Goal: Task Accomplishment & Management: Use online tool/utility

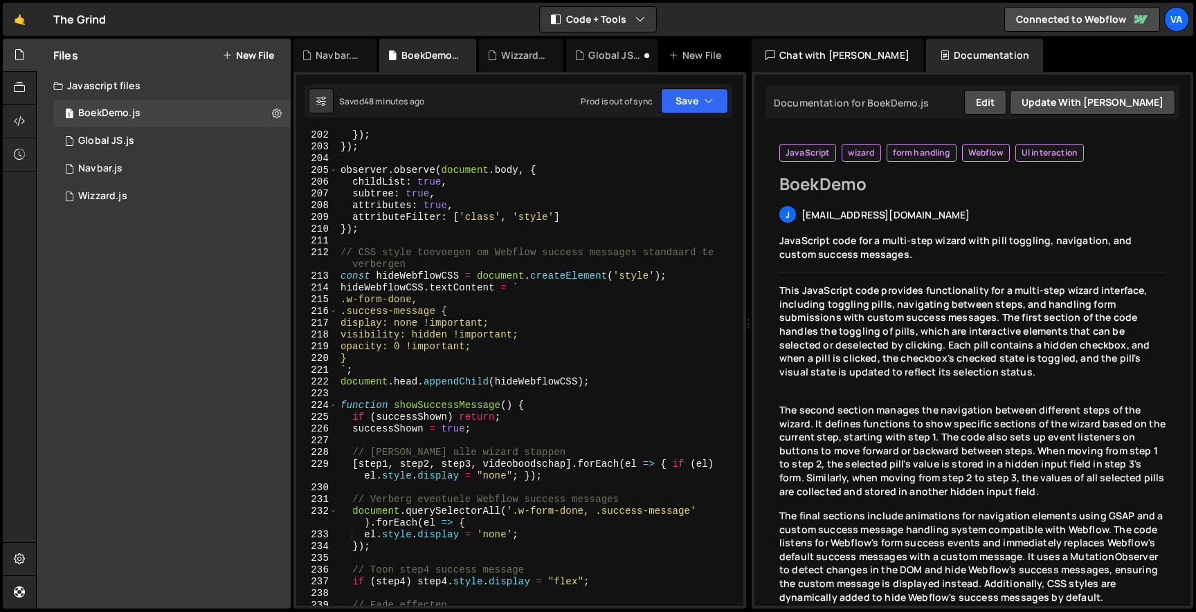
scroll to position [2694, 0]
click at [149, 174] on div "2 Navbar.js 0" at bounding box center [171, 169] width 237 height 28
click at [134, 192] on div "1 Wizzard.js 0" at bounding box center [171, 197] width 237 height 28
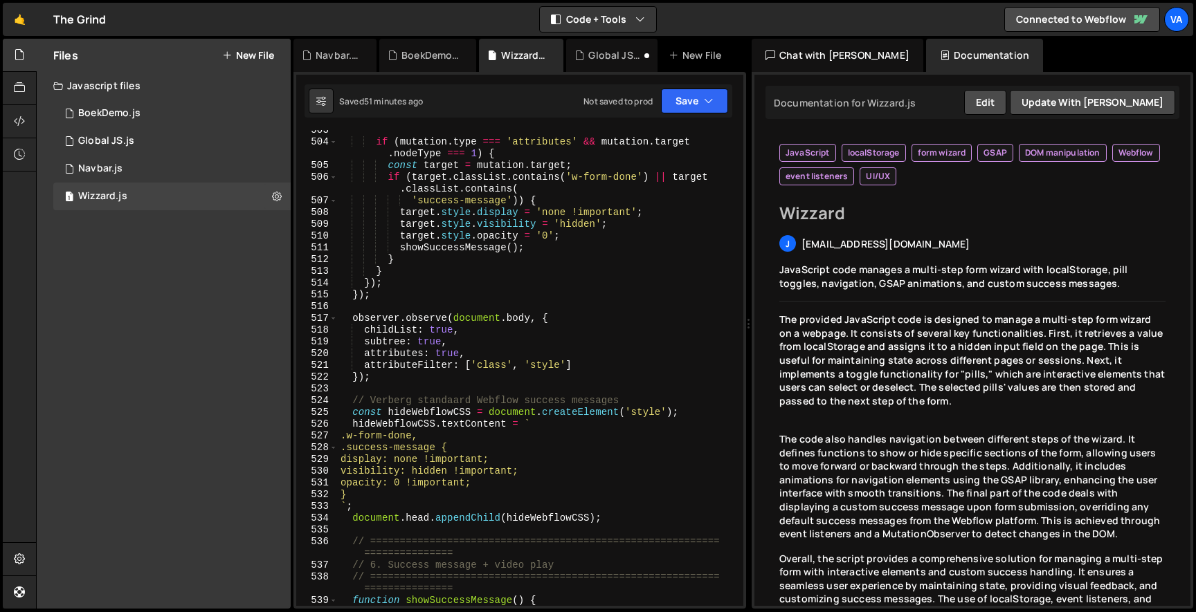
scroll to position [6683, 0]
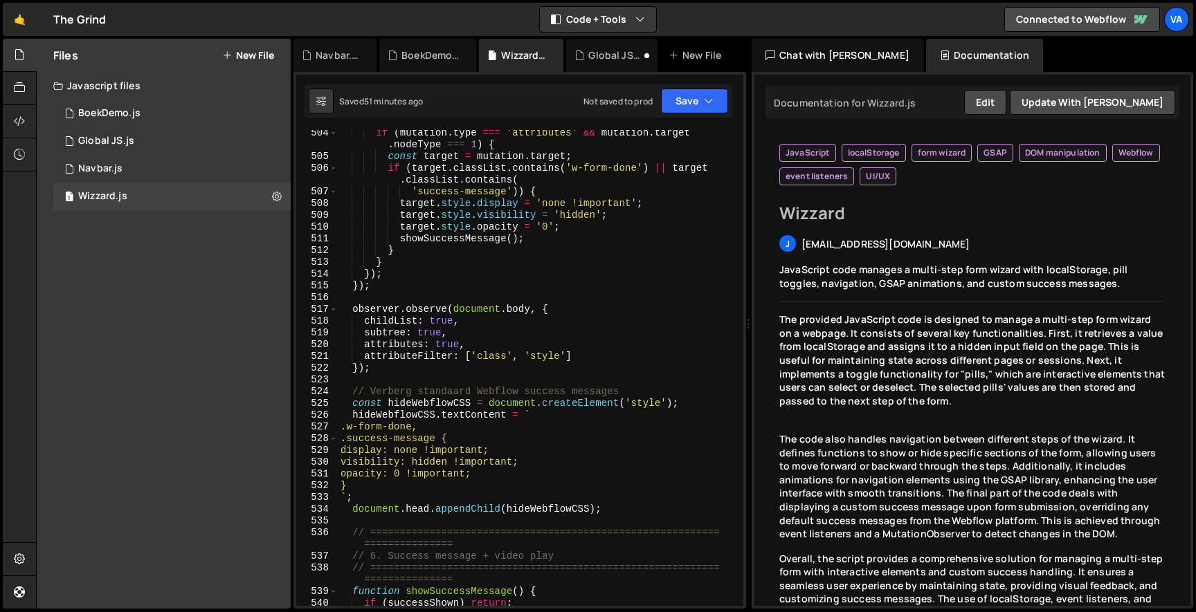
type textarea "target.style.opacity = '0';"
click at [626, 228] on div "if ( mutation . type === 'attributes' && mutation . target . nodeType === 1 ) {…" at bounding box center [538, 382] width 400 height 511
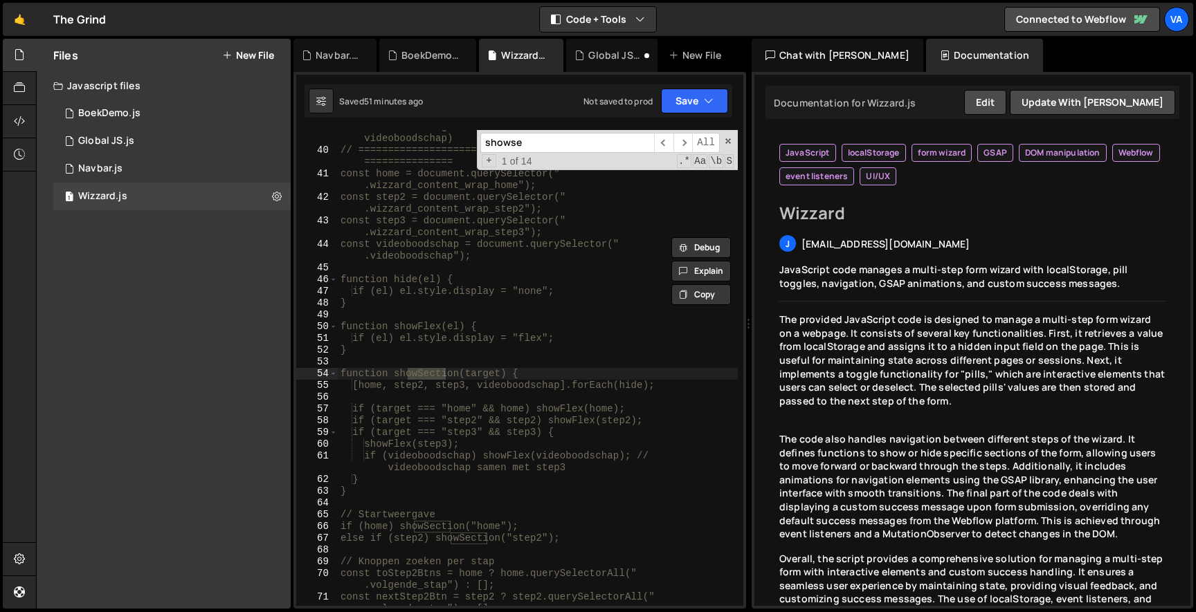
scroll to position [562, 0]
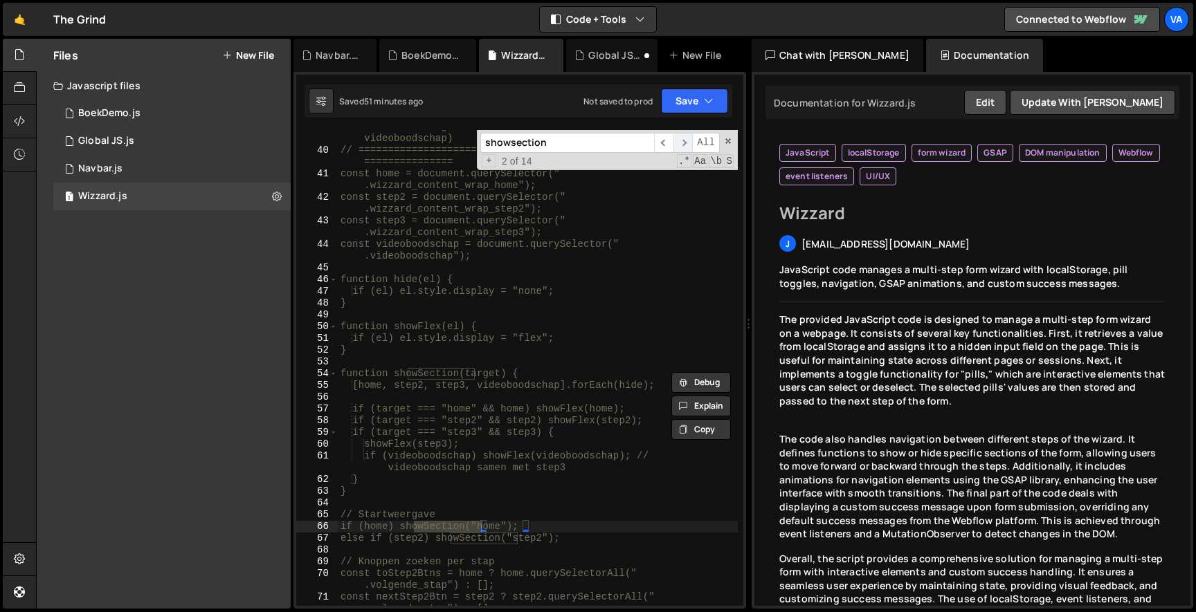
type input "showsection"
click at [677, 136] on span "​" at bounding box center [682, 143] width 19 height 20
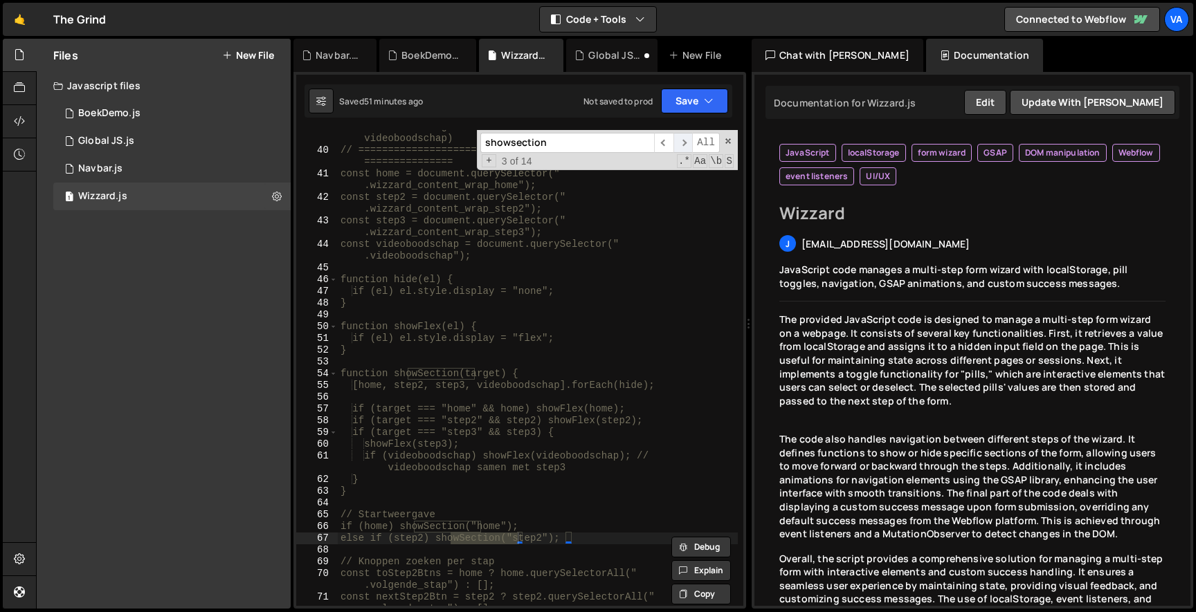
click at [677, 136] on span "​" at bounding box center [682, 143] width 19 height 20
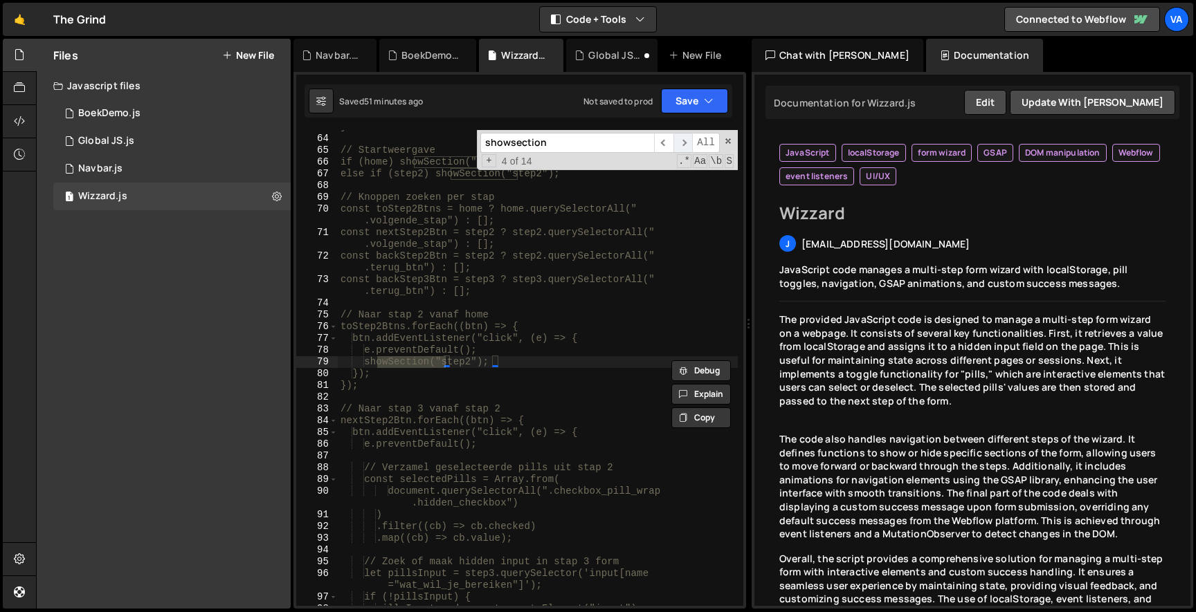
click at [677, 136] on span "​" at bounding box center [682, 143] width 19 height 20
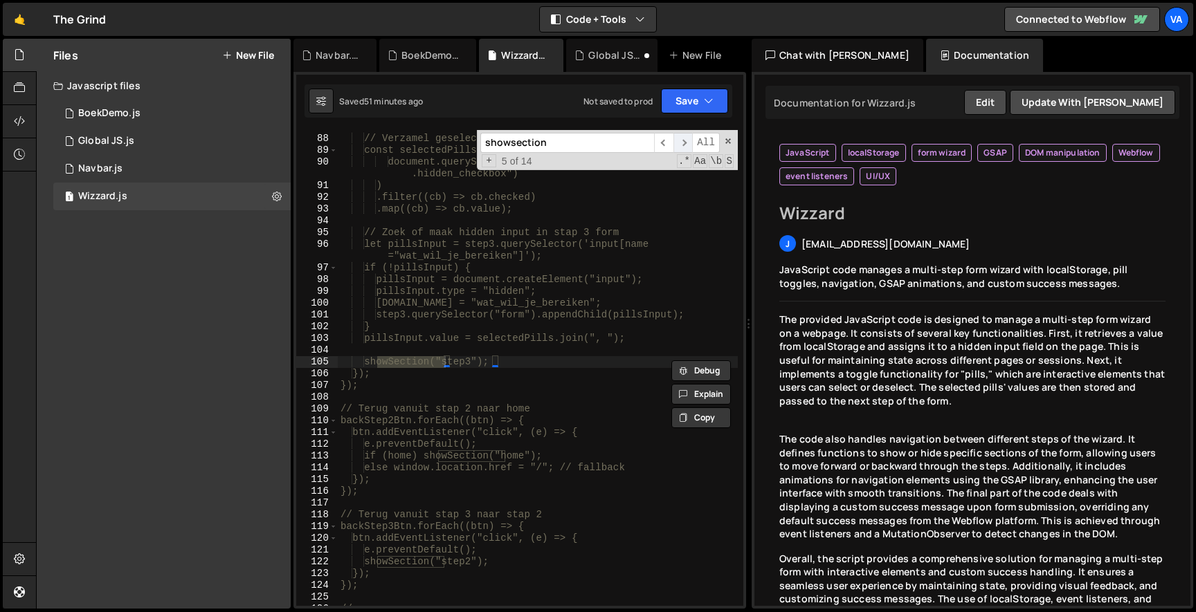
click at [677, 136] on span "​" at bounding box center [682, 143] width 19 height 20
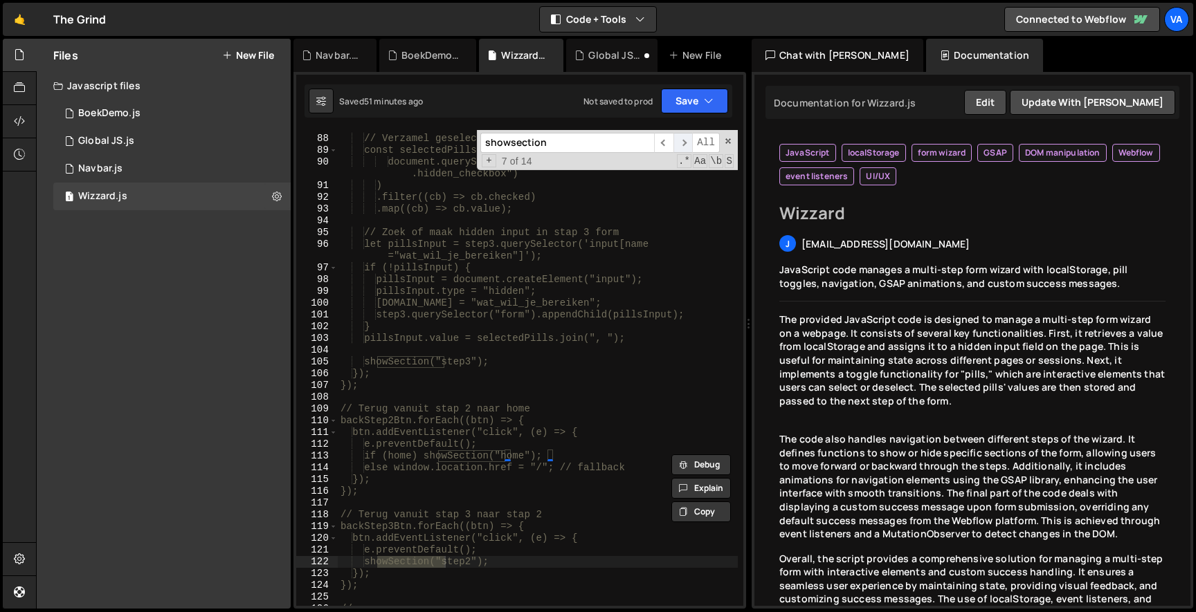
click at [677, 136] on span "​" at bounding box center [682, 143] width 19 height 20
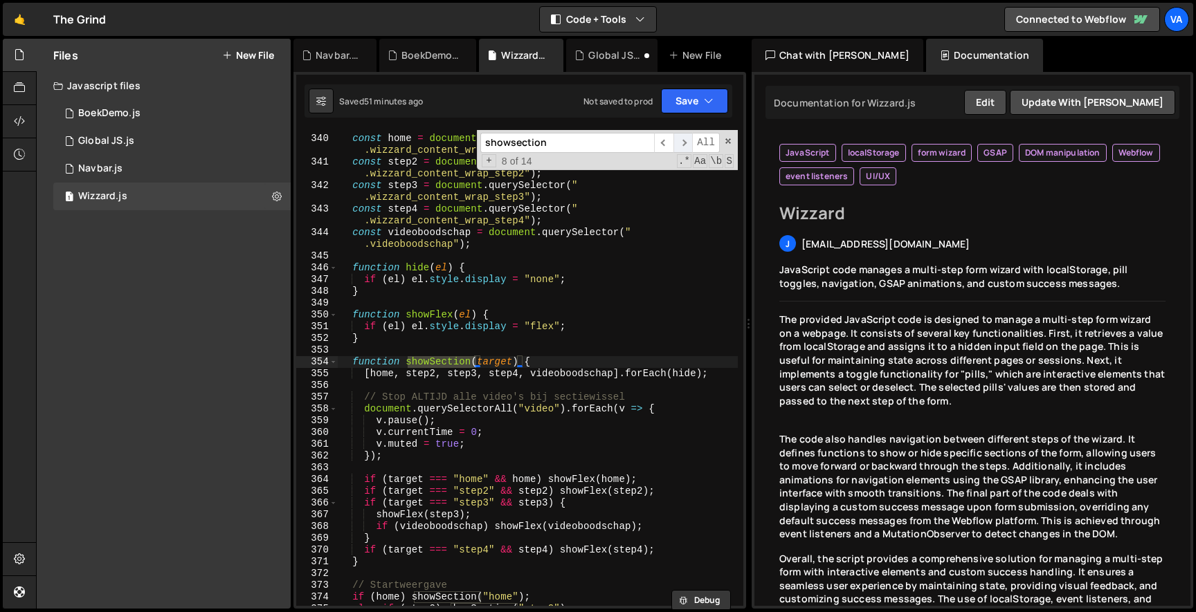
click at [677, 136] on span "​" at bounding box center [682, 143] width 19 height 20
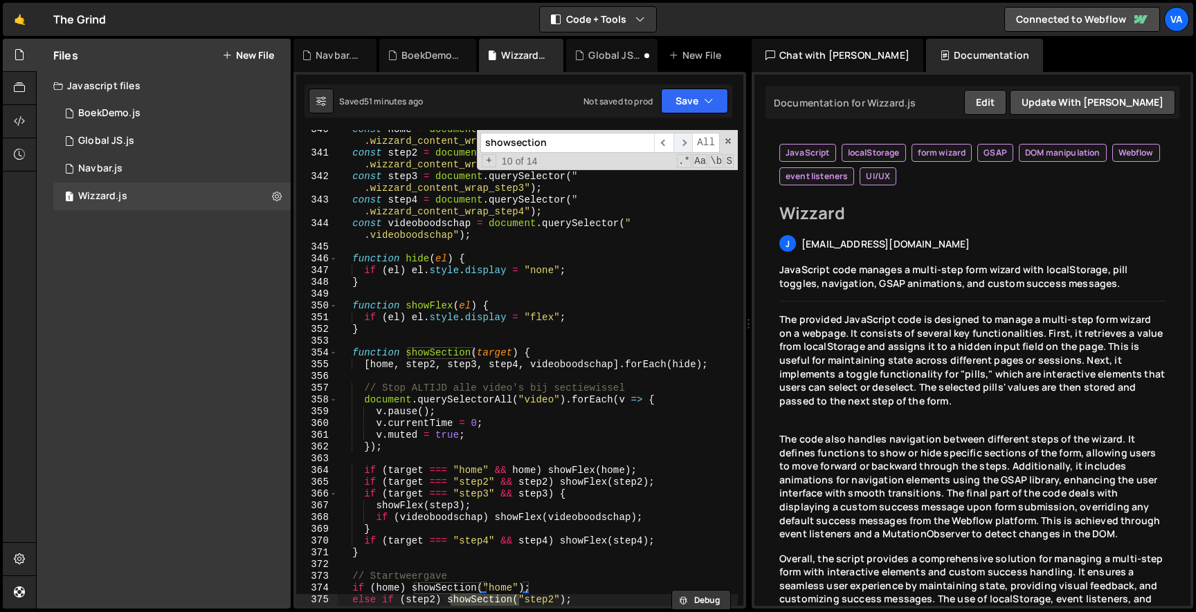
scroll to position [4570, 0]
click at [564, 420] on div "const home = document . querySelector ( " .wizzard_content_wrap_home" ) ; const…" at bounding box center [538, 379] width 400 height 511
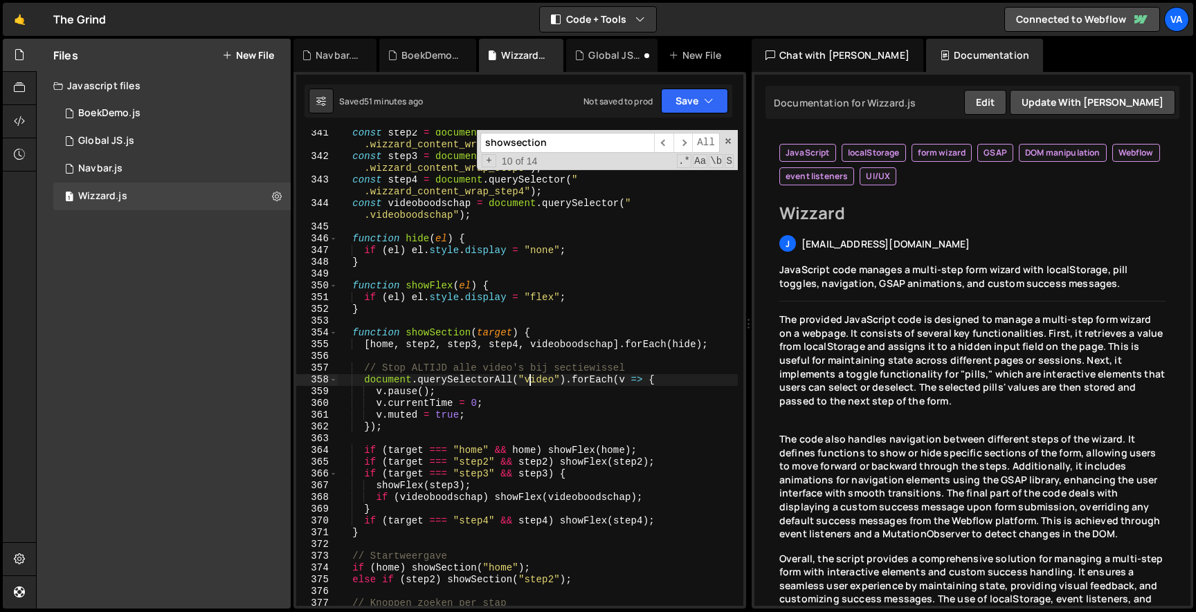
click at [531, 379] on div "const step2 = document . querySelector ( " .wizzard_content_wrap_step2" ) ; con…" at bounding box center [538, 388] width 400 height 523
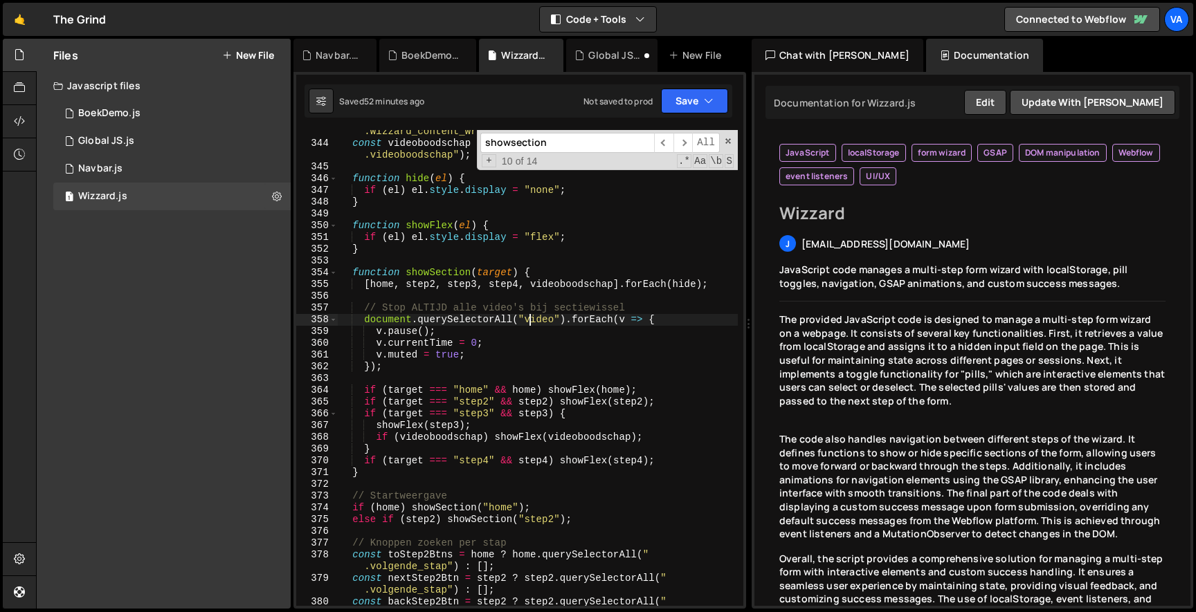
scroll to position [4650, 0]
click at [551, 320] on div "const step4 = document . querySelector ( " .wizzard_content_wrap_step4" ) ; con…" at bounding box center [538, 375] width 400 height 523
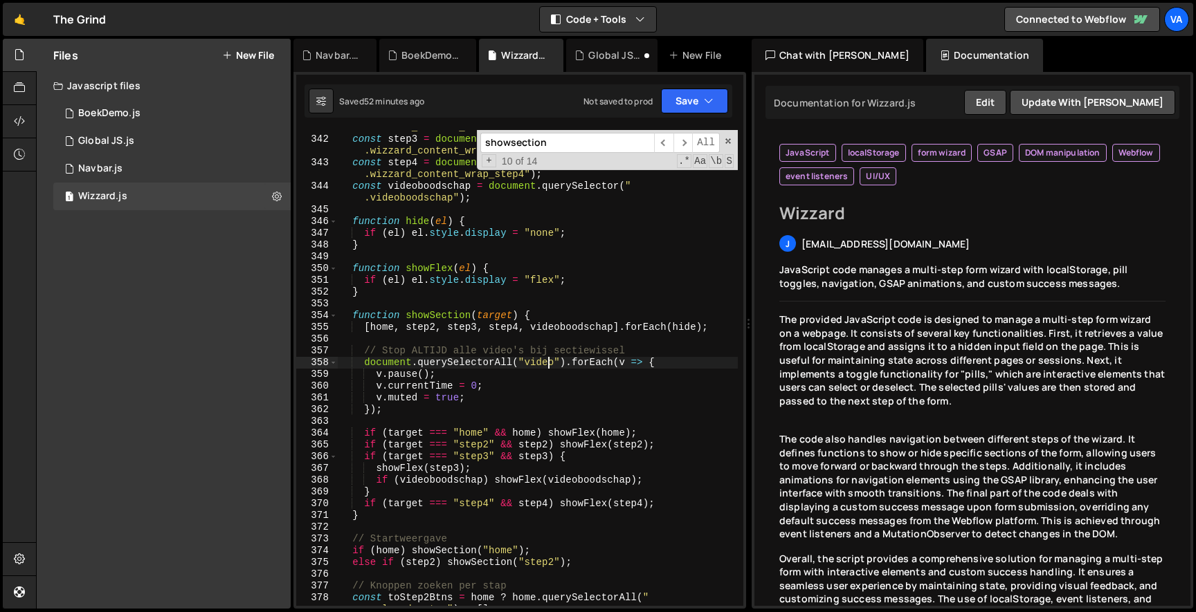
scroll to position [4607, 0]
type textarea "}"
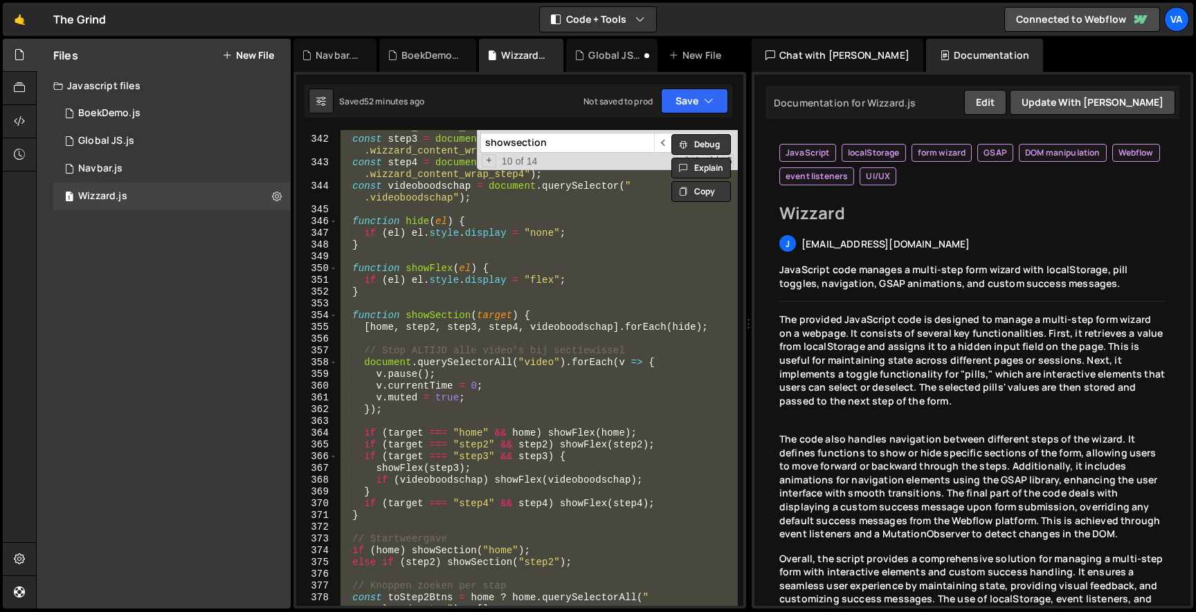
click at [473, 345] on div "const step2 = document . querySelector ( " .wizzard_content_wrap_step2" ) ; con…" at bounding box center [538, 368] width 400 height 476
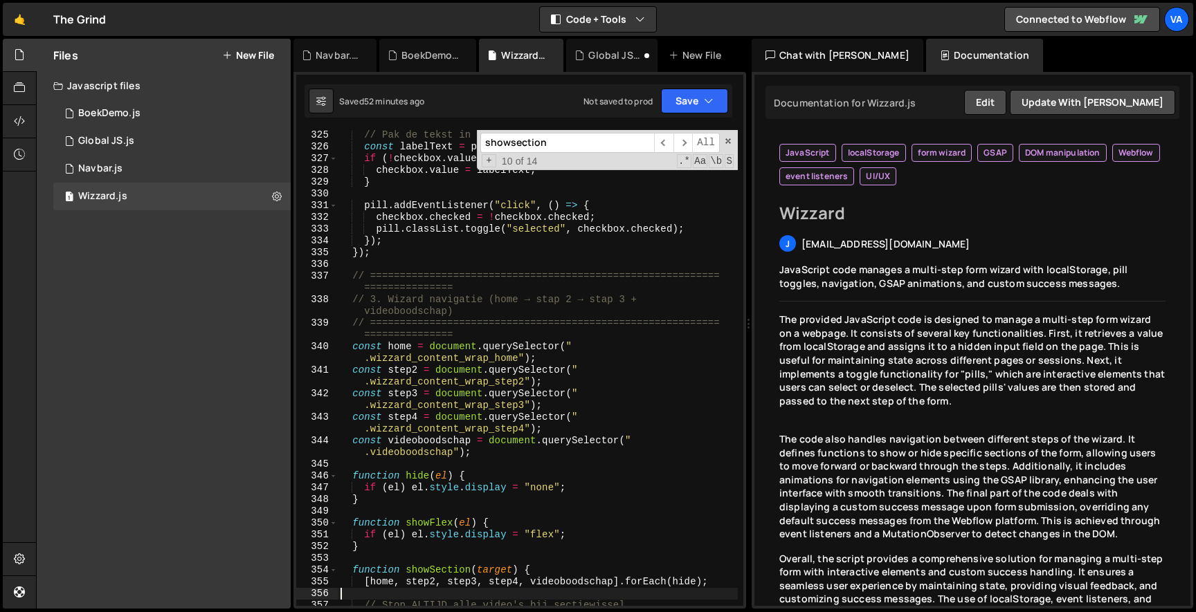
scroll to position [4347, 0]
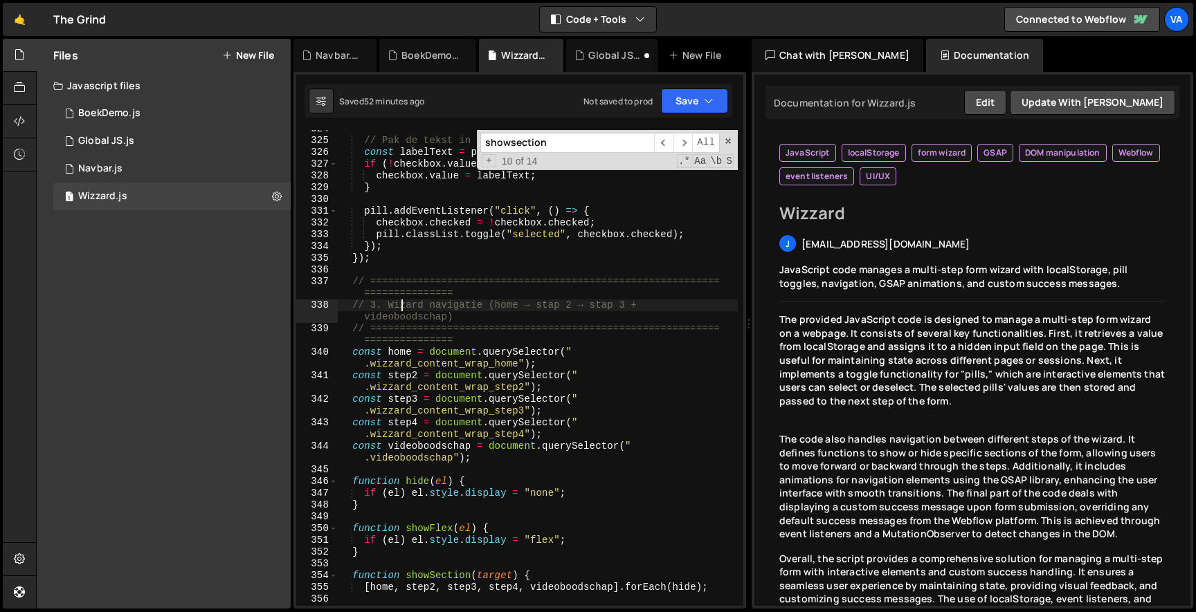
click at [401, 311] on div "// Pak de tekst in de pill en gebruik dat als value const labelText = pill . te…" at bounding box center [538, 373] width 400 height 500
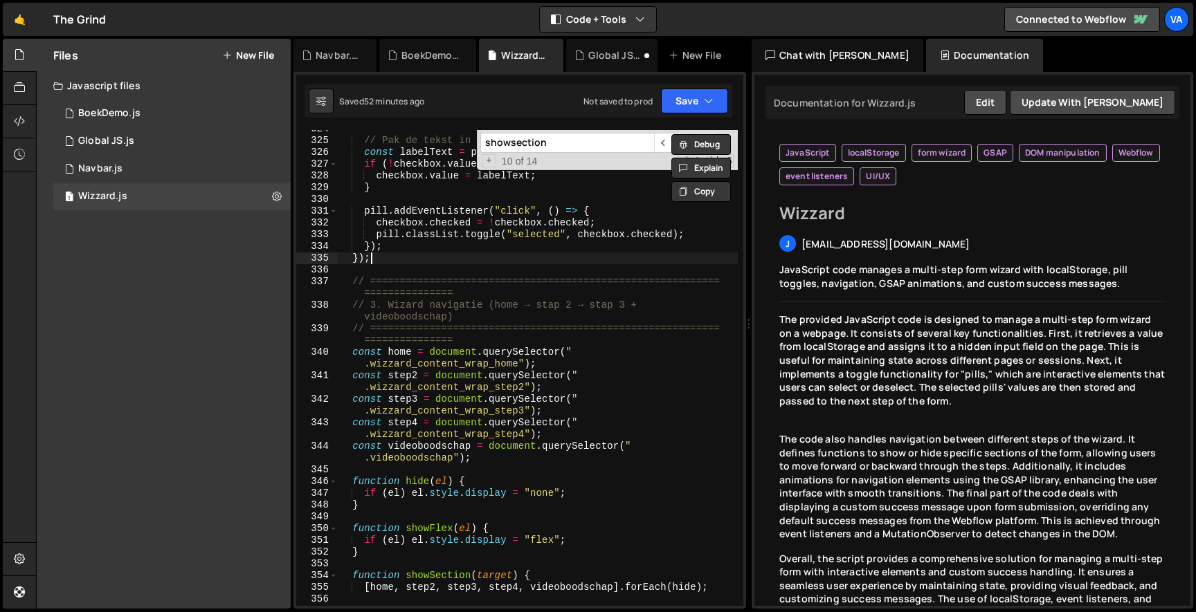
click at [518, 257] on div "// Pak de tekst in de pill en gebruik dat als value const labelText = pill . te…" at bounding box center [538, 373] width 400 height 500
type textarea "});"
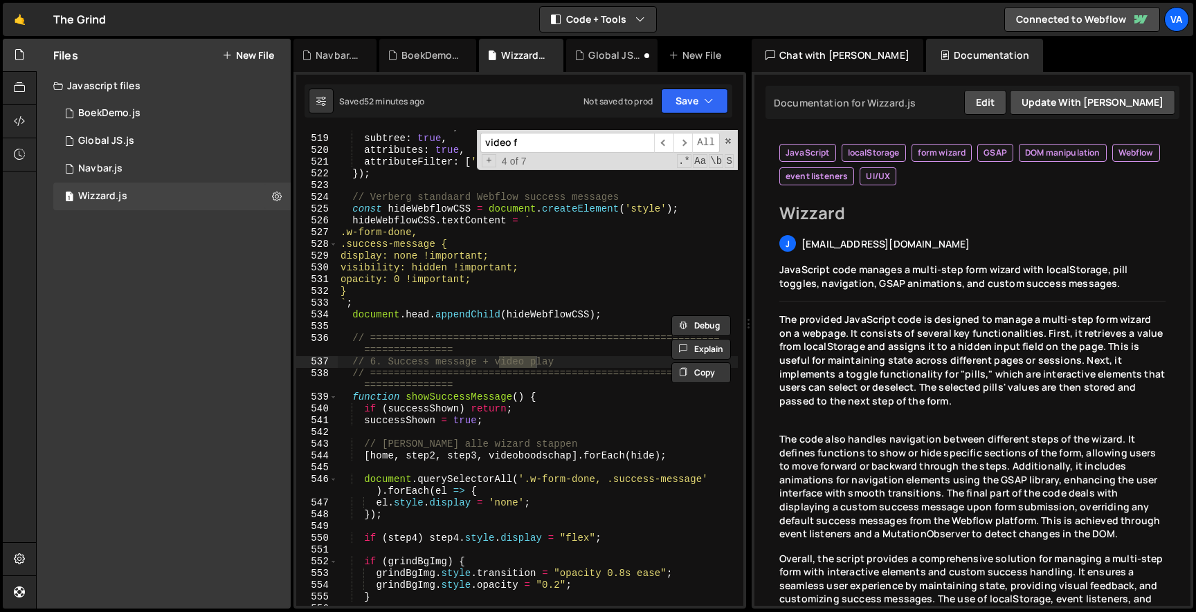
scroll to position [6878, 0]
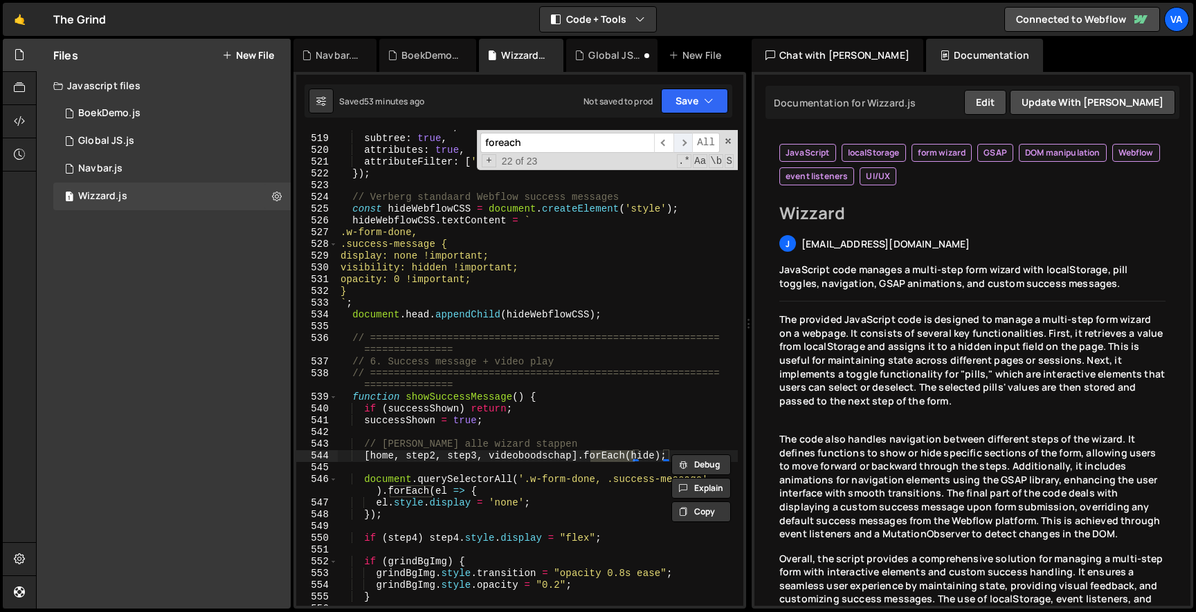
type input "foreach"
click at [688, 137] on span "​" at bounding box center [682, 143] width 19 height 20
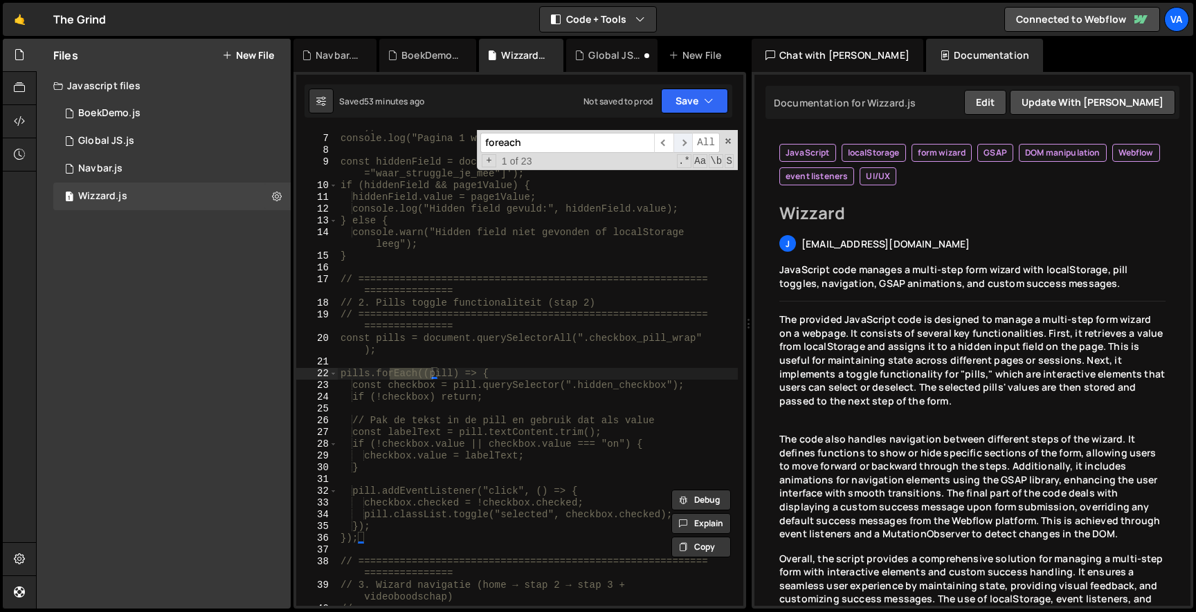
click at [688, 137] on span "​" at bounding box center [682, 143] width 19 height 20
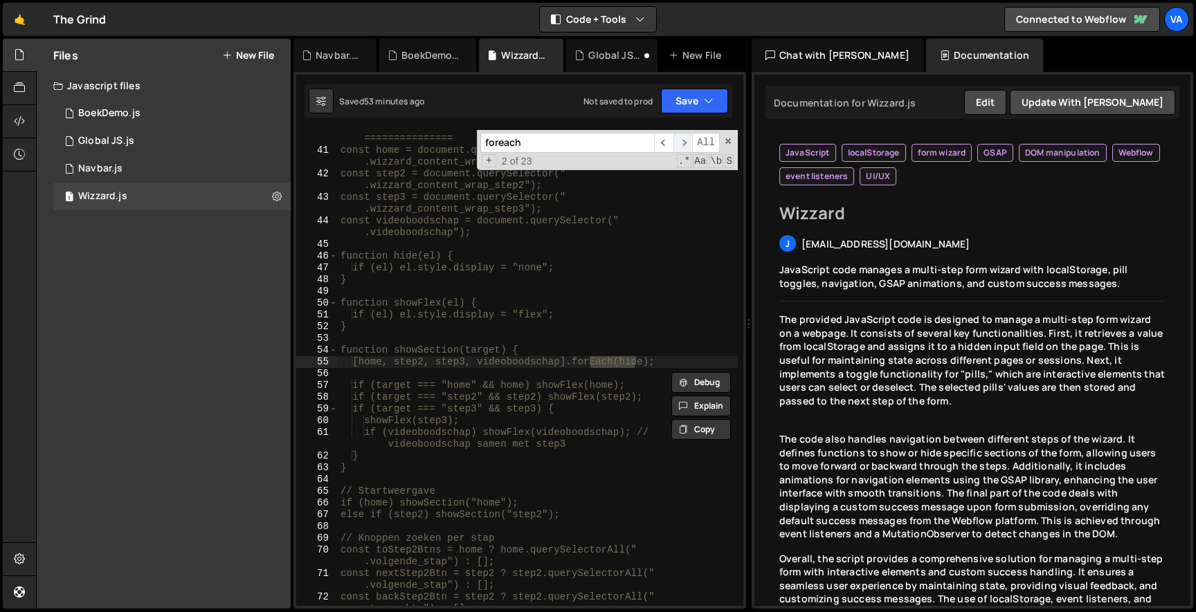
click at [688, 137] on span "​" at bounding box center [682, 143] width 19 height 20
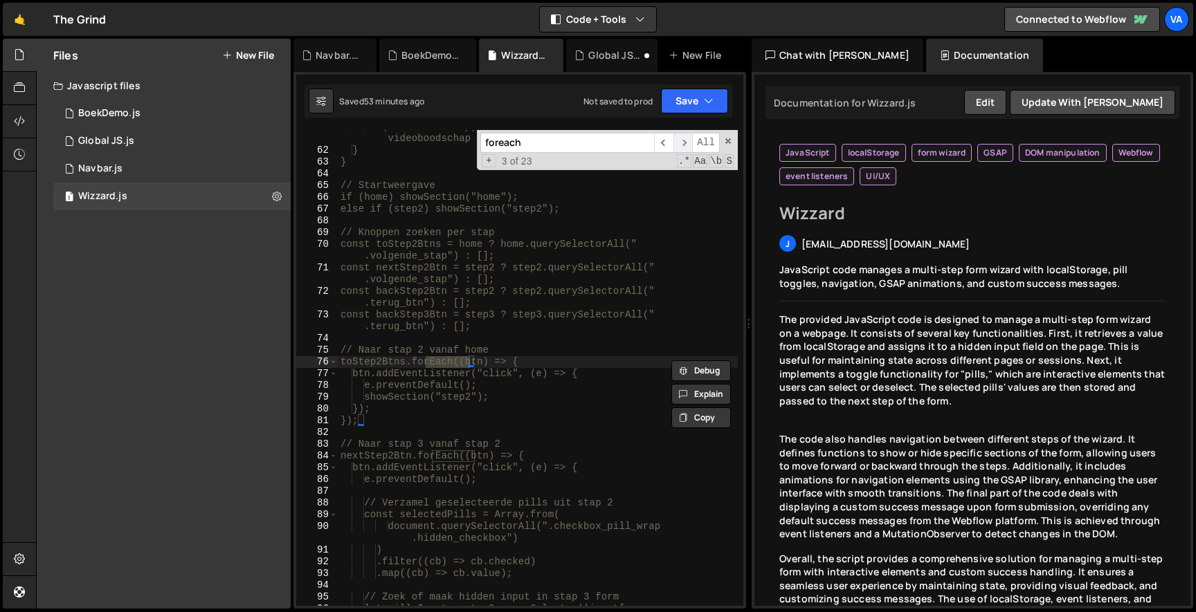
click at [688, 137] on span "​" at bounding box center [682, 143] width 19 height 20
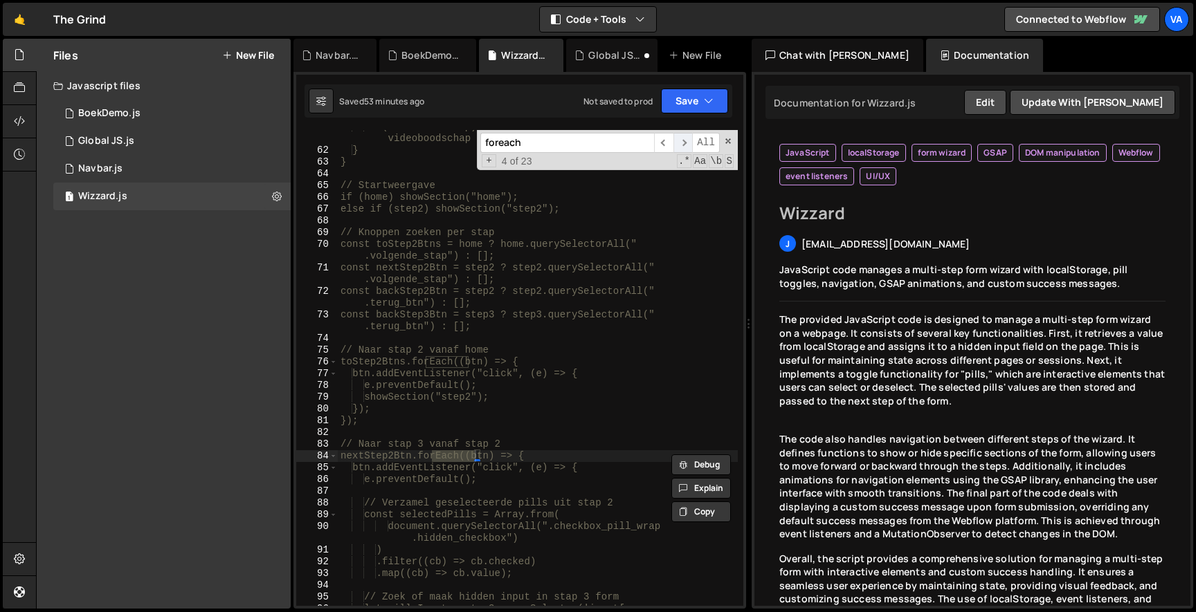
click at [688, 137] on span "​" at bounding box center [682, 143] width 19 height 20
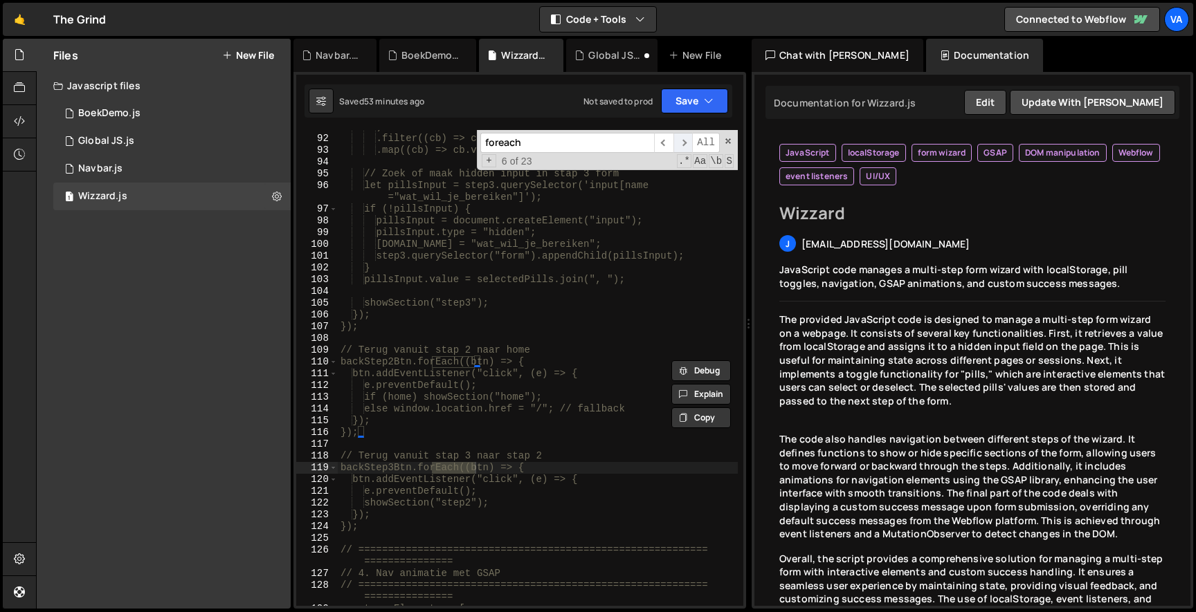
click at [688, 137] on span "​" at bounding box center [682, 143] width 19 height 20
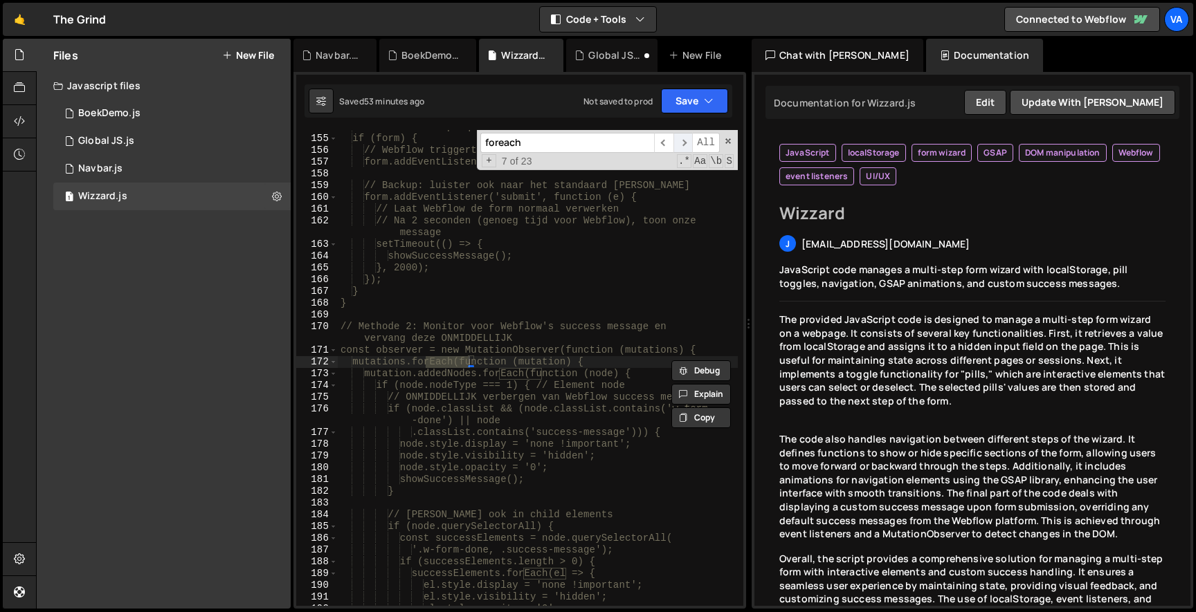
click at [688, 137] on span "​" at bounding box center [682, 143] width 19 height 20
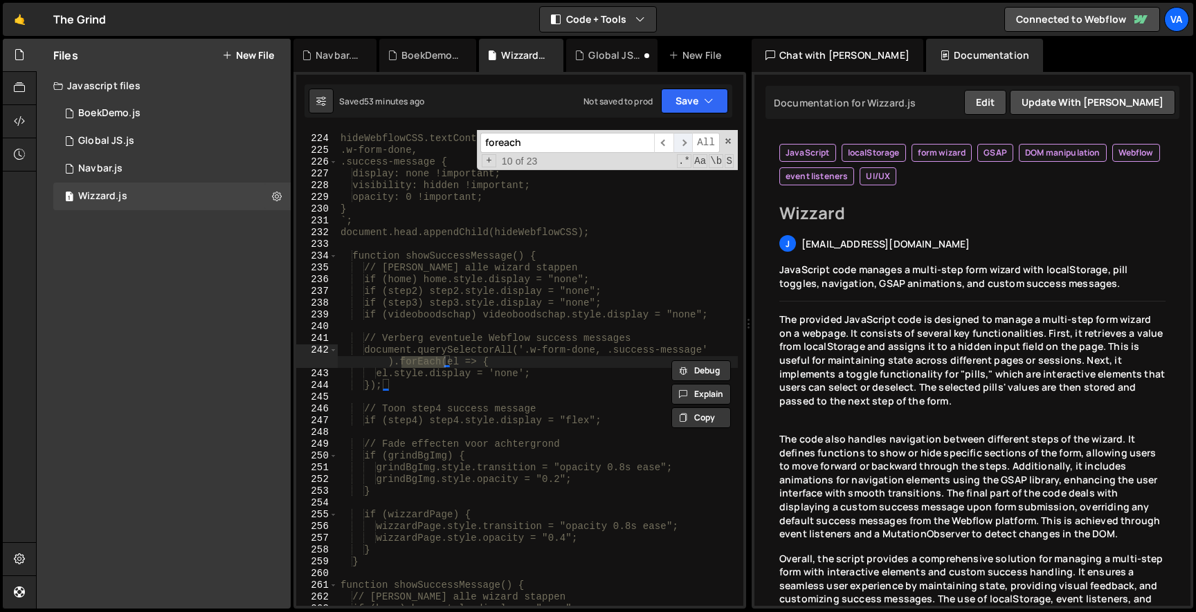
click at [688, 137] on span "​" at bounding box center [682, 143] width 19 height 20
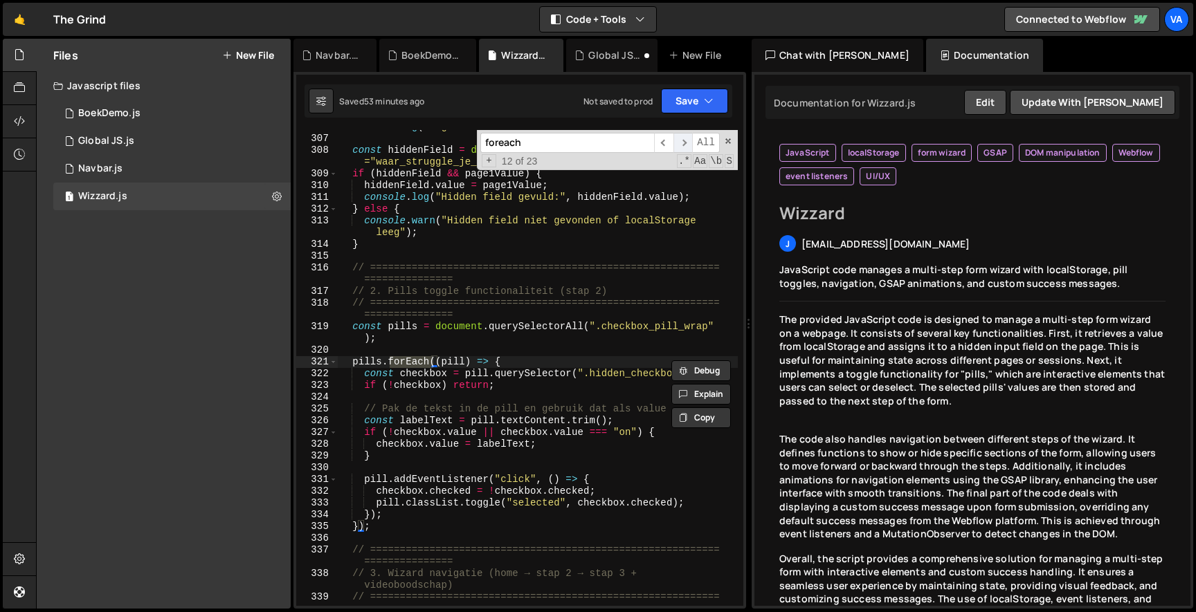
click at [688, 137] on span "​" at bounding box center [682, 143] width 19 height 20
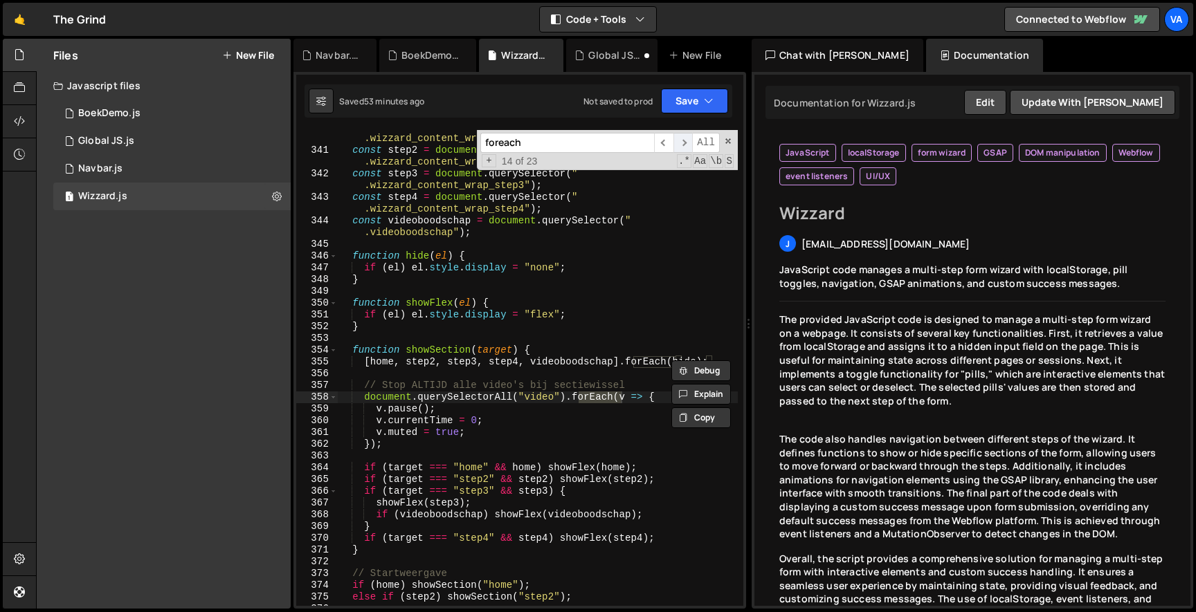
click at [688, 137] on span "​" at bounding box center [682, 143] width 19 height 20
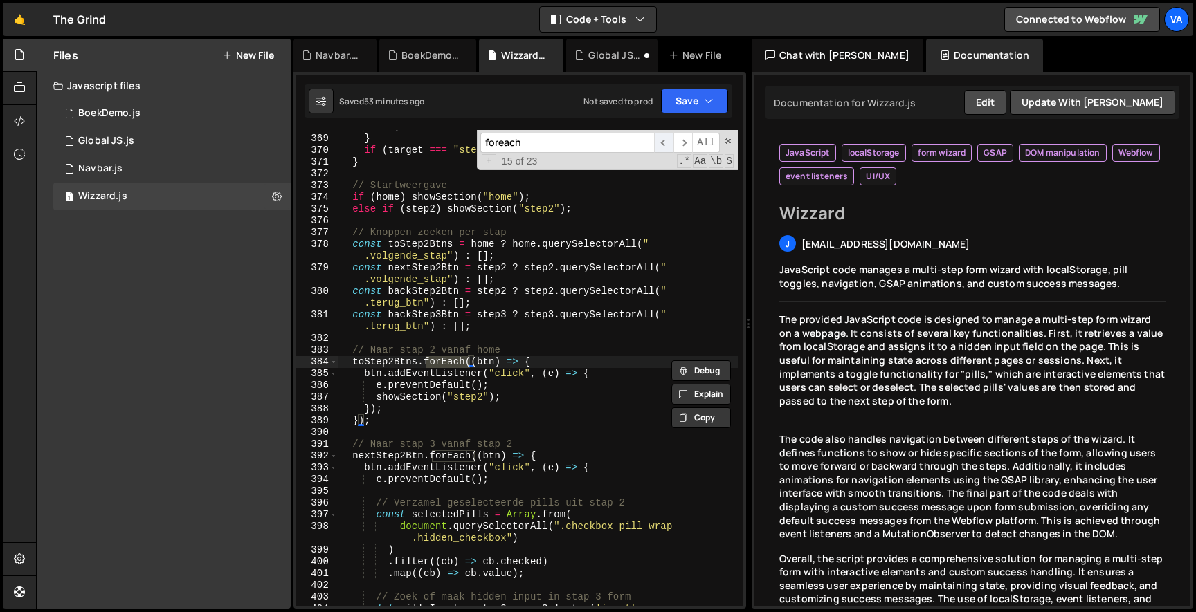
click at [658, 142] on span "​" at bounding box center [663, 143] width 19 height 20
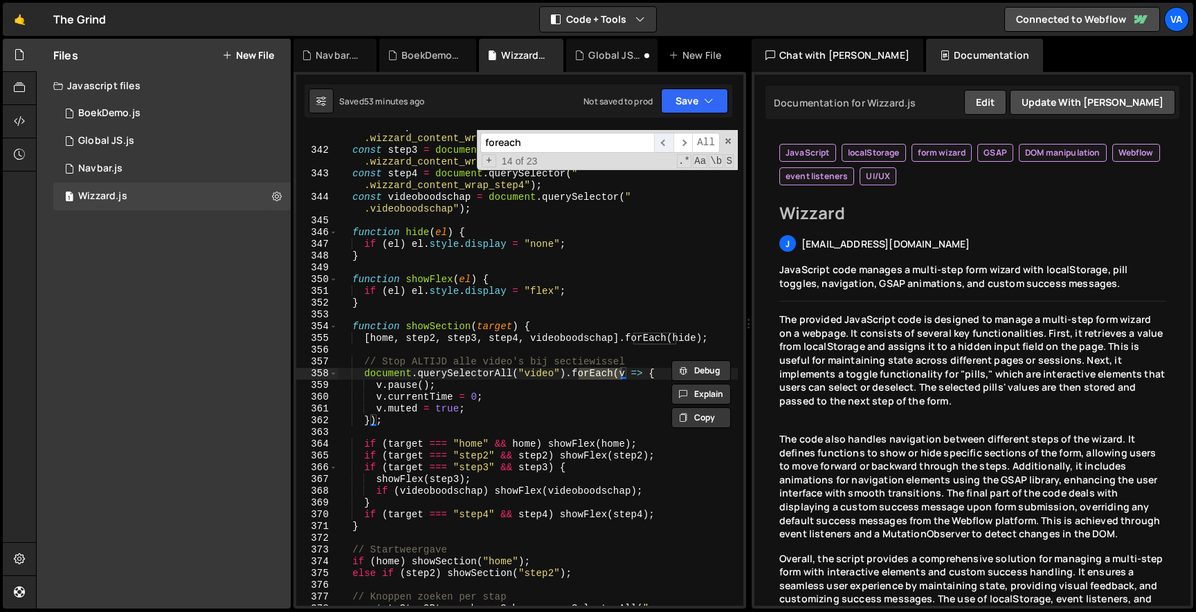
click at [658, 142] on span "​" at bounding box center [663, 143] width 19 height 20
click at [609, 385] on div "const step2 = document . querySelector ( " .wizzard_content_wrap_step2" ) ; con…" at bounding box center [538, 382] width 400 height 523
click at [548, 374] on div "const step2 = document . querySelector ( " .wizzard_content_wrap_step2" ) ; con…" at bounding box center [538, 382] width 400 height 523
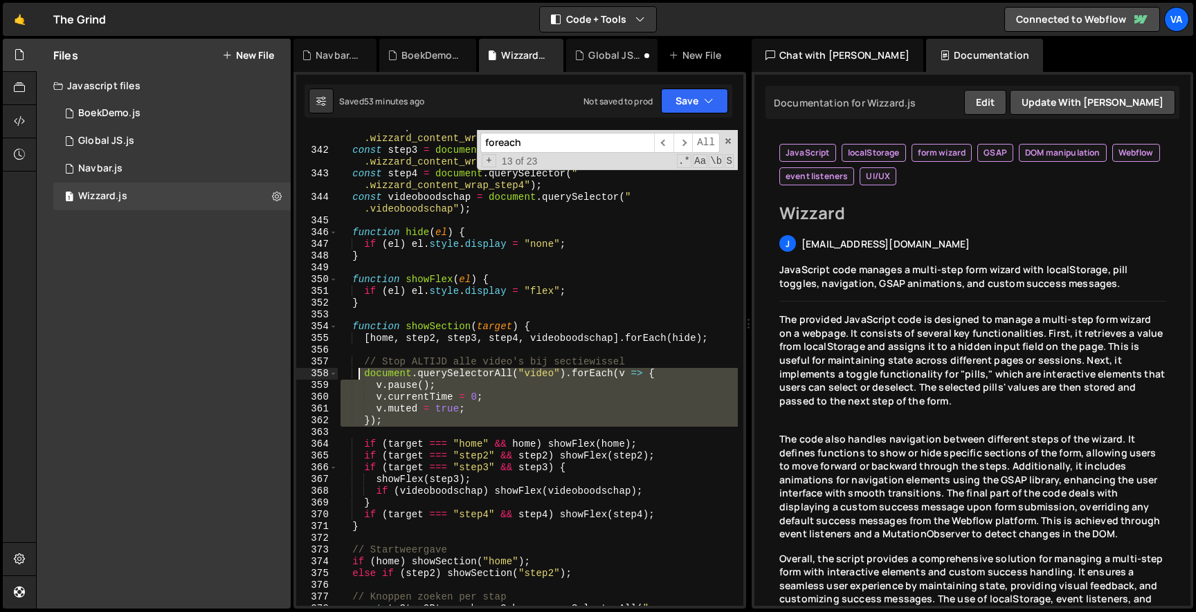
drag, startPoint x: 385, startPoint y: 428, endPoint x: 361, endPoint y: 369, distance: 63.3
click at [361, 369] on div "const step2 = document . querySelector ( " .wizzard_content_wrap_step2" ) ; con…" at bounding box center [538, 382] width 400 height 523
type textarea "document.querySelectorAll("video").forEach(v => { v.pause();"
paste textarea
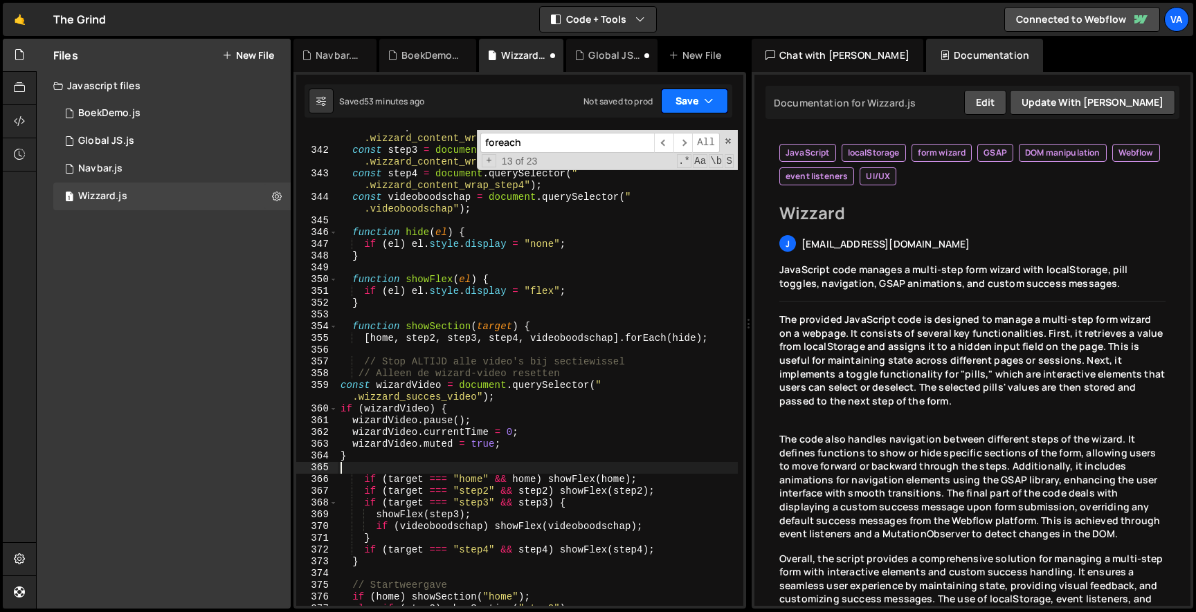
click at [693, 101] on button "Save" at bounding box center [694, 101] width 67 height 25
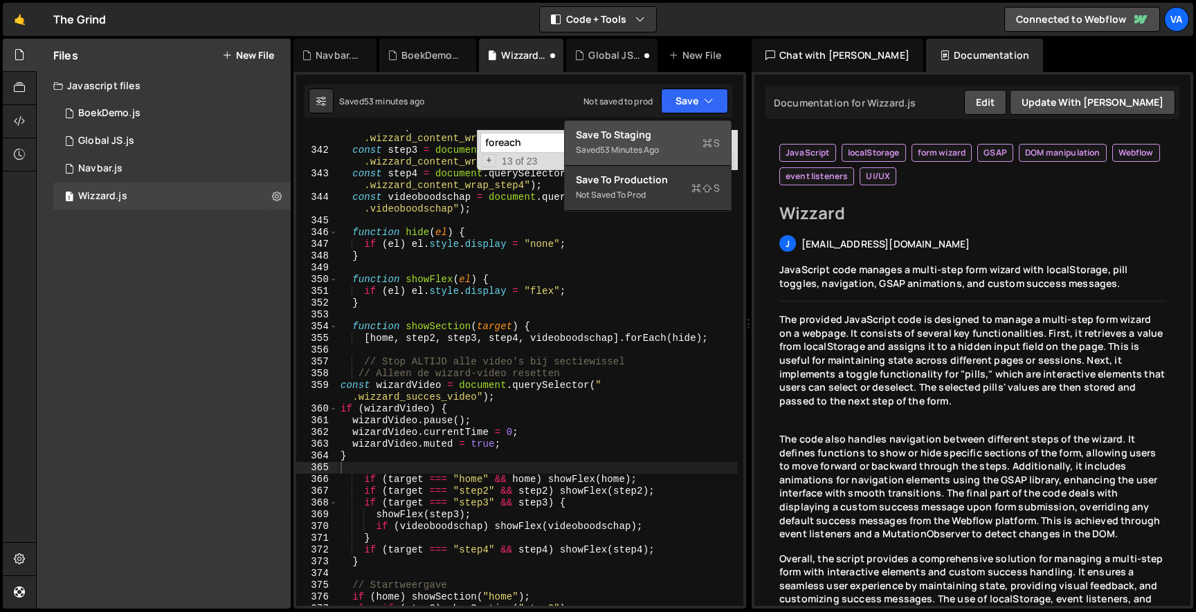
click at [664, 138] on div "Save to Staging S" at bounding box center [648, 135] width 144 height 14
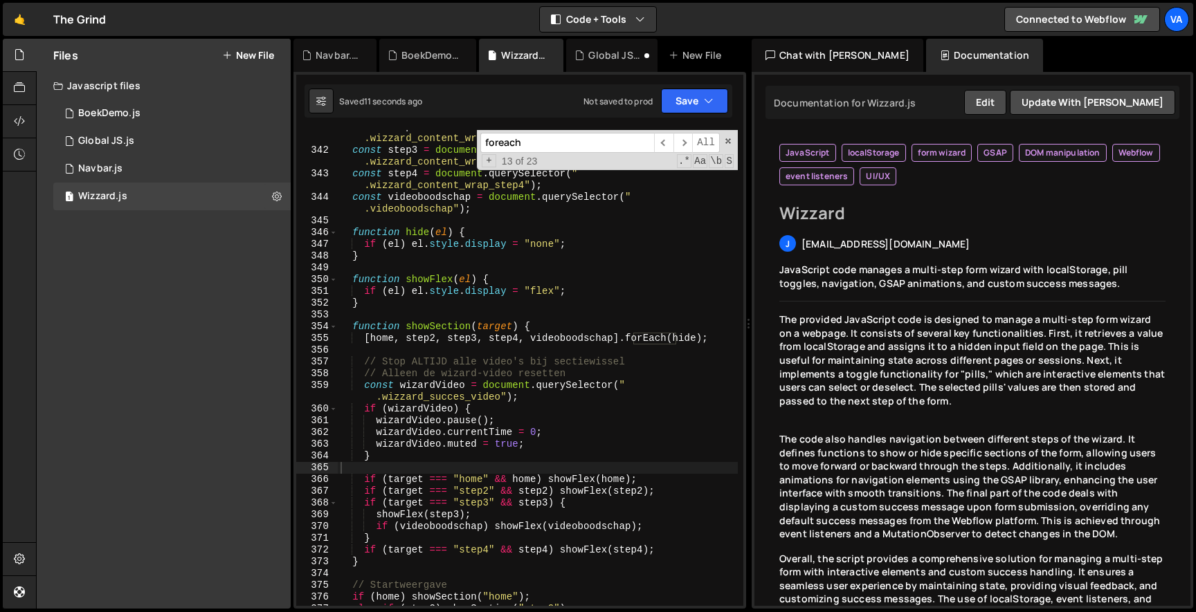
click at [562, 143] on input "foreach" at bounding box center [567, 143] width 174 height 20
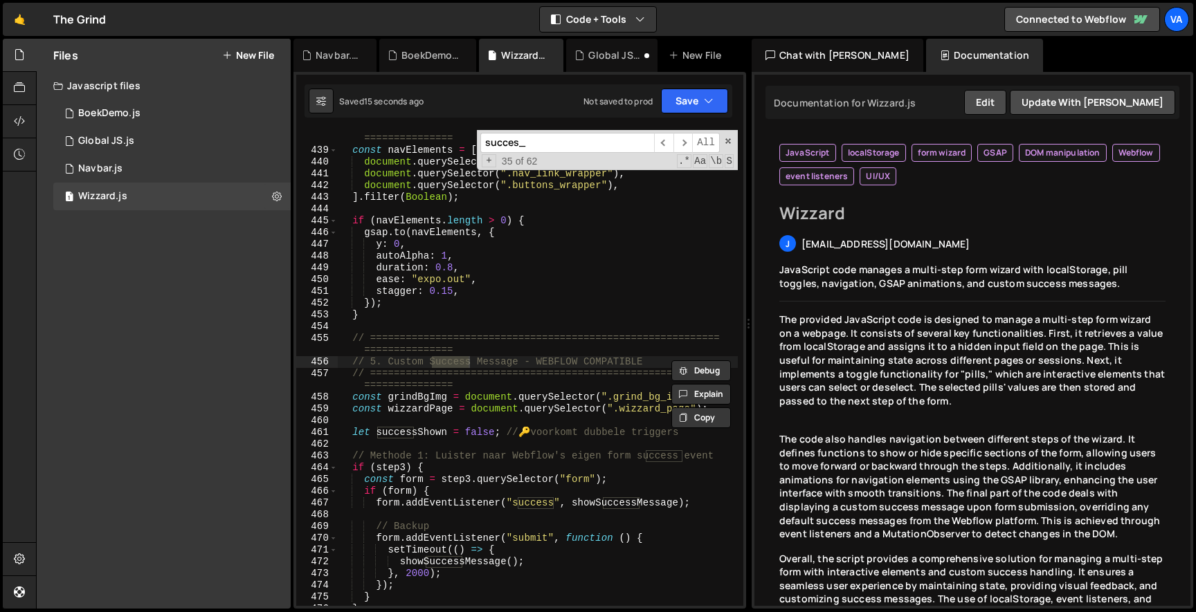
scroll to position [4620, 0]
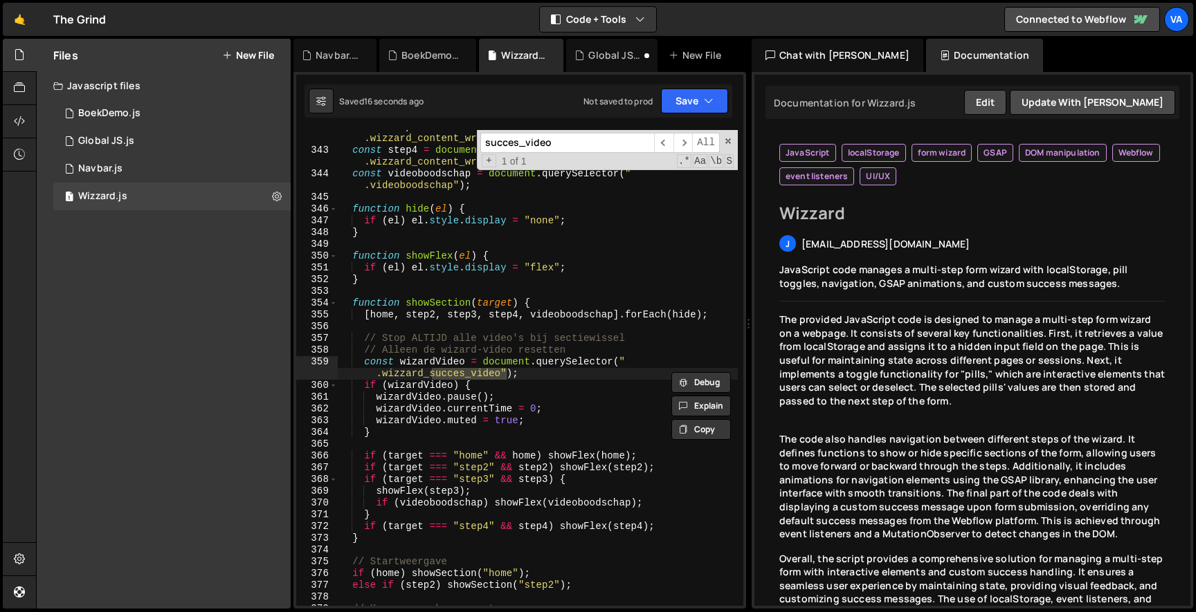
type input "succes_video"
click at [493, 380] on div "const step3 = document . querySelector ( " .wizzard_content_wrap_step3" ) ; con…" at bounding box center [538, 376] width 400 height 511
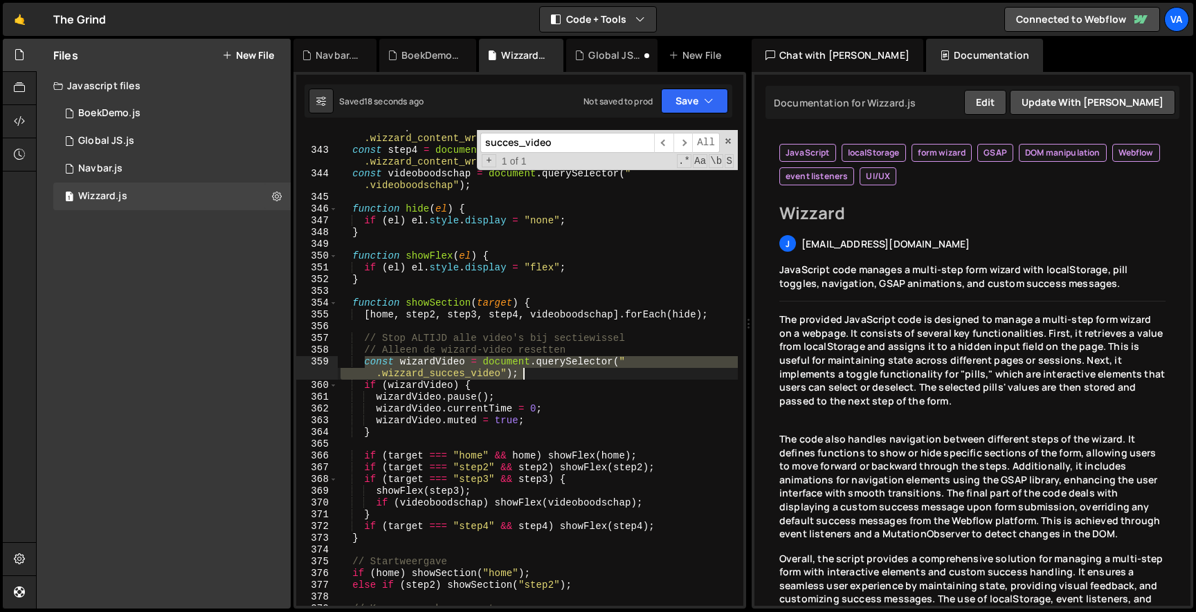
drag, startPoint x: 363, startPoint y: 362, endPoint x: 538, endPoint y: 370, distance: 175.9
click at [538, 370] on div "const step3 = document . querySelector ( " .wizzard_content_wrap_step3" ) ; con…" at bounding box center [538, 376] width 400 height 511
type textarea "const wizardVideo = document.querySelector(".wizzard_succes_video");"
click at [632, 137] on input "succes_video" at bounding box center [567, 143] width 174 height 20
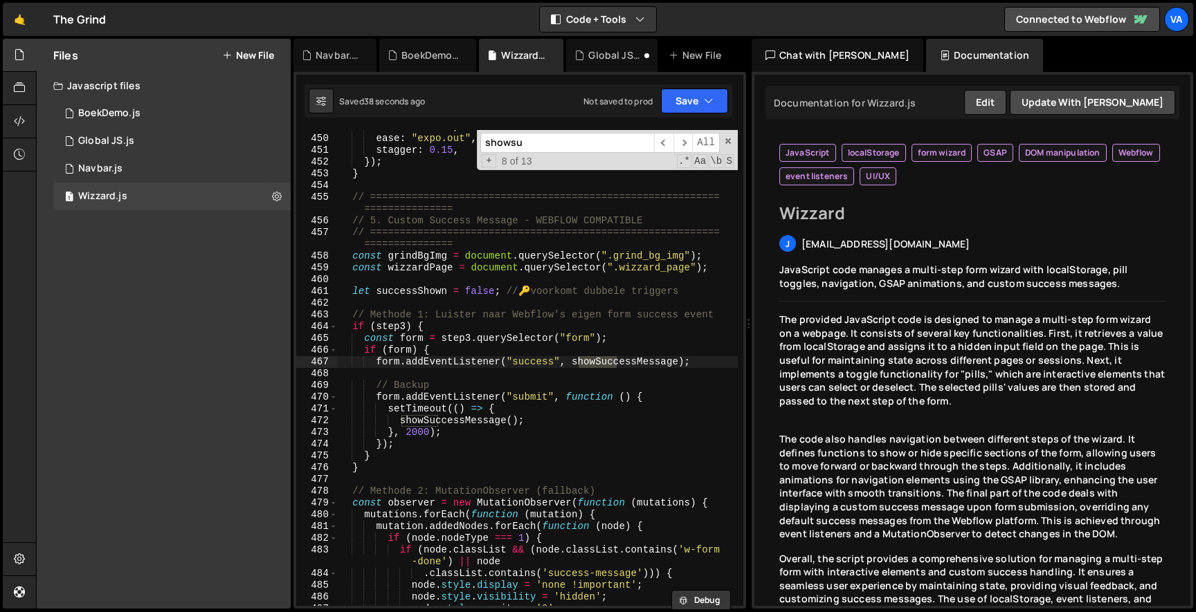
scroll to position [6019, 0]
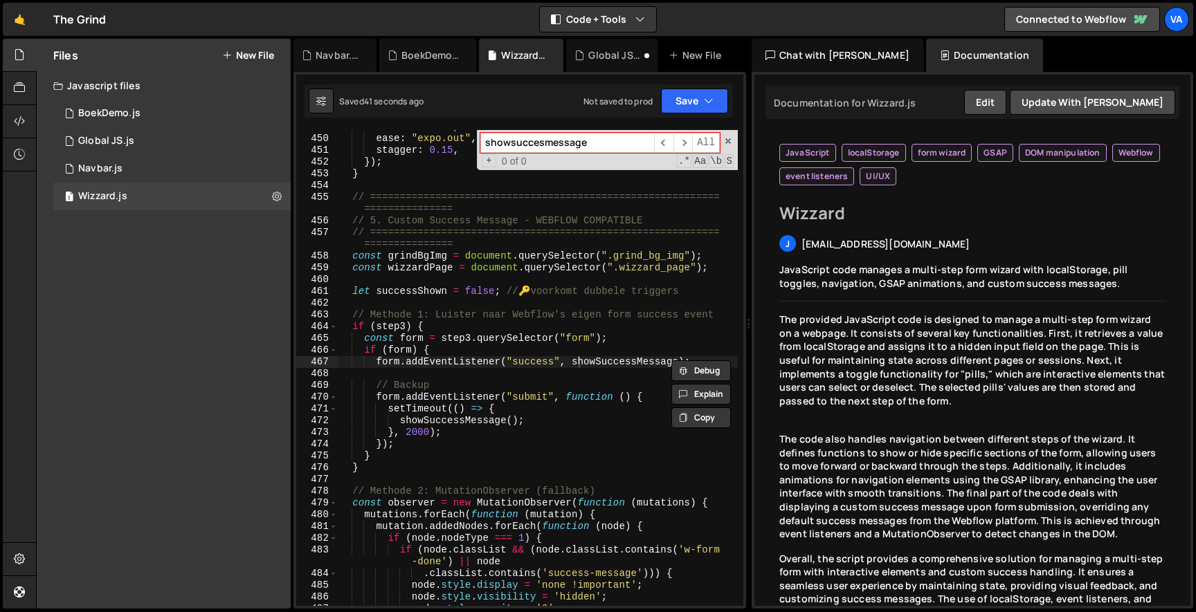
type input "showsuccesmessage"
click at [547, 349] on div "duration : 0.8 , ease : "expo.out" , stagger : 0.15 , }) ; } // ===============…" at bounding box center [538, 371] width 400 height 500
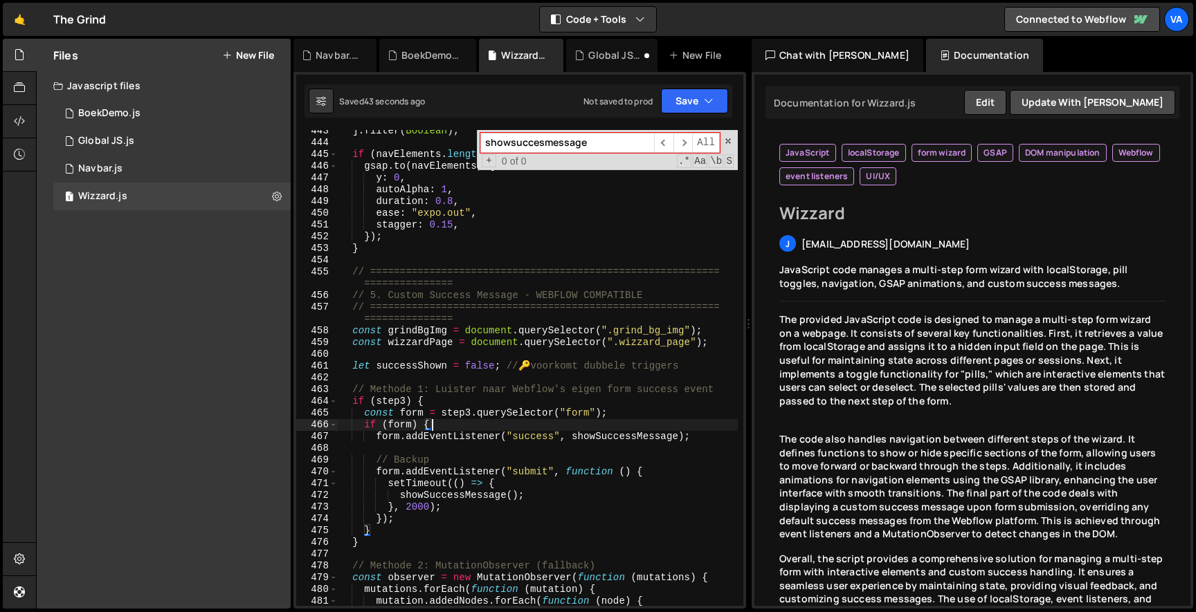
scroll to position [0, 0]
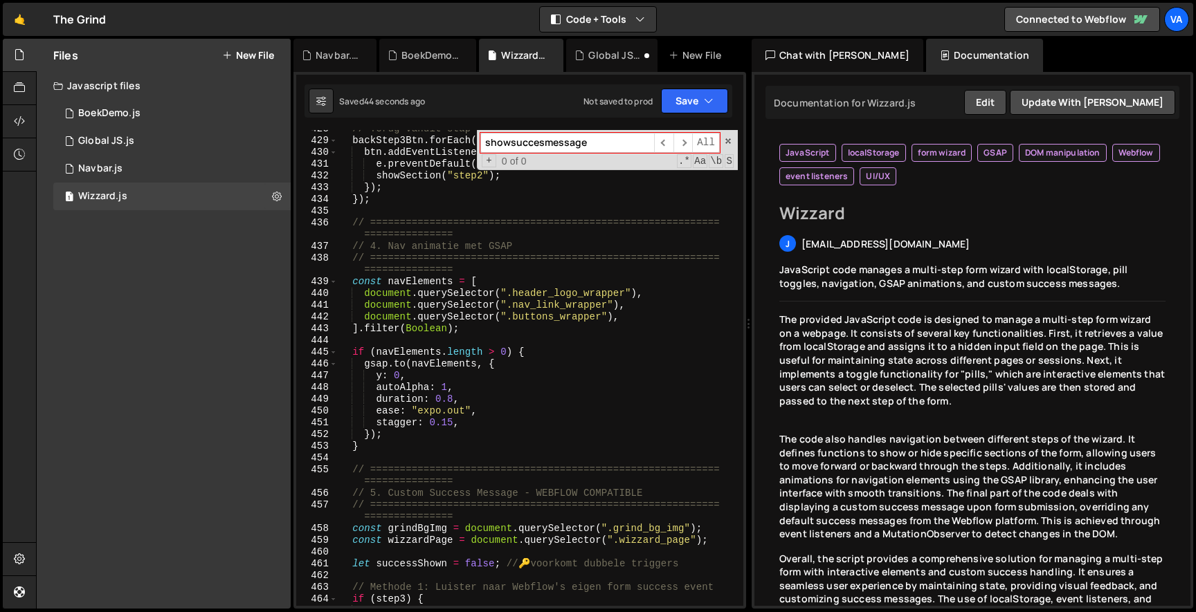
click at [547, 349] on div "// Terug vanuit stap 3 naar stap 2 backStep3Btn . forEach (( btn ) => { btn . a…" at bounding box center [538, 373] width 400 height 500
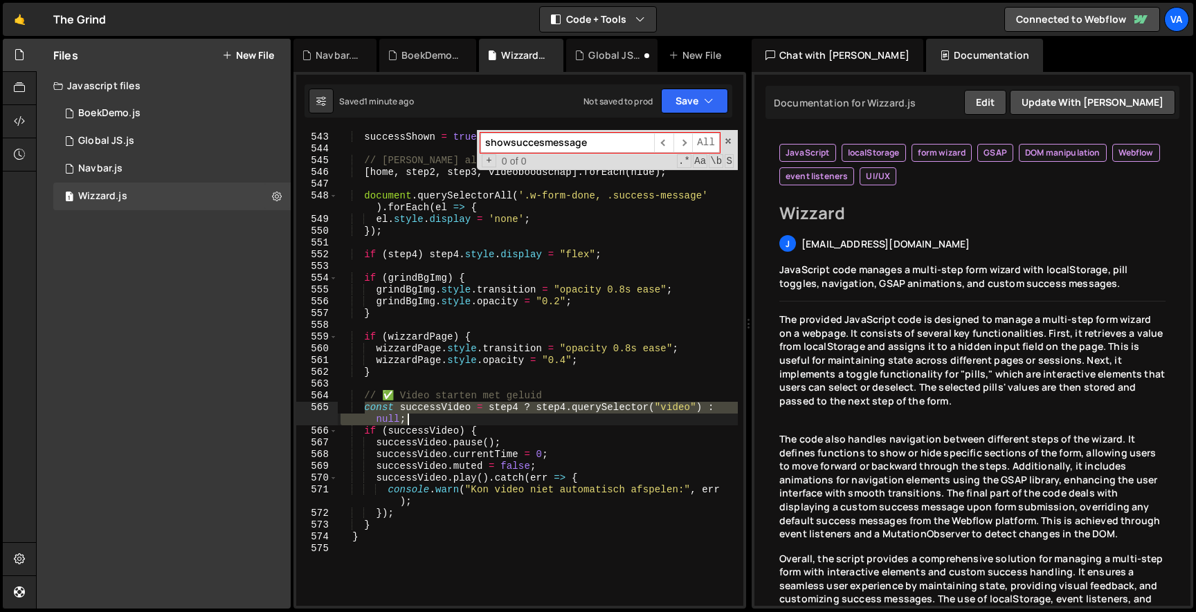
drag, startPoint x: 365, startPoint y: 410, endPoint x: 414, endPoint y: 417, distance: 50.3
click at [414, 417] on div "if ( successShown ) return ; successShown = true ; // Verberg alle wizard stapp…" at bounding box center [538, 370] width 400 height 500
type textarea "const successVideo = step4 ? step4.querySelector("video") : null;"
paste textarea
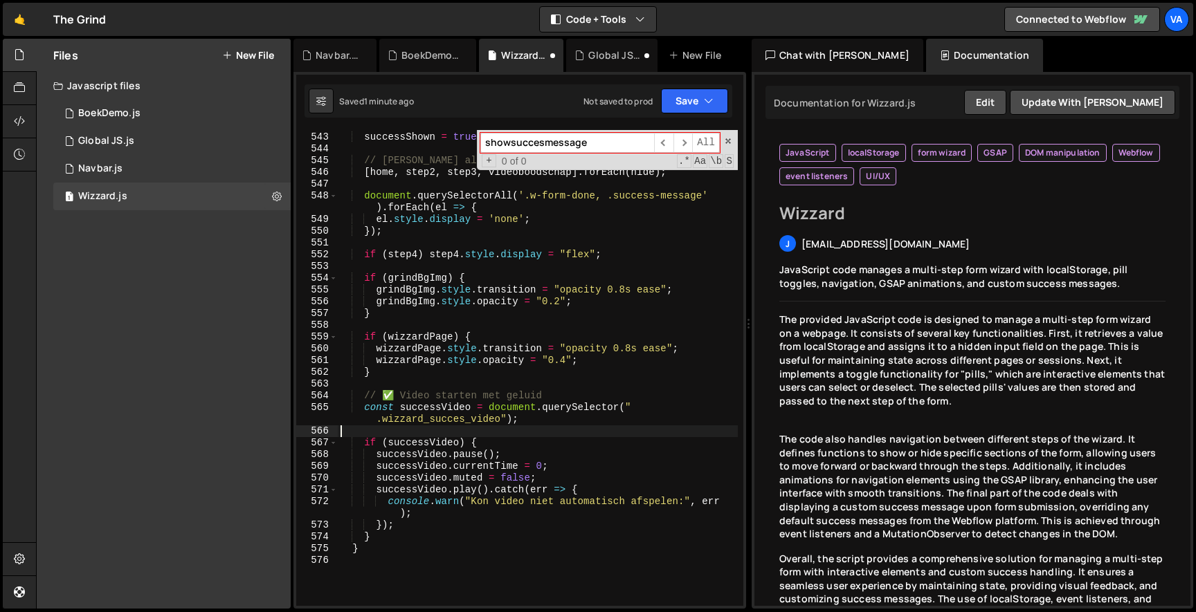
type textarea "}"
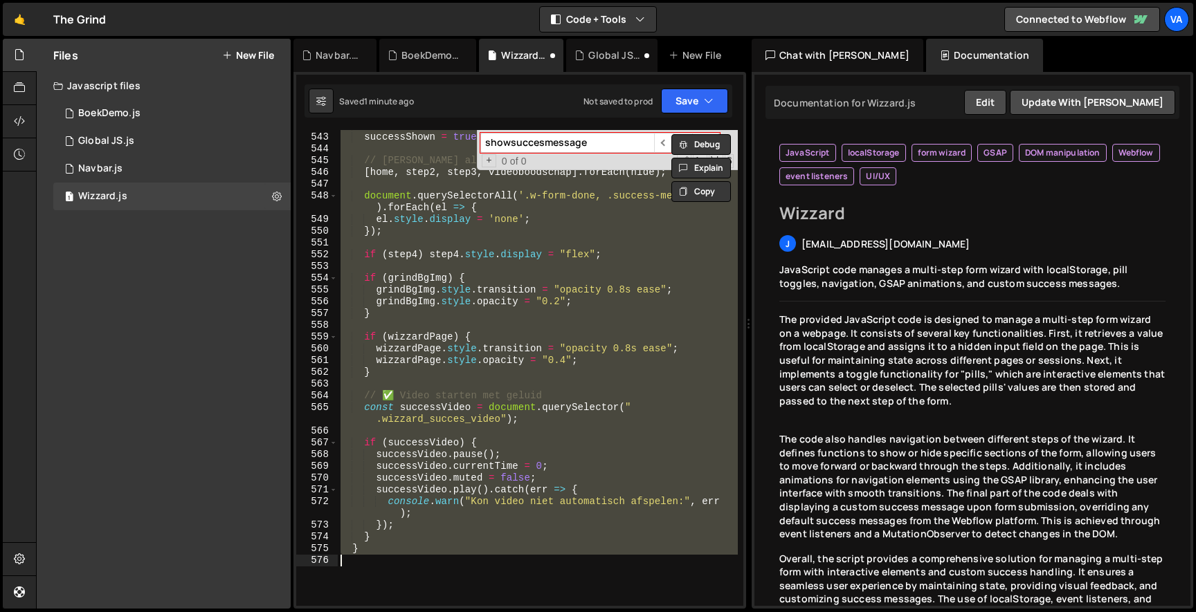
click at [703, 84] on div "Saved 1 minute ago Not saved to prod Upgrade to Edit Save Save to Staging S Sav…" at bounding box center [518, 100] width 428 height 33
click at [697, 104] on button "Save" at bounding box center [694, 101] width 67 height 25
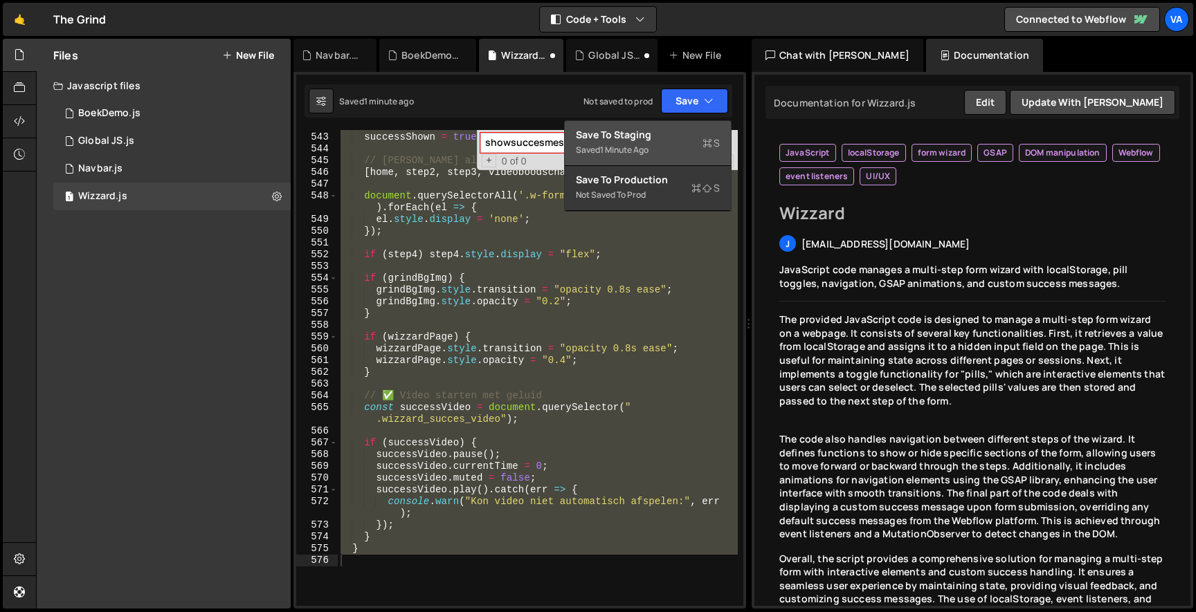
click at [673, 144] on div "Saved 1 minute ago" at bounding box center [648, 150] width 144 height 17
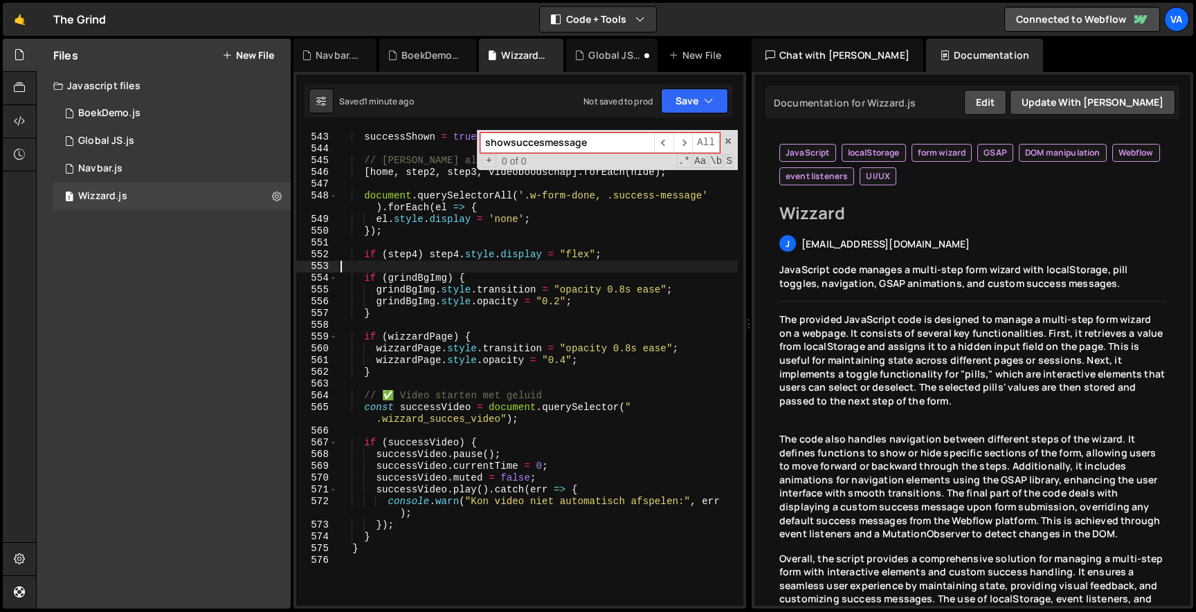
click at [479, 267] on div "if ( successShown ) return ; successShown = true ; // Verberg alle wizard stapp…" at bounding box center [538, 370] width 400 height 500
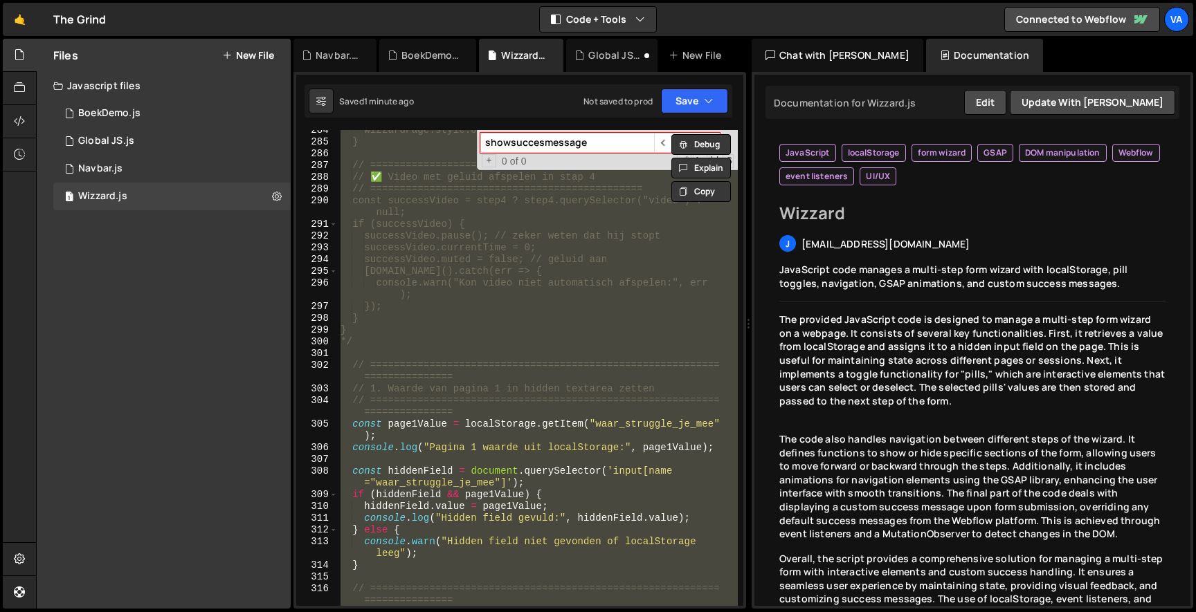
scroll to position [3774, 0]
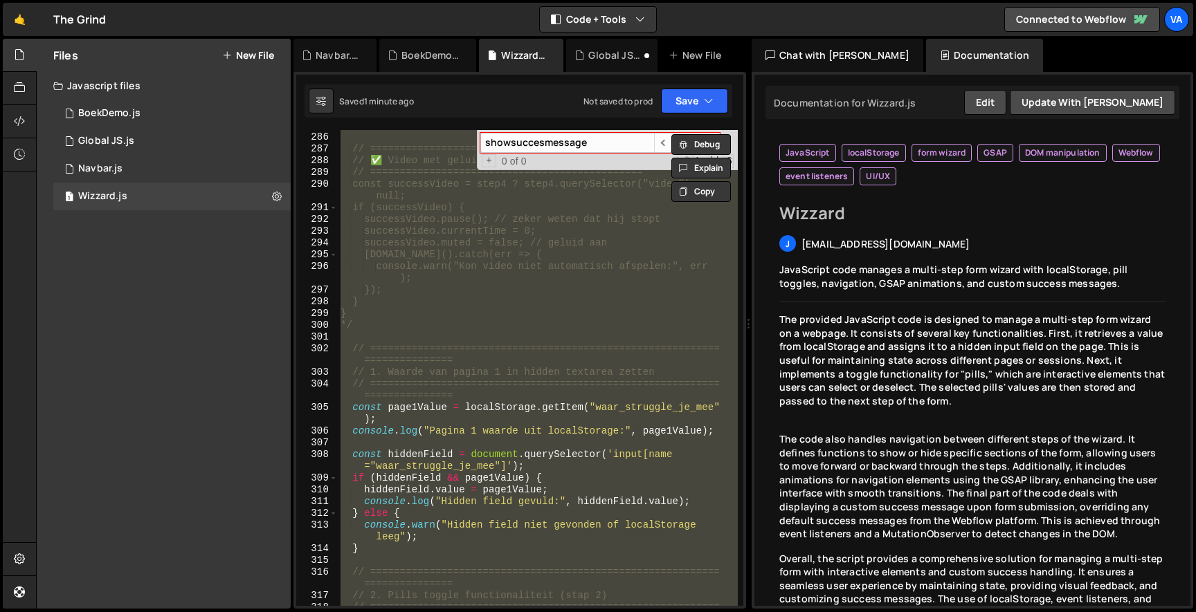
click at [468, 355] on div "} // ============================================== // ✅ Video met geluid afspe…" at bounding box center [538, 368] width 400 height 476
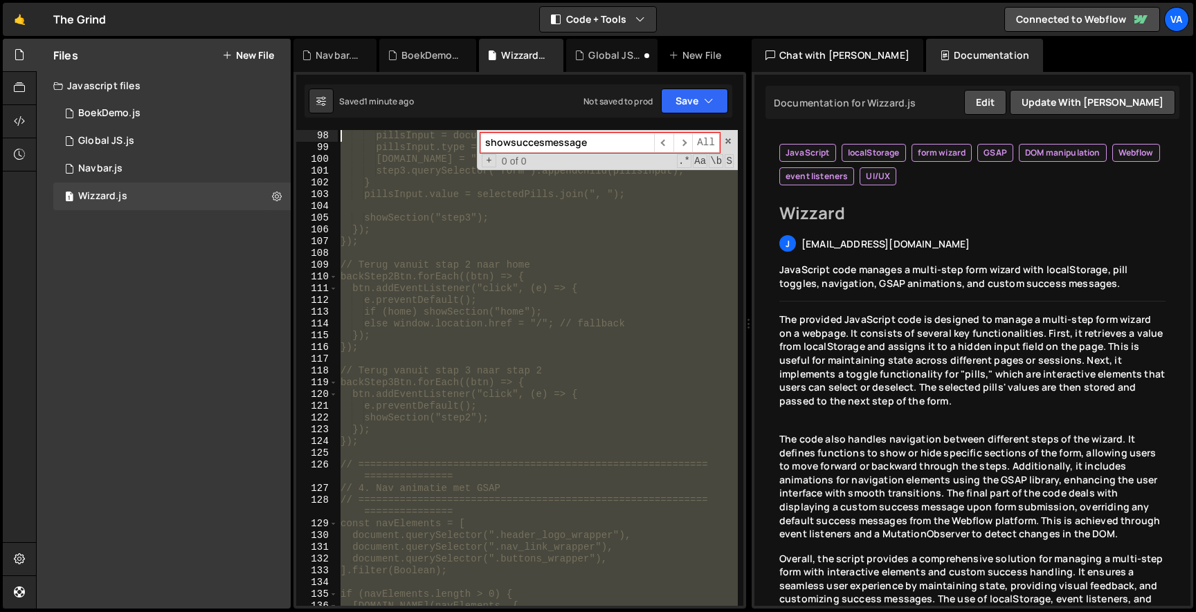
scroll to position [0, 0]
drag, startPoint x: 368, startPoint y: 327, endPoint x: 197, endPoint y: -86, distance: 446.4
click at [197, 0] on html "Projects [GEOGRAPHIC_DATA] Blog Va Projects Your Teams Account Upgrade Logout" at bounding box center [598, 306] width 1196 height 612
type textarea "/*"
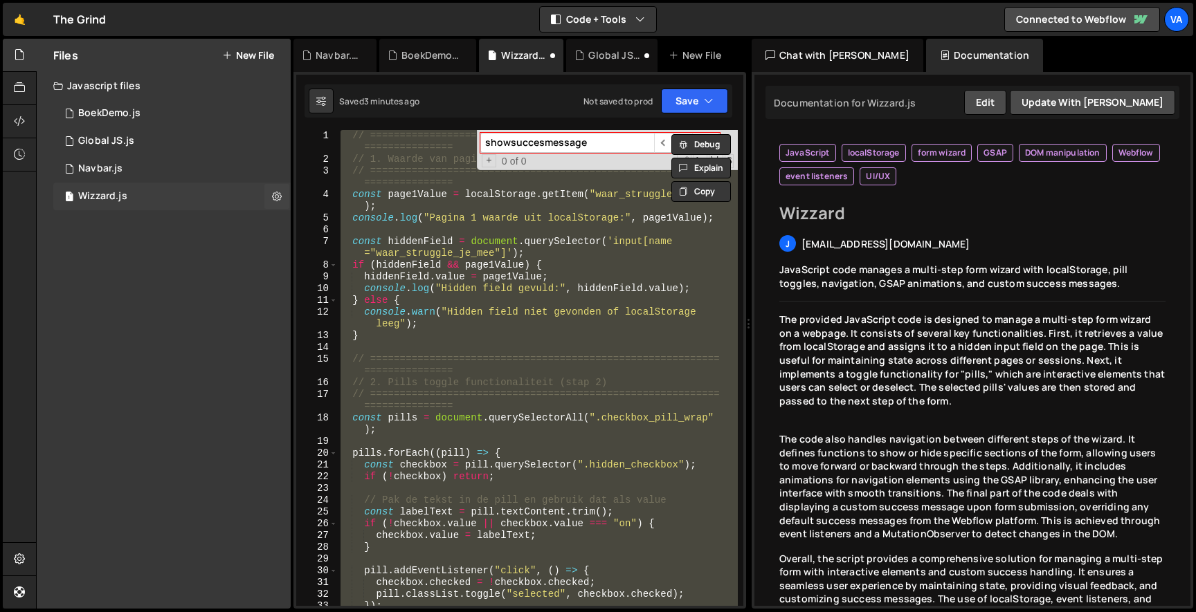
click at [165, 205] on div "1 Wizzard.js 0" at bounding box center [171, 197] width 237 height 28
click at [406, 274] on div "// =========================================================== =============== …" at bounding box center [538, 368] width 400 height 476
type textarea "hiddenField.value = page1Value;"
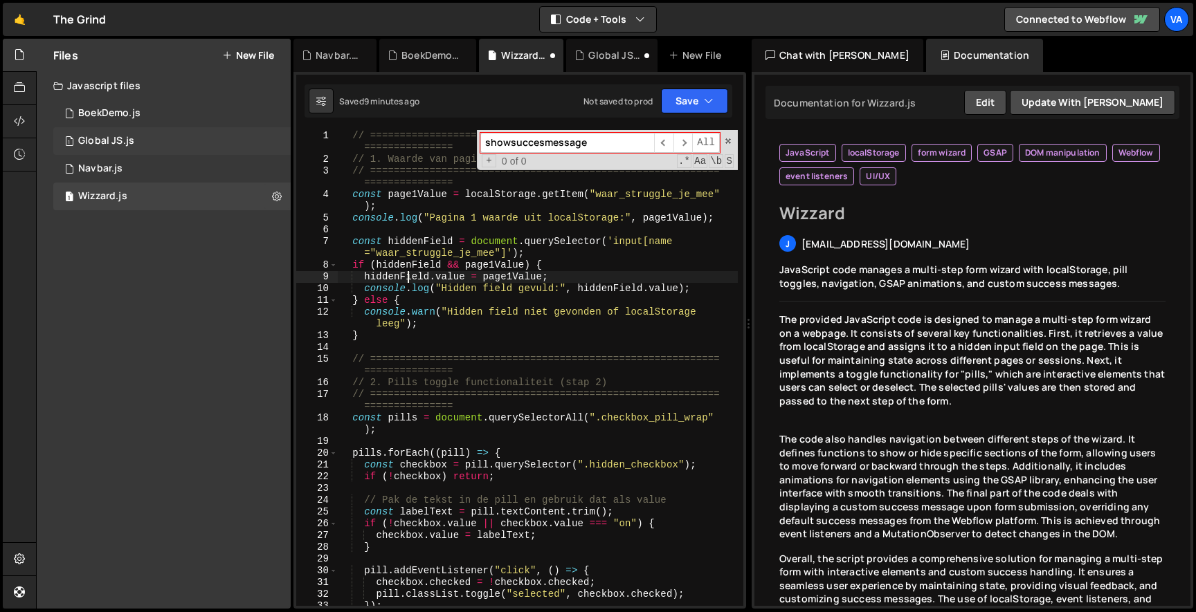
click at [151, 132] on div "1 Global JS.js 0" at bounding box center [171, 141] width 237 height 28
click at [154, 111] on div "1 BoekDemo.js 0" at bounding box center [171, 114] width 237 height 28
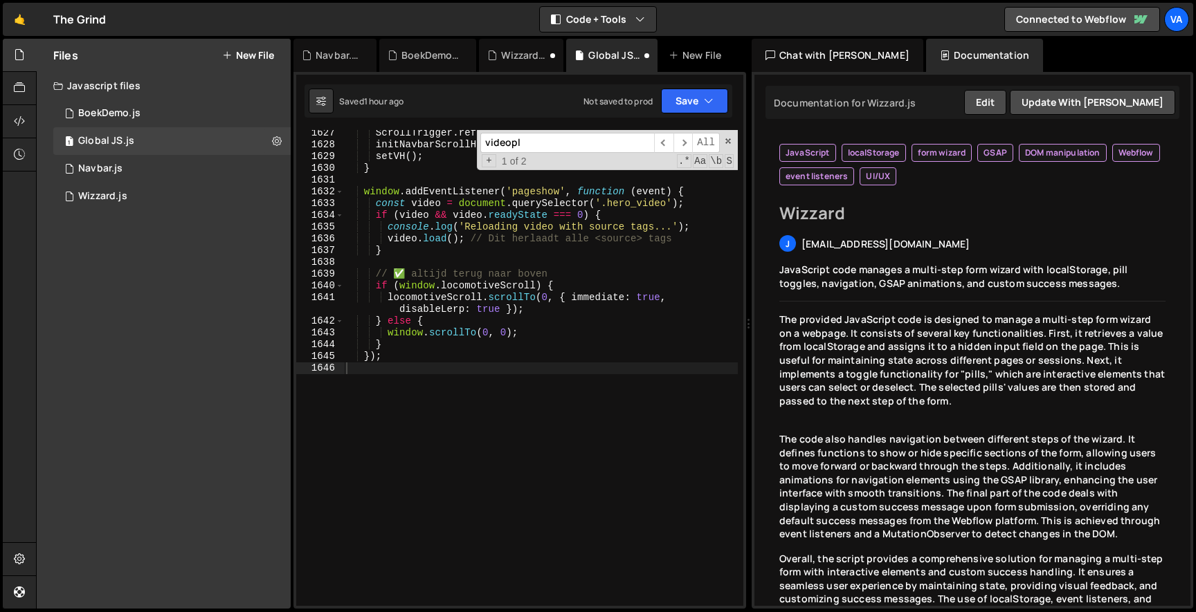
click at [0, 0] on div "}) ; }) ; observer . observe ( document . body , { childList : true , subtree :…" at bounding box center [0, 0] width 0 height 0
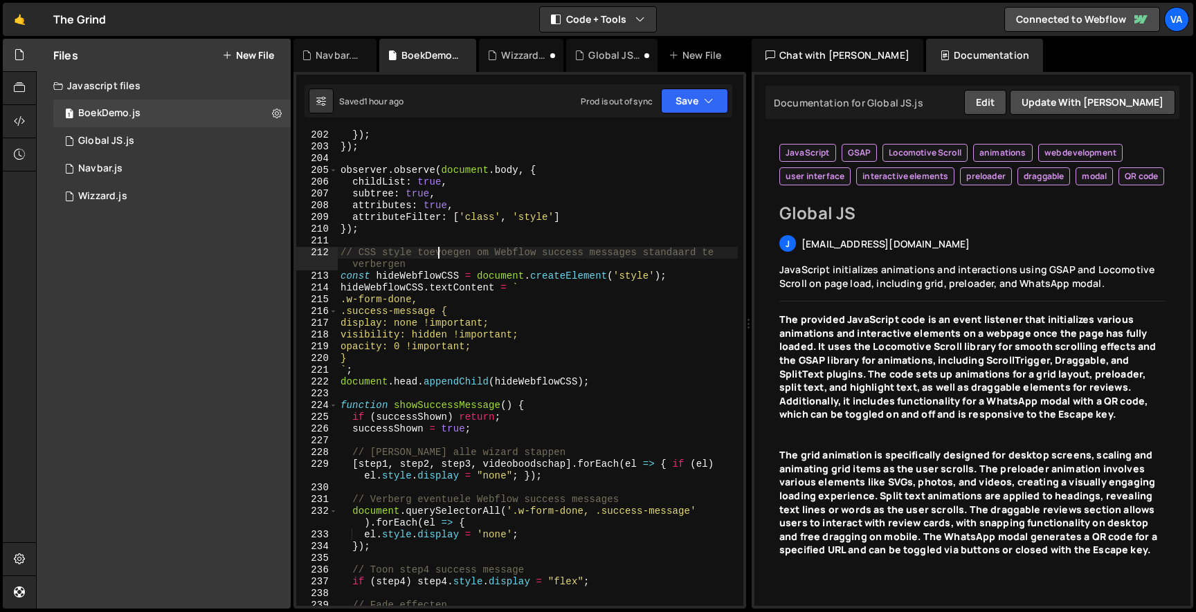
click at [181, 98] on div "Javascript files" at bounding box center [164, 86] width 254 height 28
click at [166, 88] on div "Javascript files" at bounding box center [164, 86] width 254 height 28
click at [145, 109] on div "1 BoekDemo.js 0" at bounding box center [174, 114] width 242 height 28
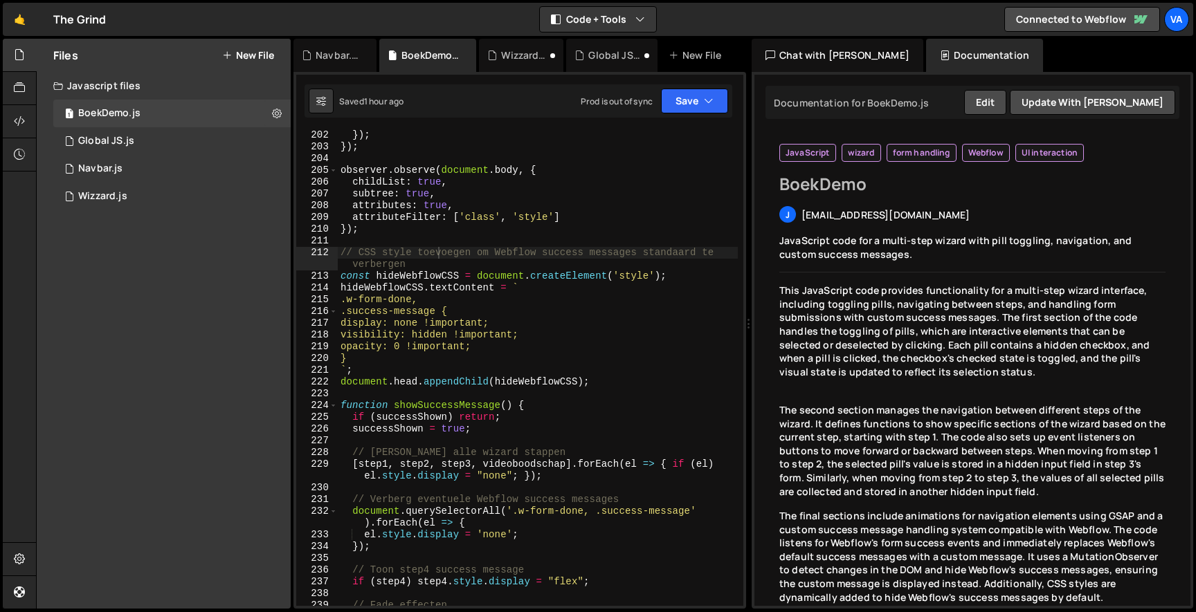
click at [427, 217] on div "}) ; }) ; observer . observe ( document . body , { childList : true , subtree :…" at bounding box center [538, 379] width 400 height 500
type textarea "}"
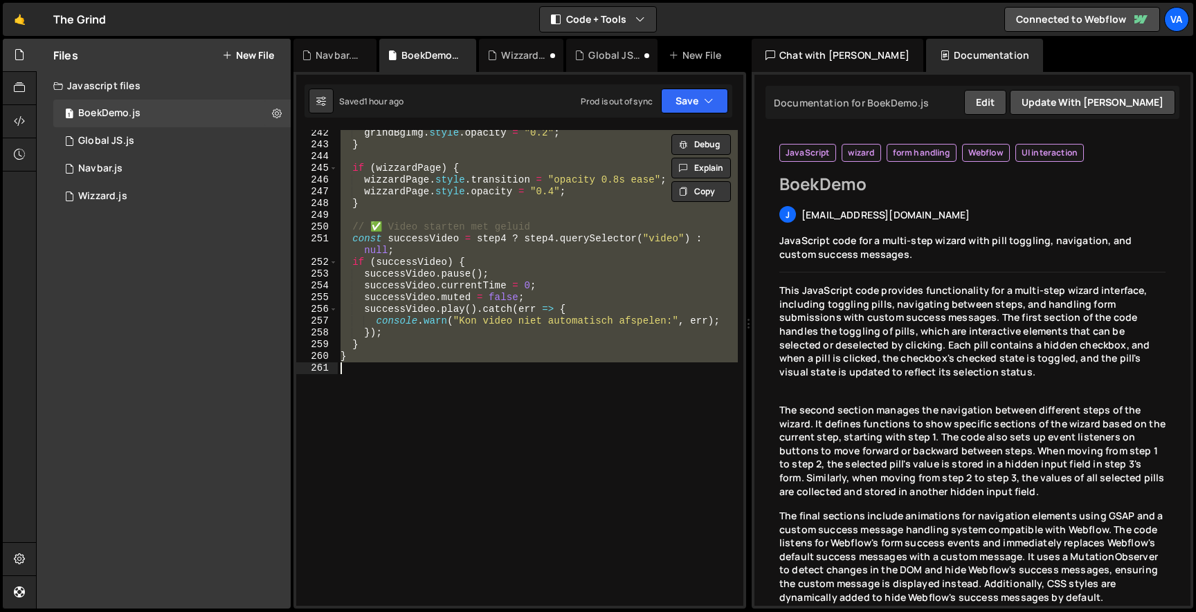
scroll to position [3202, 0]
click at [109, 198] on div "Wizzard.js" at bounding box center [102, 196] width 49 height 12
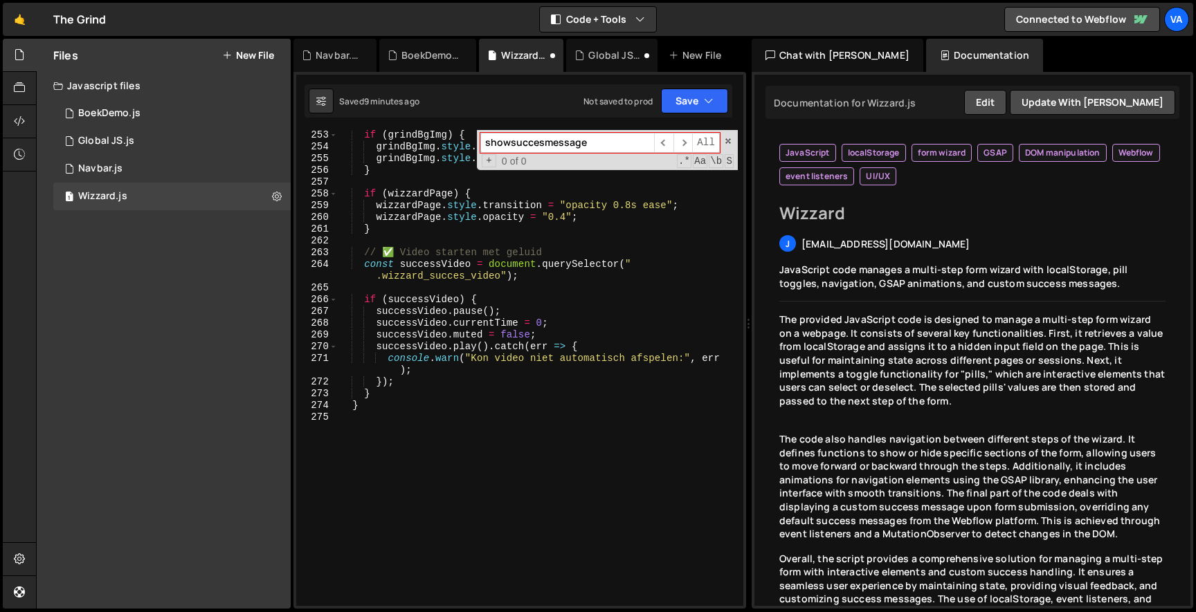
scroll to position [3402, 0]
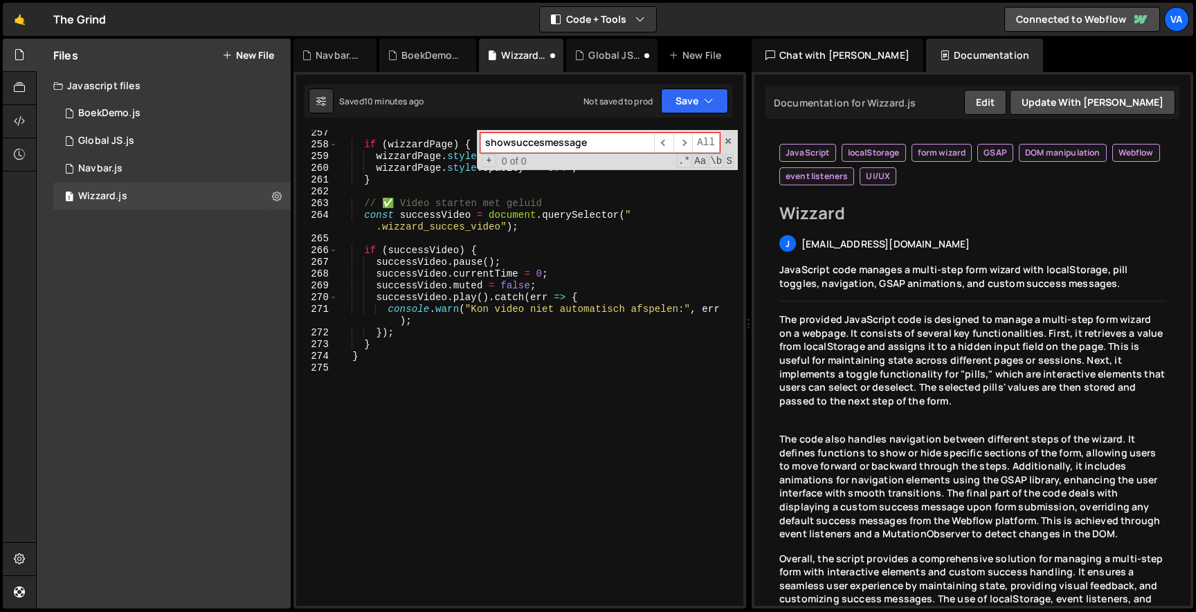
click at [435, 307] on div "if ( wizzardPage ) { wizzardPage . style . transition = "opacity 0.8s ease" ; w…" at bounding box center [538, 377] width 400 height 500
type textarea "}"
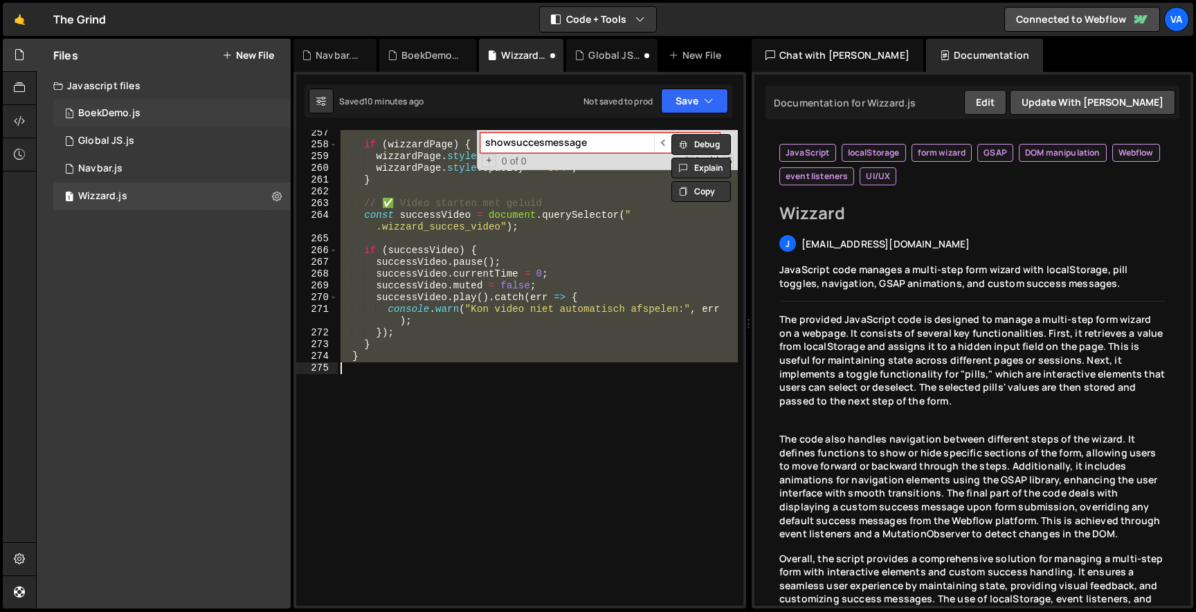
click at [98, 108] on div "BoekDemo.js" at bounding box center [109, 113] width 62 height 12
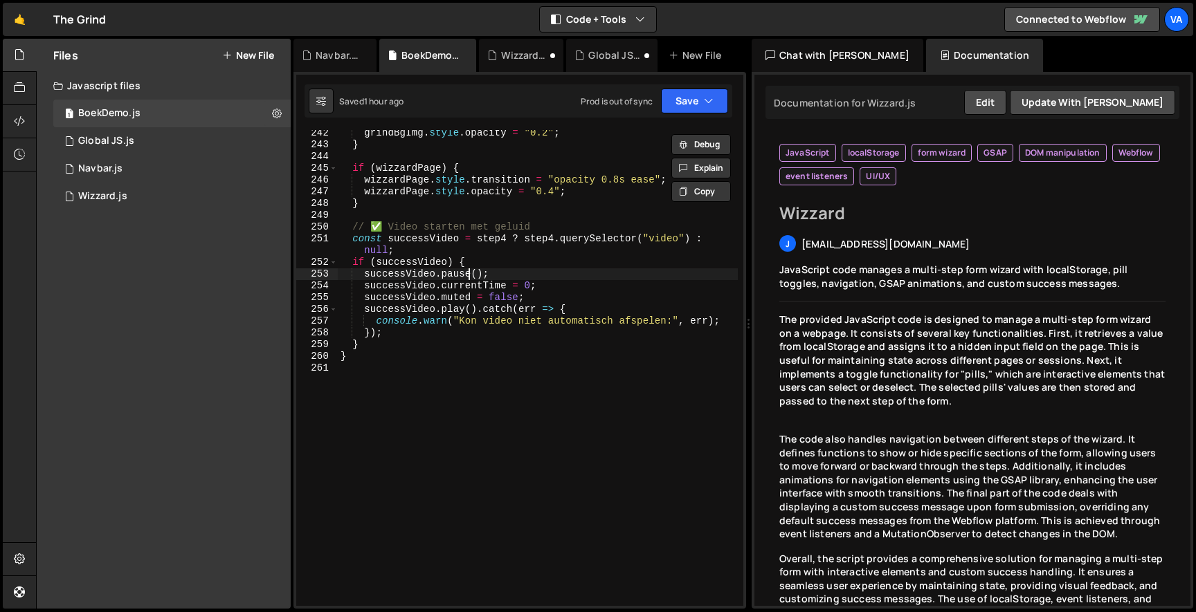
click at [468, 269] on div "grindBgImg . style . opacity = "0.2" ; } if ( wizzardPage ) { wizzardPage . sty…" at bounding box center [538, 377] width 400 height 500
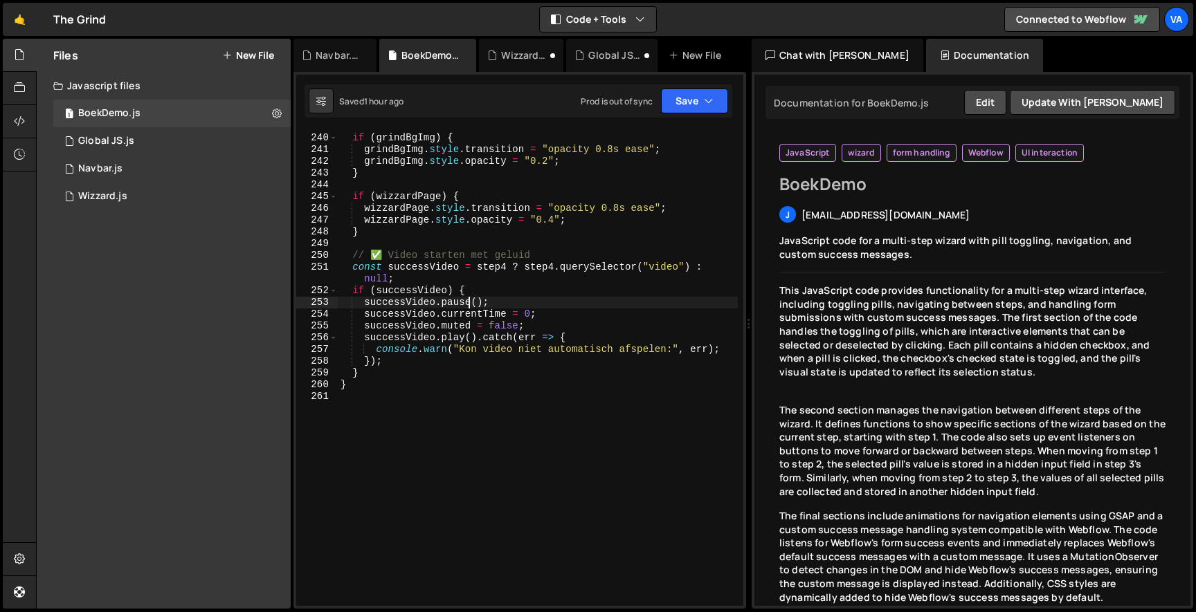
scroll to position [3174, 0]
type textarea "}"
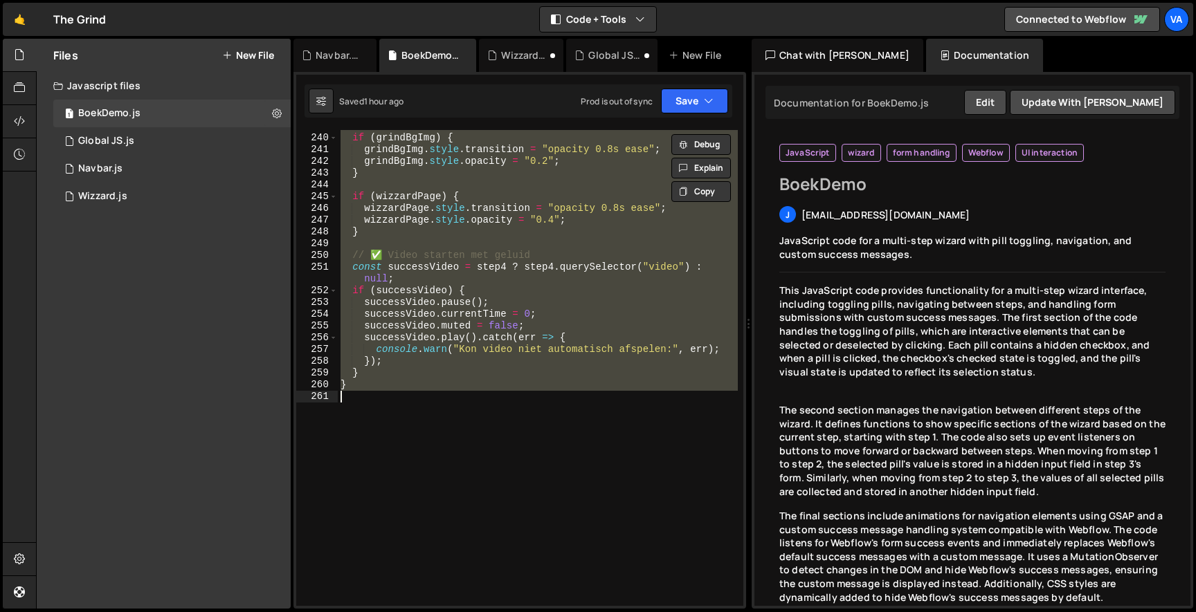
paste textarea
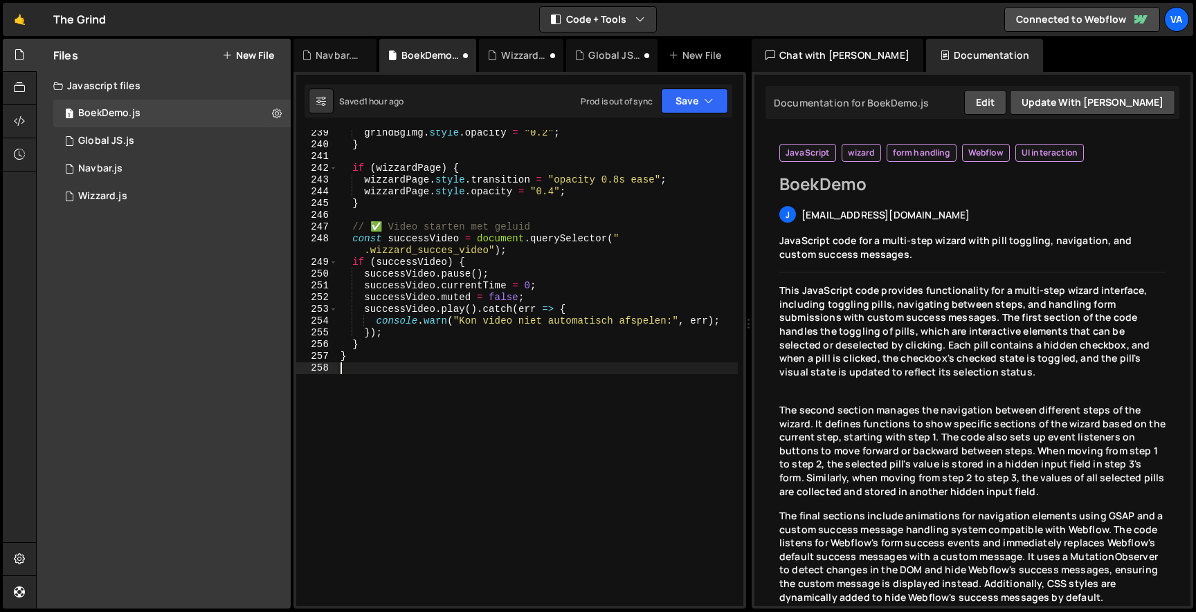
scroll to position [3190, 0]
type textarea "}"
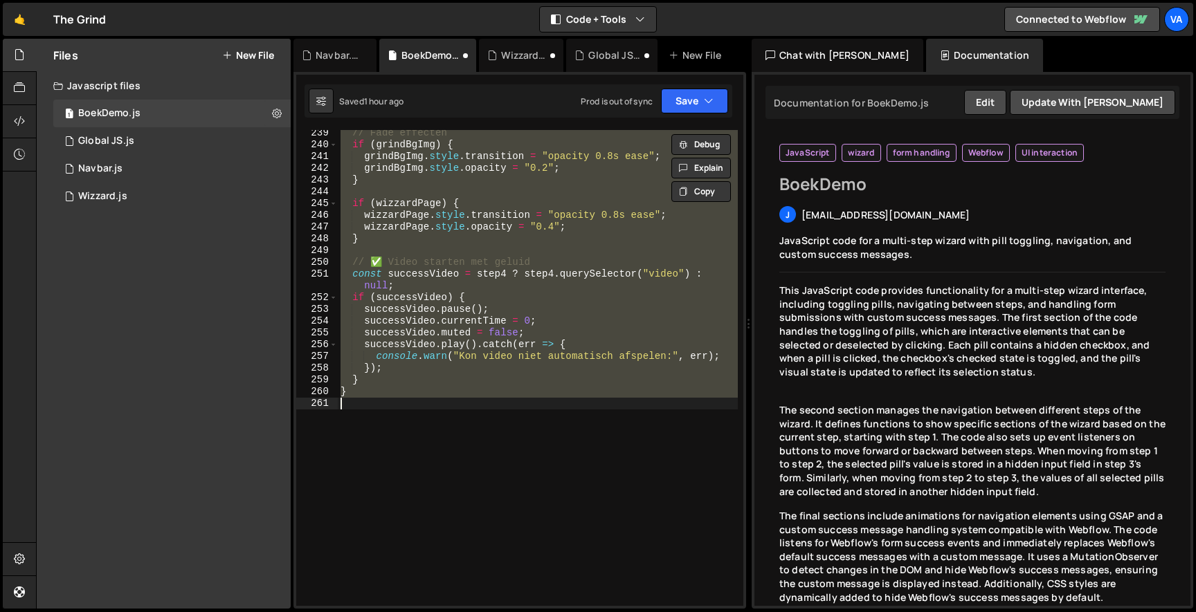
paste textarea
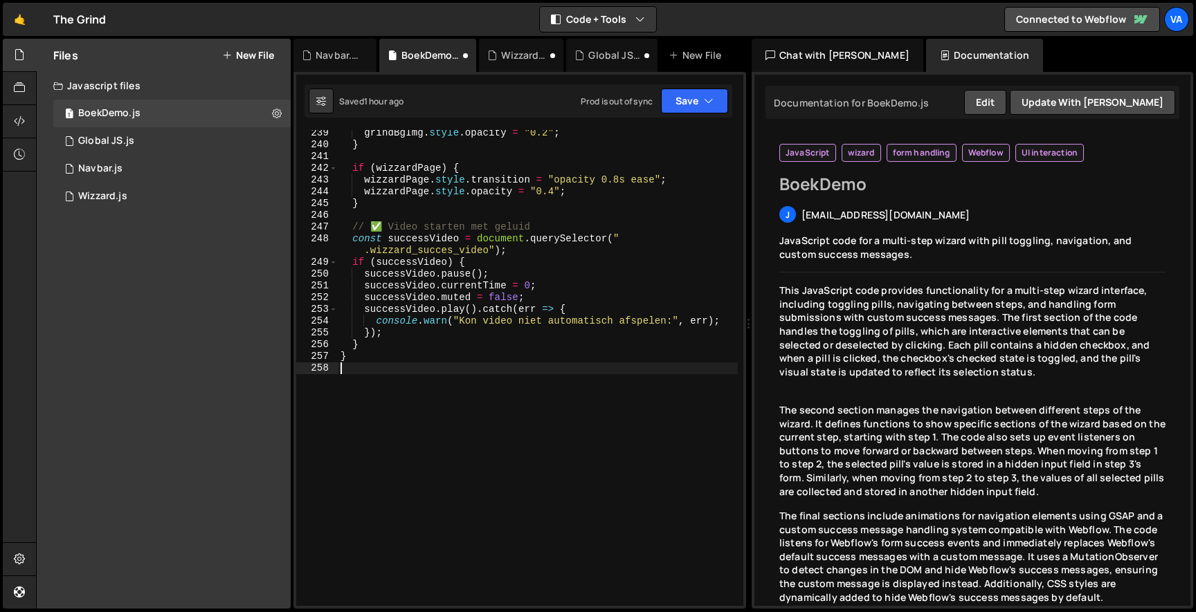
scroll to position [3190, 0]
click at [668, 105] on button "Save" at bounding box center [694, 101] width 67 height 25
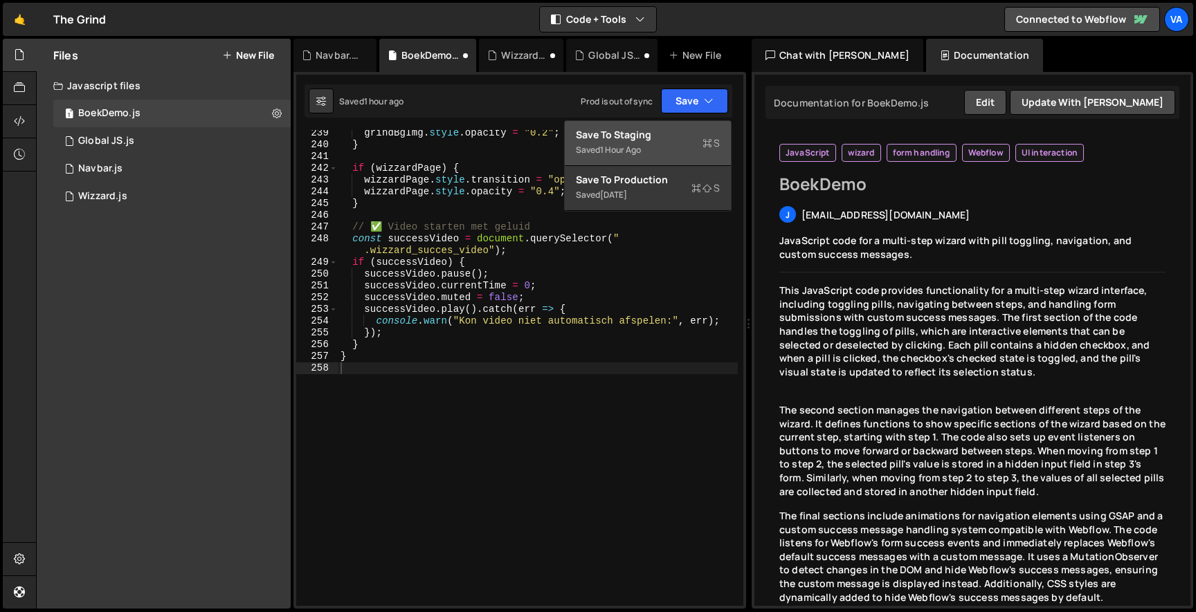
click at [665, 133] on div "Save to Staging S" at bounding box center [648, 135] width 144 height 14
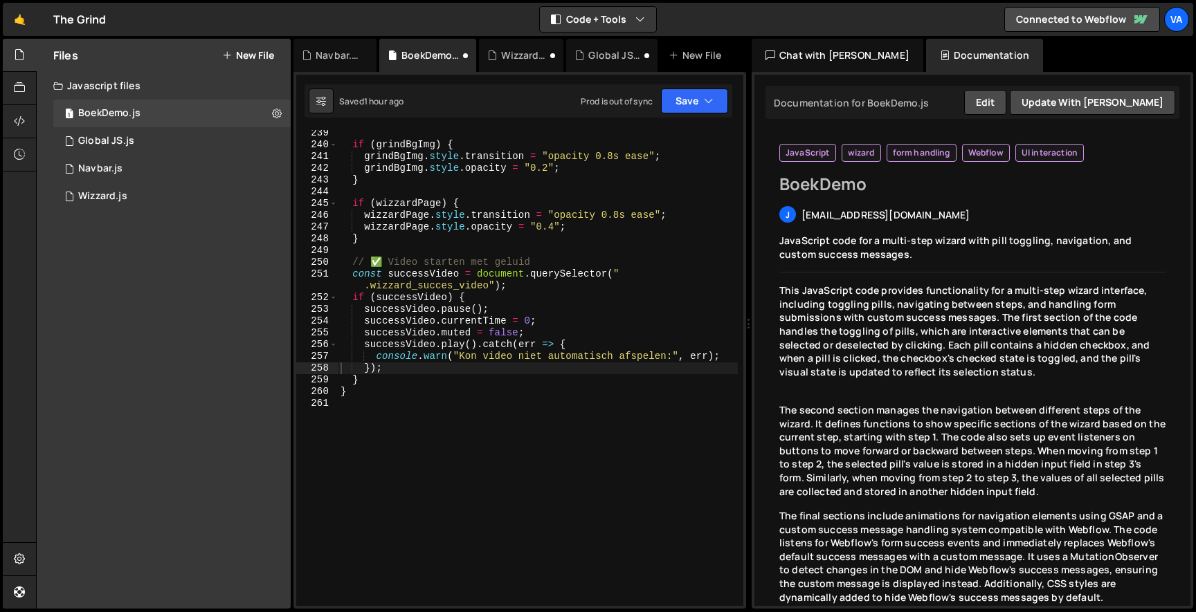
scroll to position [3167, 0]
click at [616, 67] on div "Global JS.js" at bounding box center [611, 55] width 91 height 33
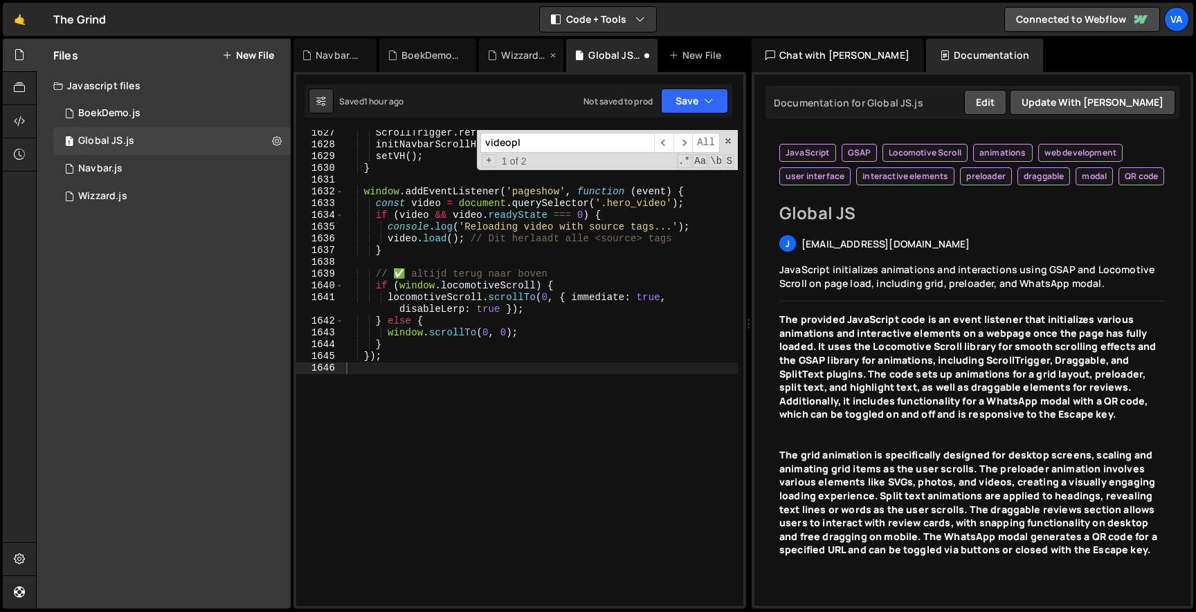
click at [527, 50] on div "Wizzard.js" at bounding box center [524, 55] width 46 height 14
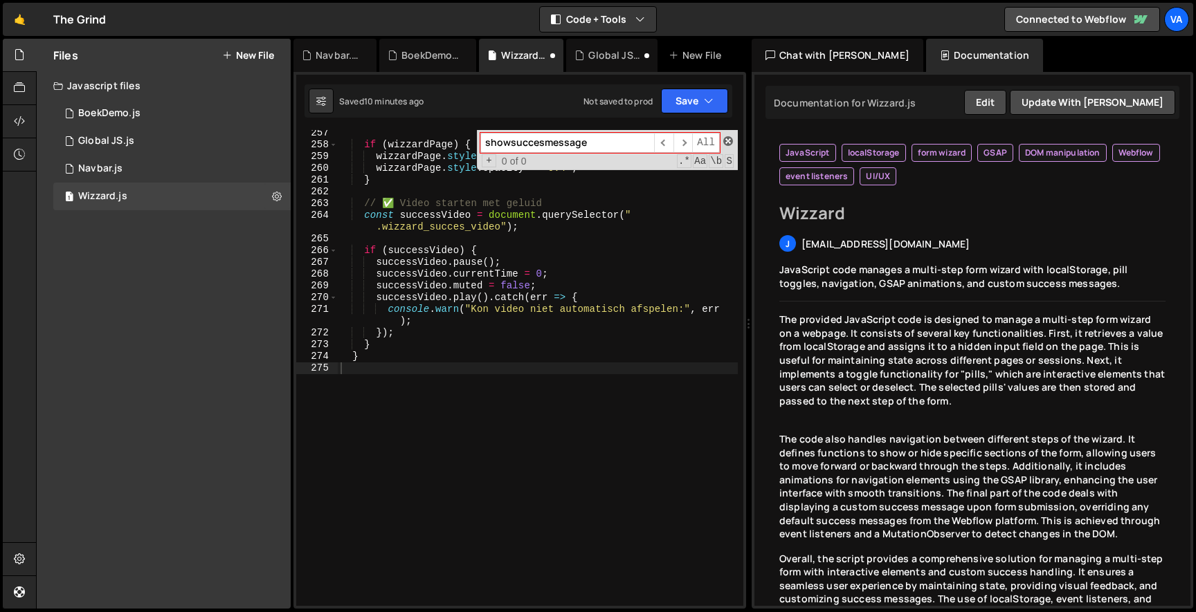
click at [727, 145] on span at bounding box center [728, 141] width 10 height 10
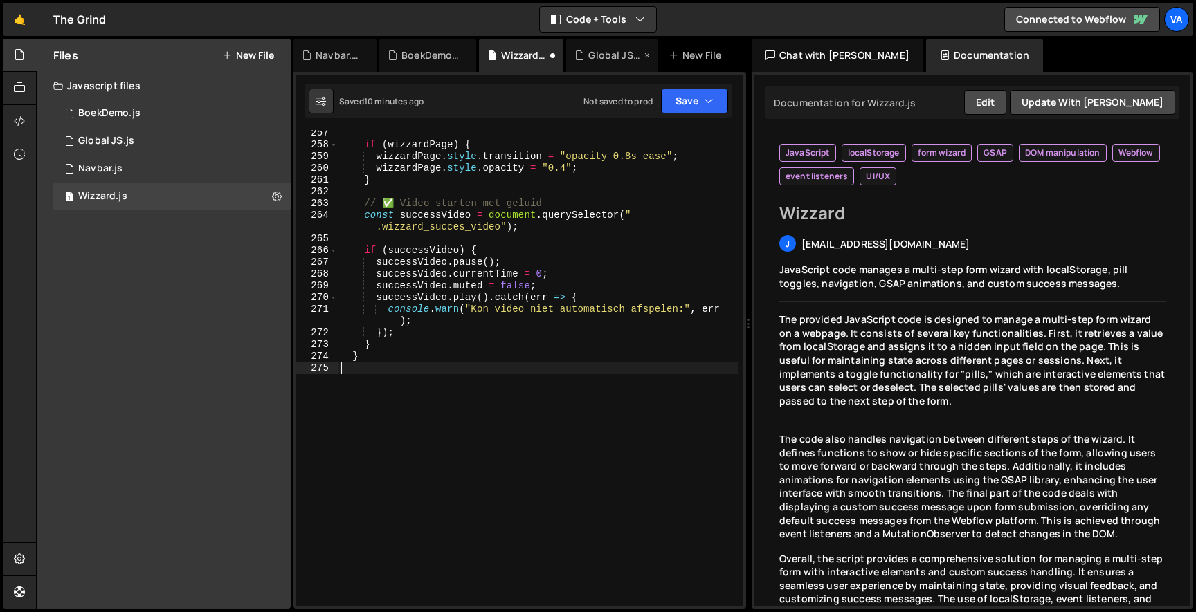
click at [584, 46] on div "Global JS.js" at bounding box center [611, 55] width 91 height 33
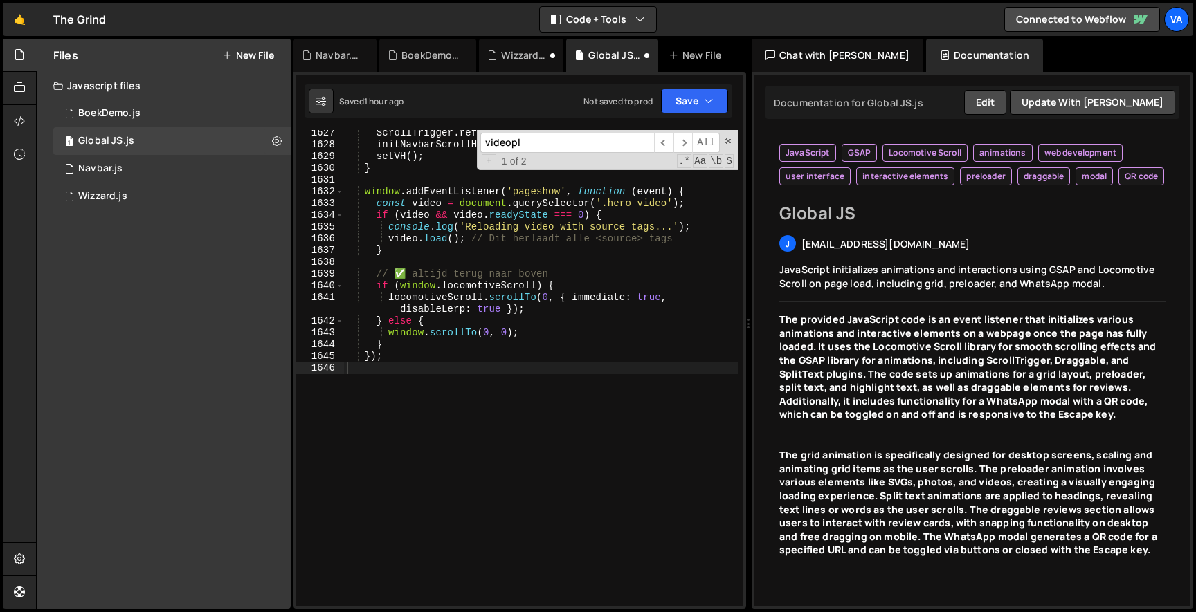
click at [723, 138] on div "videopl ​ ​ All Replace All + 1 of 2 .* Aa \b S" at bounding box center [607, 150] width 261 height 40
click at [726, 138] on span at bounding box center [728, 141] width 10 height 10
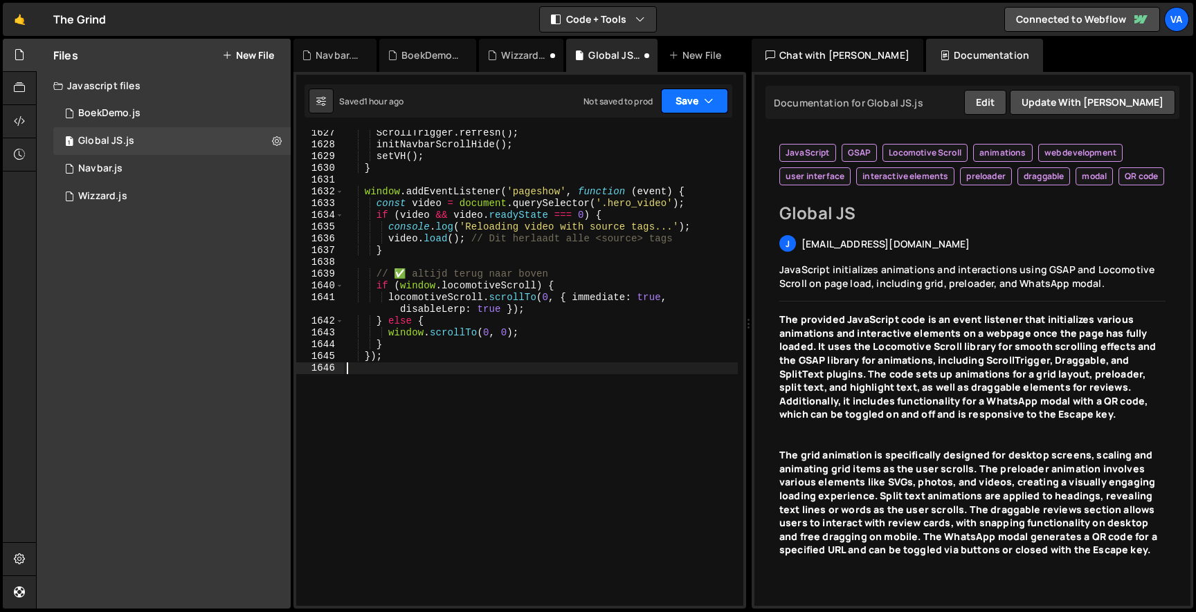
click at [699, 94] on button "Save" at bounding box center [694, 101] width 67 height 25
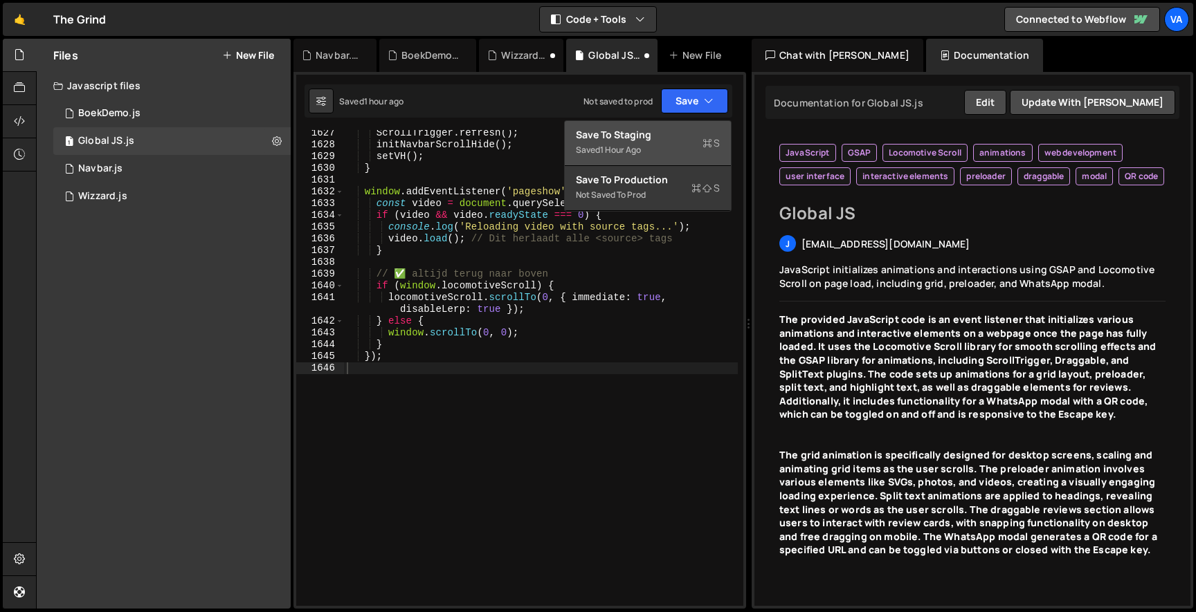
click at [613, 135] on div "Save to Staging S" at bounding box center [648, 135] width 144 height 14
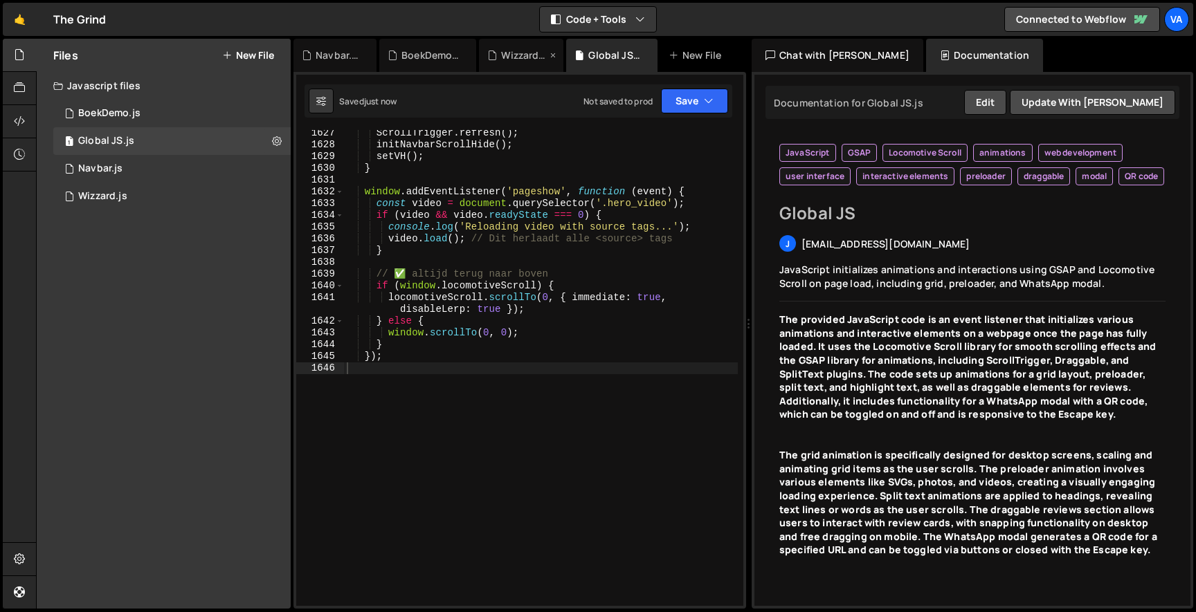
click at [520, 54] on div "Wizzard.js" at bounding box center [524, 55] width 46 height 14
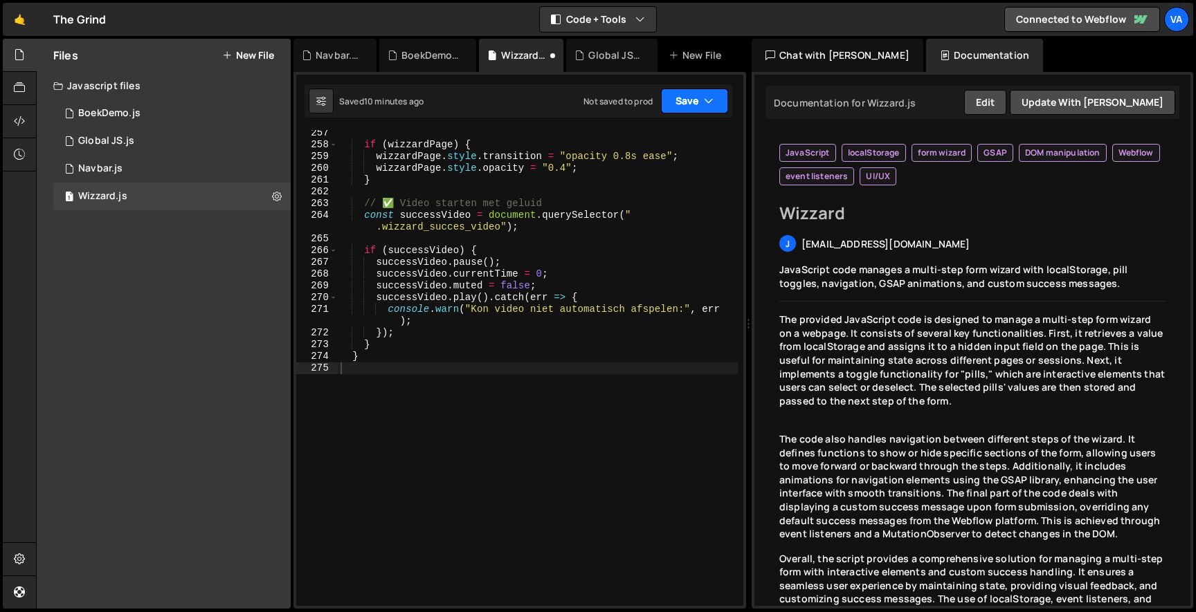
click at [670, 102] on button "Save" at bounding box center [694, 101] width 67 height 25
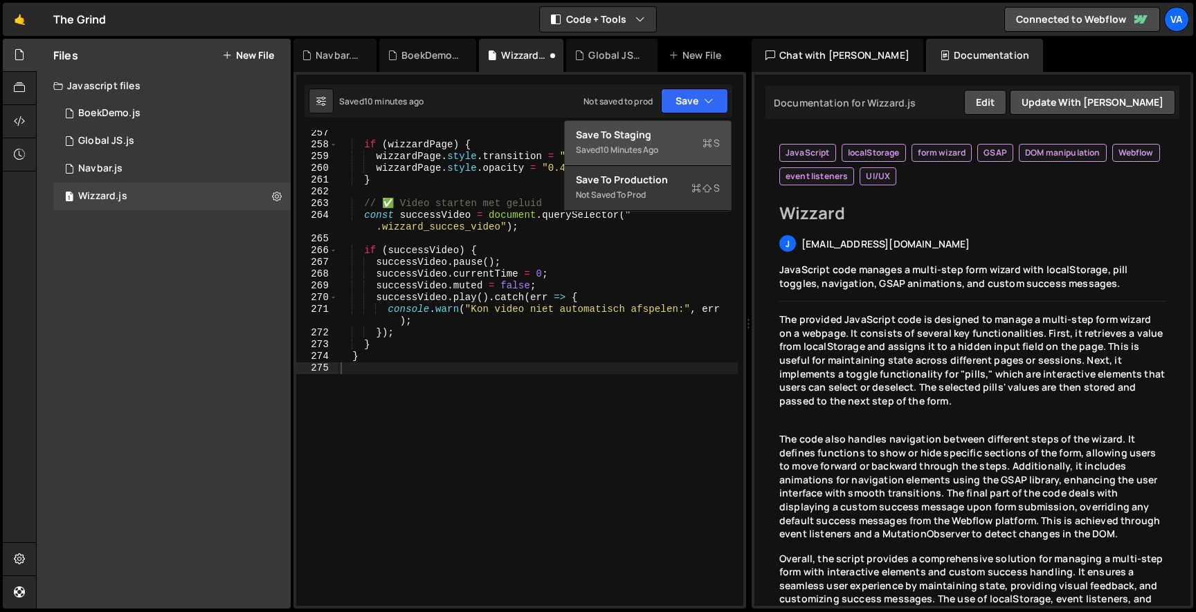
click at [664, 142] on div "Saved 10 minutes ago" at bounding box center [648, 150] width 144 height 17
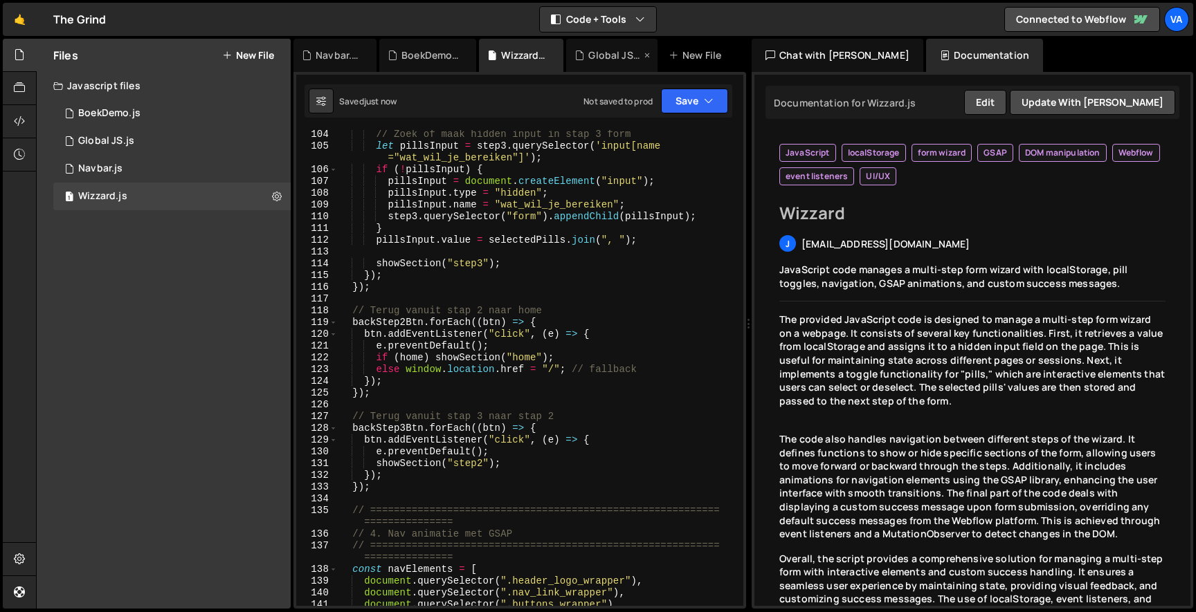
scroll to position [1205, 0]
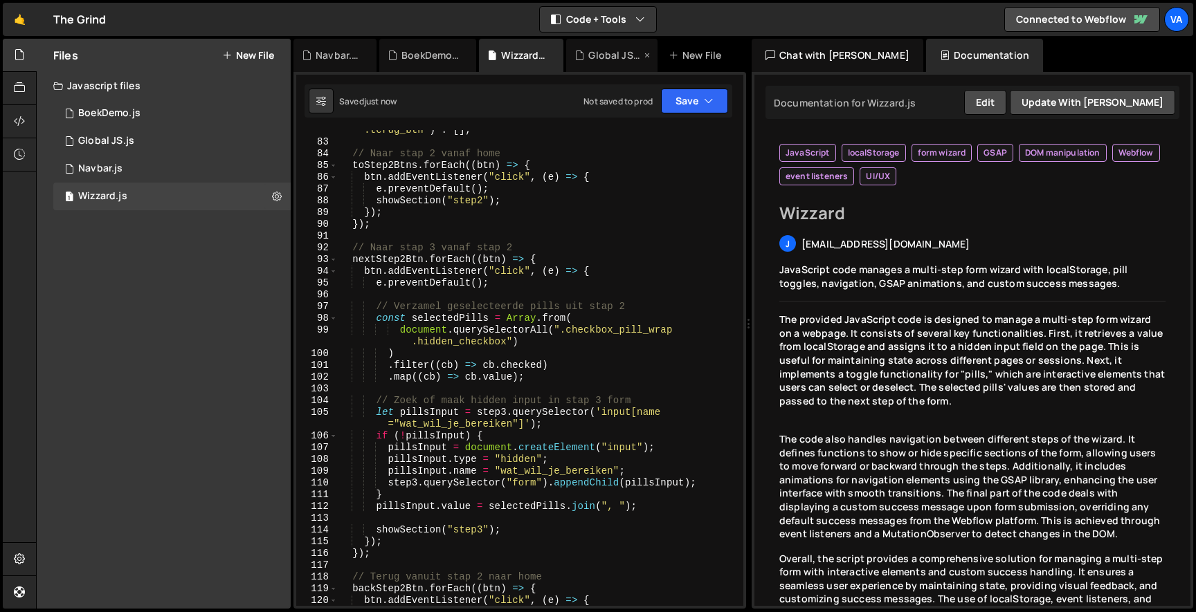
click at [597, 47] on div "Global JS.js" at bounding box center [611, 55] width 91 height 33
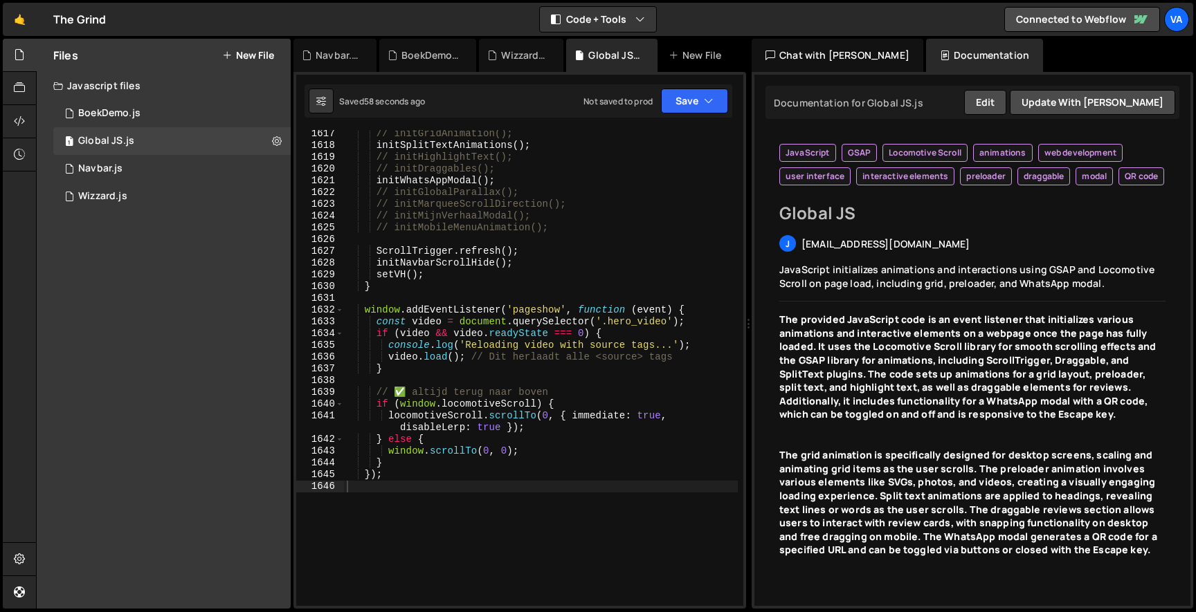
scroll to position [21385, 0]
click at [451, 61] on div "BoekDemo.js" at bounding box center [430, 55] width 58 height 14
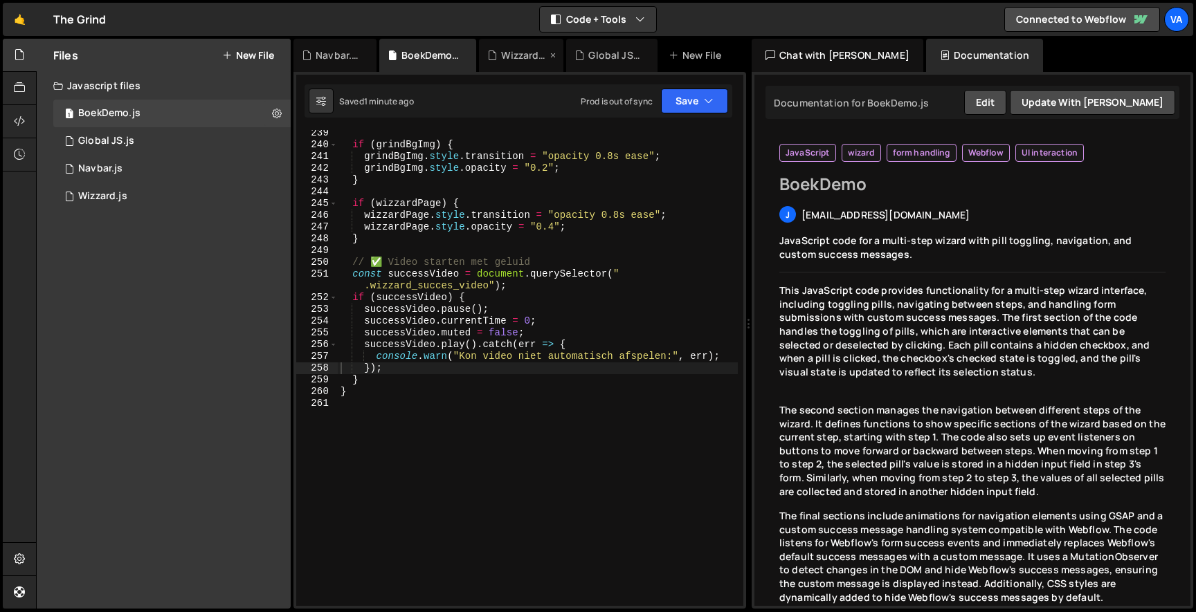
click at [517, 61] on div "Wizzard.js" at bounding box center [524, 55] width 46 height 14
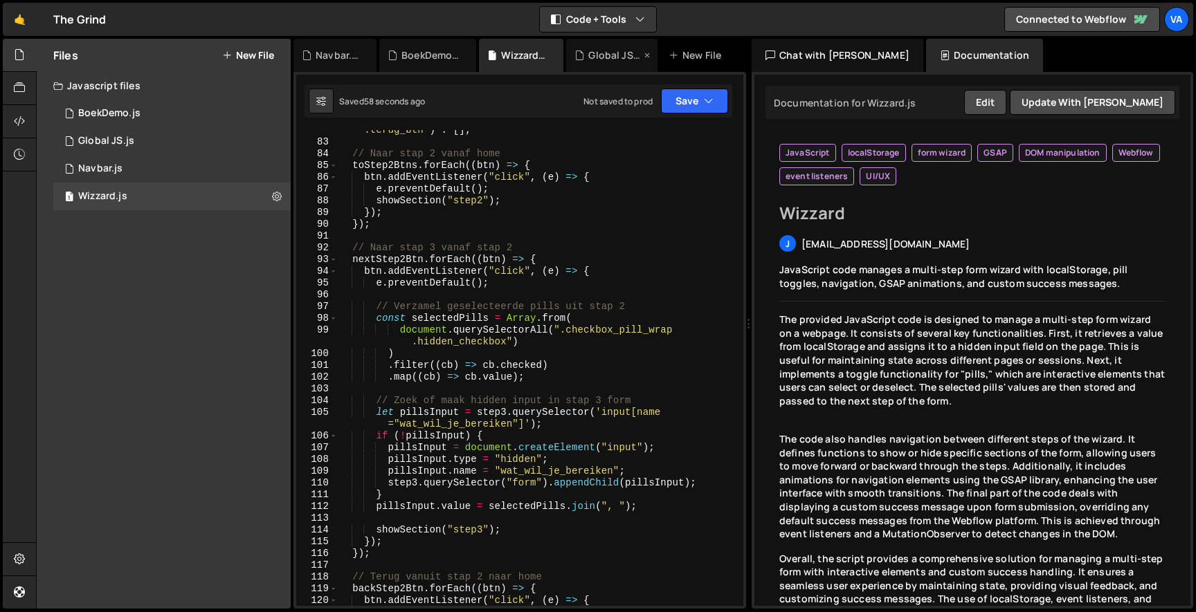
click at [618, 54] on div "Global JS.js" at bounding box center [614, 55] width 53 height 14
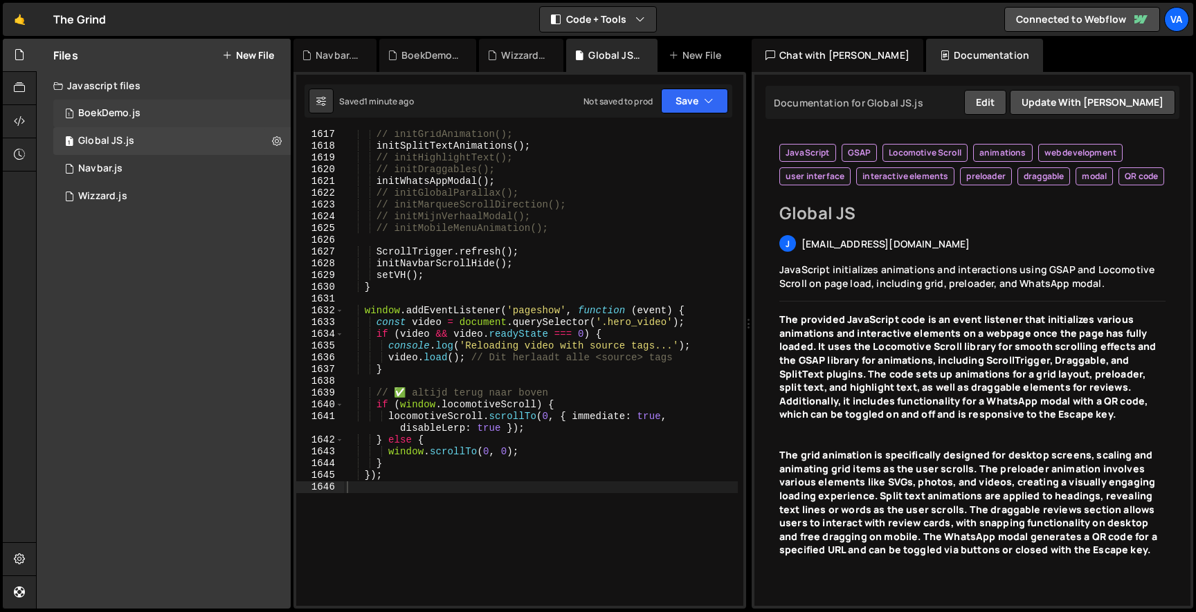
click at [144, 121] on div "1 BoekDemo.js 0" at bounding box center [174, 114] width 242 height 28
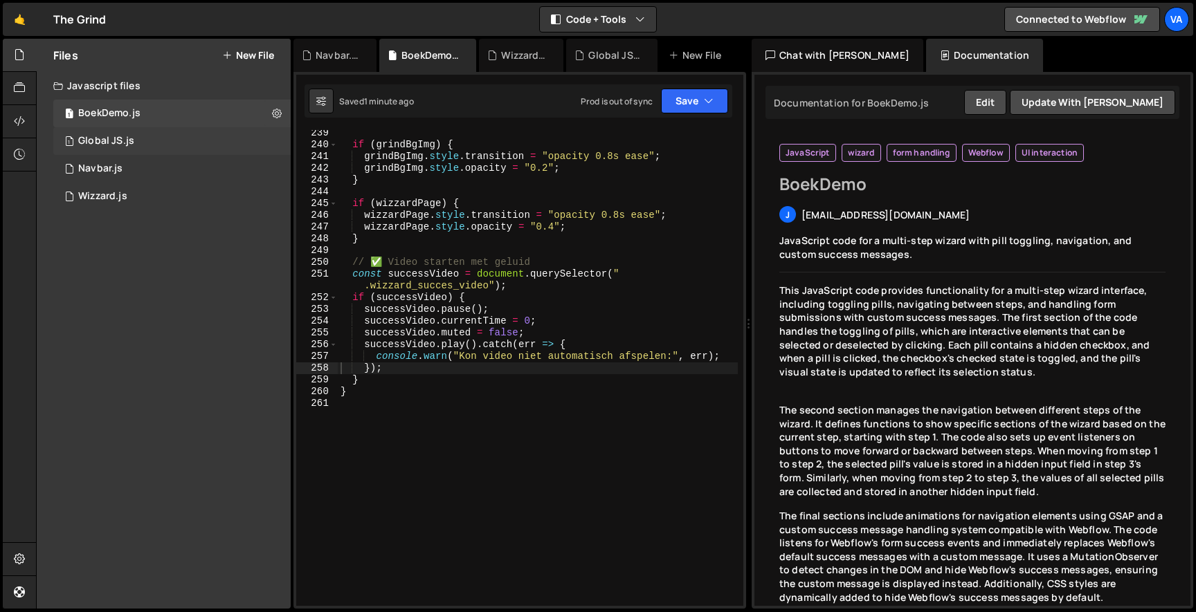
click at [178, 134] on div "1 Global JS.js 0" at bounding box center [174, 141] width 242 height 28
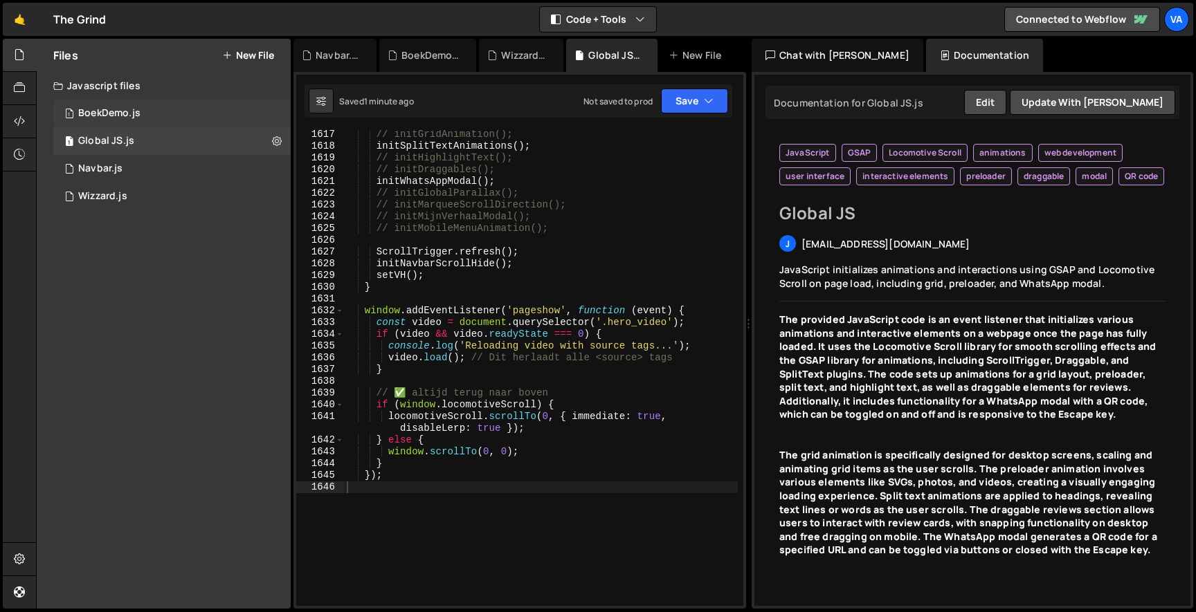
click at [167, 111] on div "1 BoekDemo.js 0" at bounding box center [174, 114] width 242 height 28
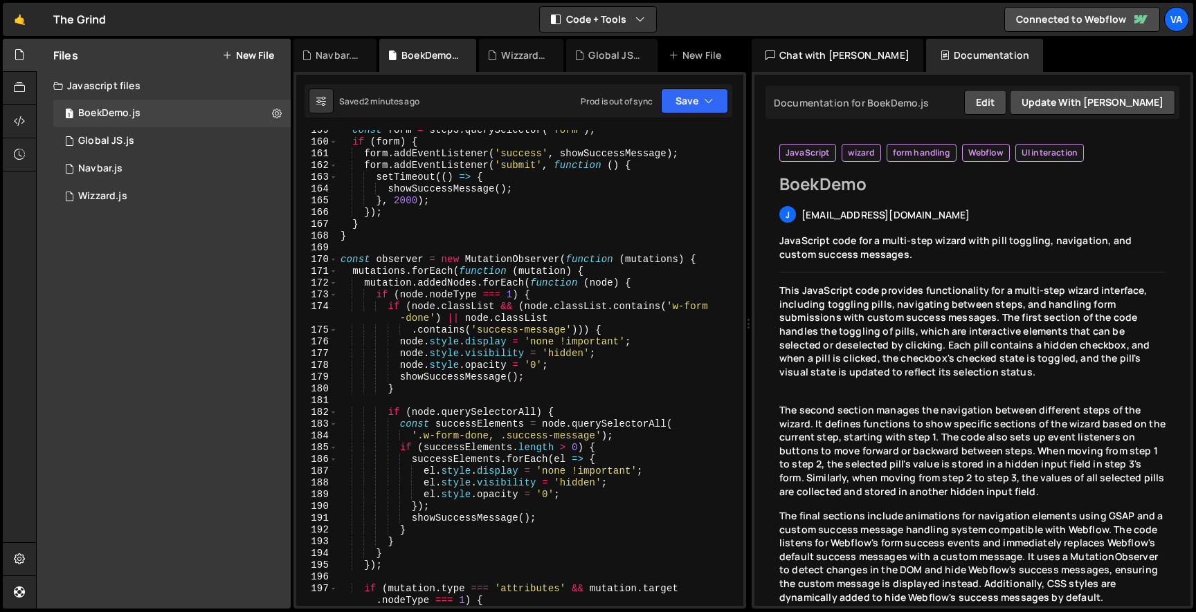
scroll to position [2040, 0]
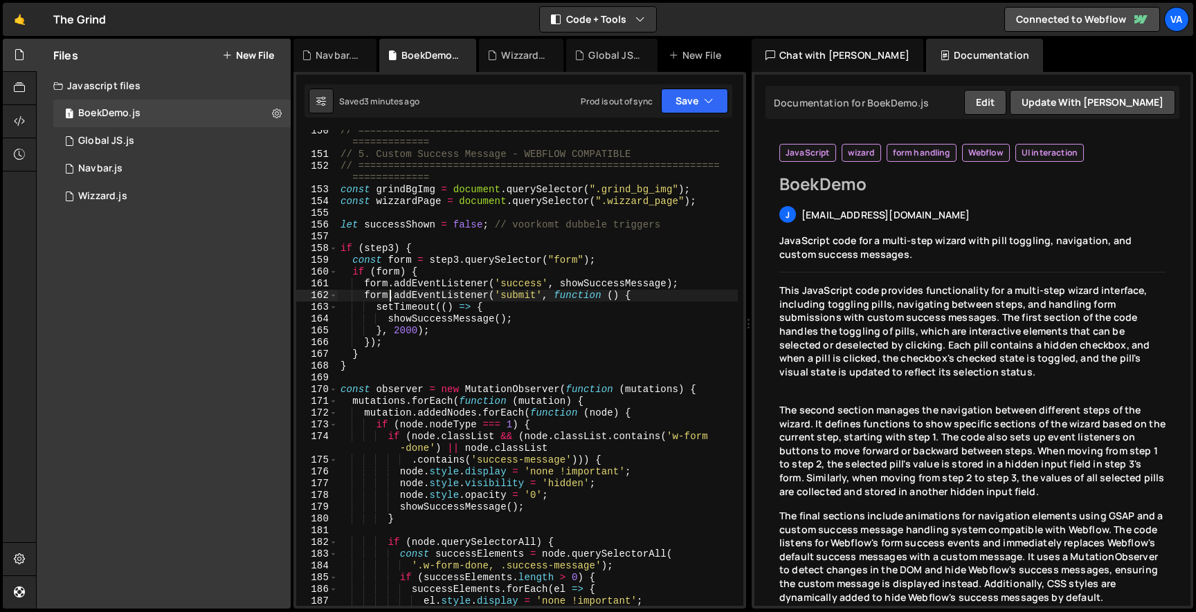
click at [387, 294] on div "// ============================================================= ============= …" at bounding box center [538, 380] width 400 height 511
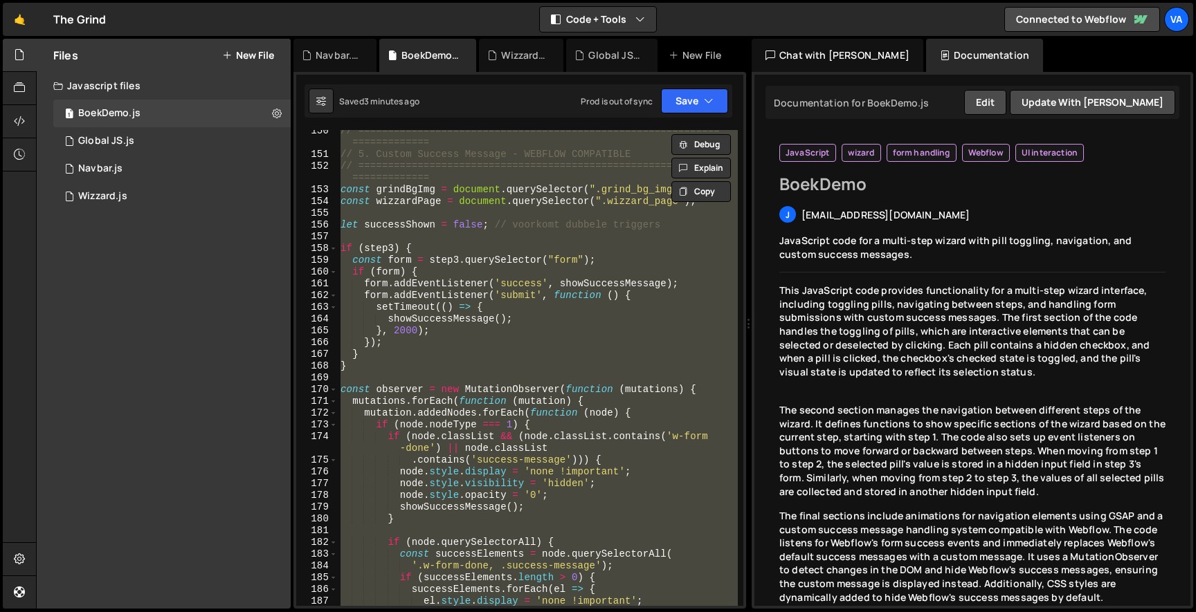
click at [409, 269] on div "// ============================================================= ============= …" at bounding box center [538, 368] width 400 height 476
type textarea "if (form) {"
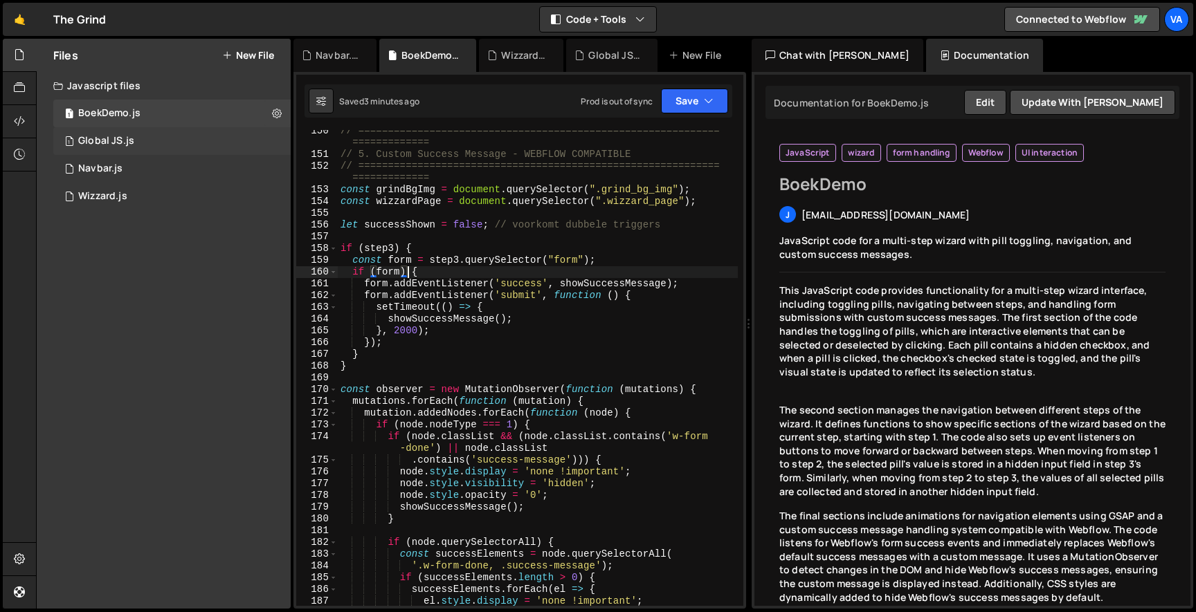
click at [150, 142] on div "1 Global JS.js 0" at bounding box center [174, 141] width 242 height 28
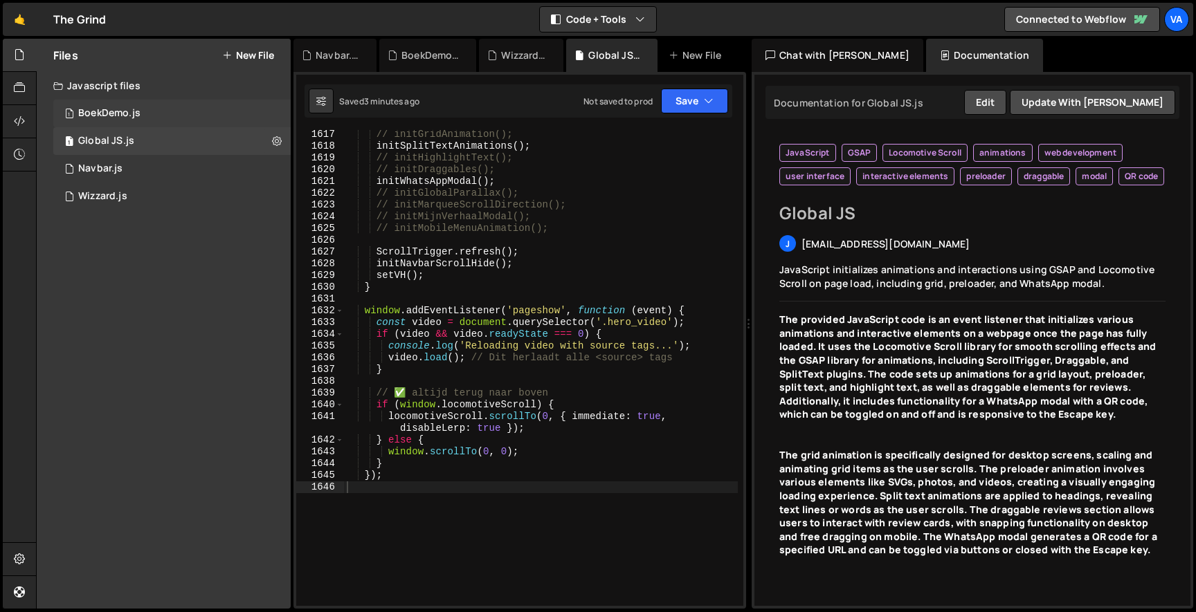
click at [158, 113] on div "1 BoekDemo.js 0" at bounding box center [174, 114] width 242 height 28
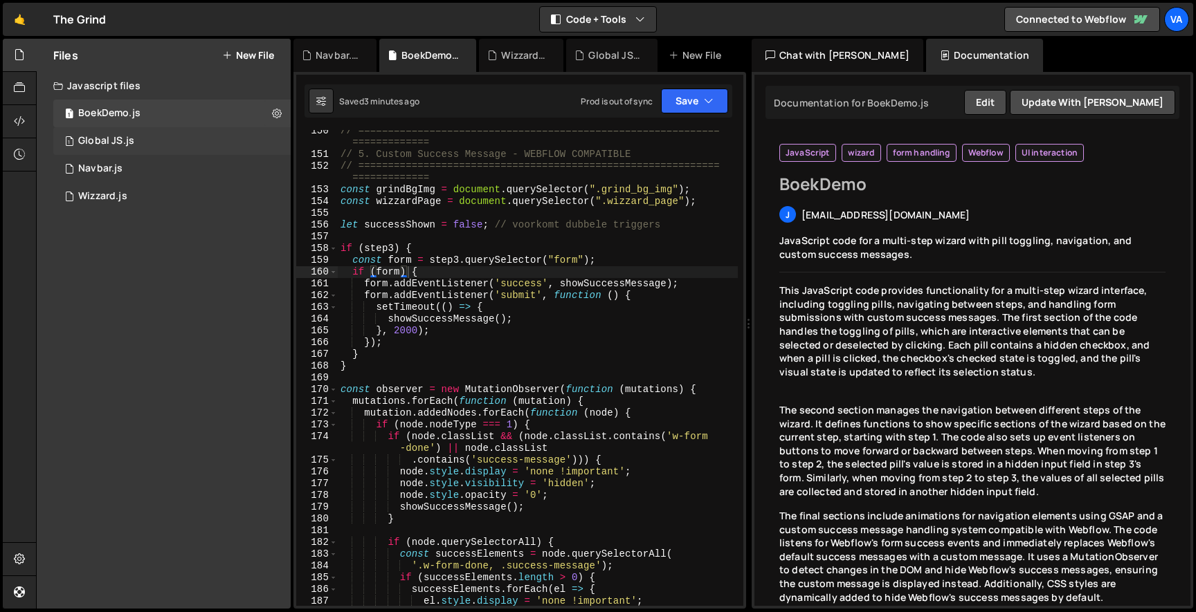
click at [159, 138] on div "1 Global JS.js 0" at bounding box center [174, 141] width 242 height 28
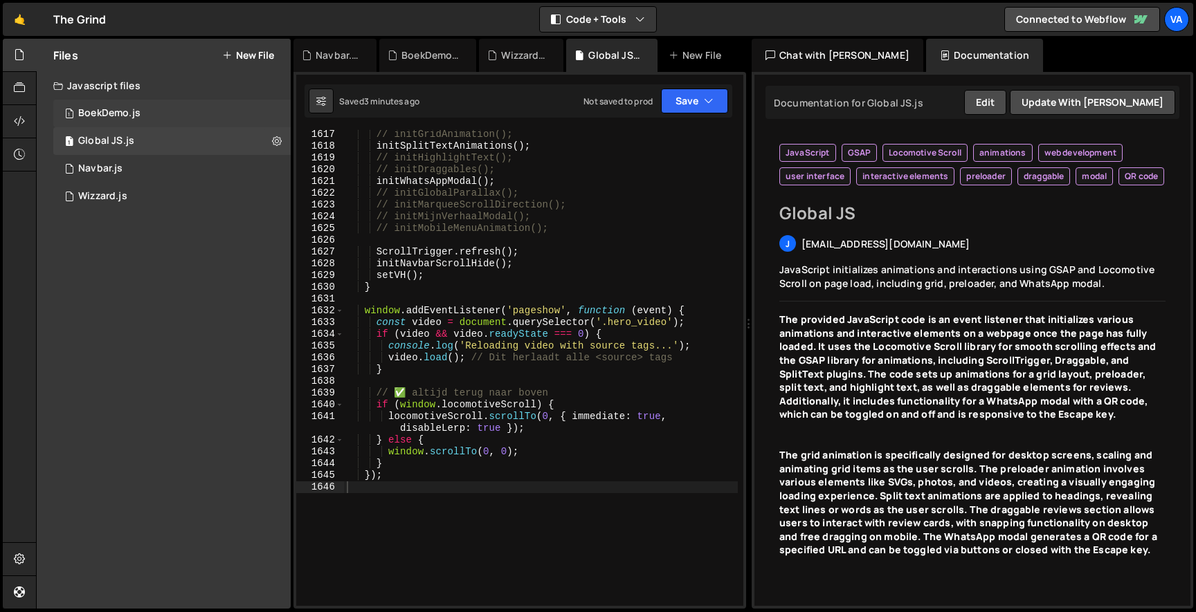
click at [167, 117] on div "1 BoekDemo.js 0" at bounding box center [174, 114] width 242 height 28
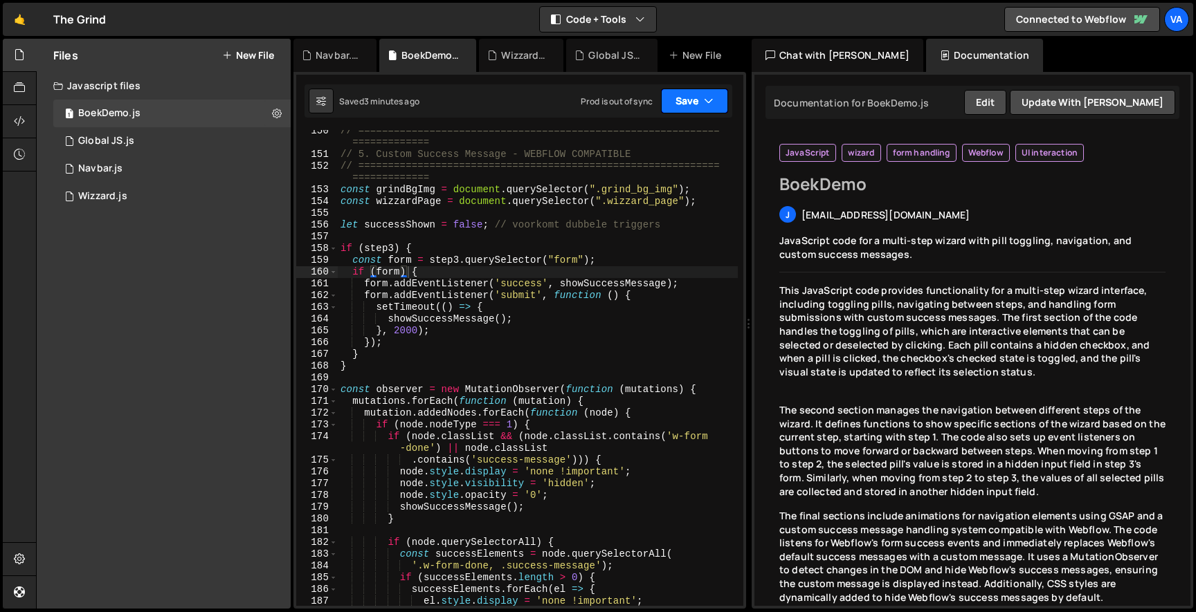
click at [717, 100] on button "Save" at bounding box center [694, 101] width 67 height 25
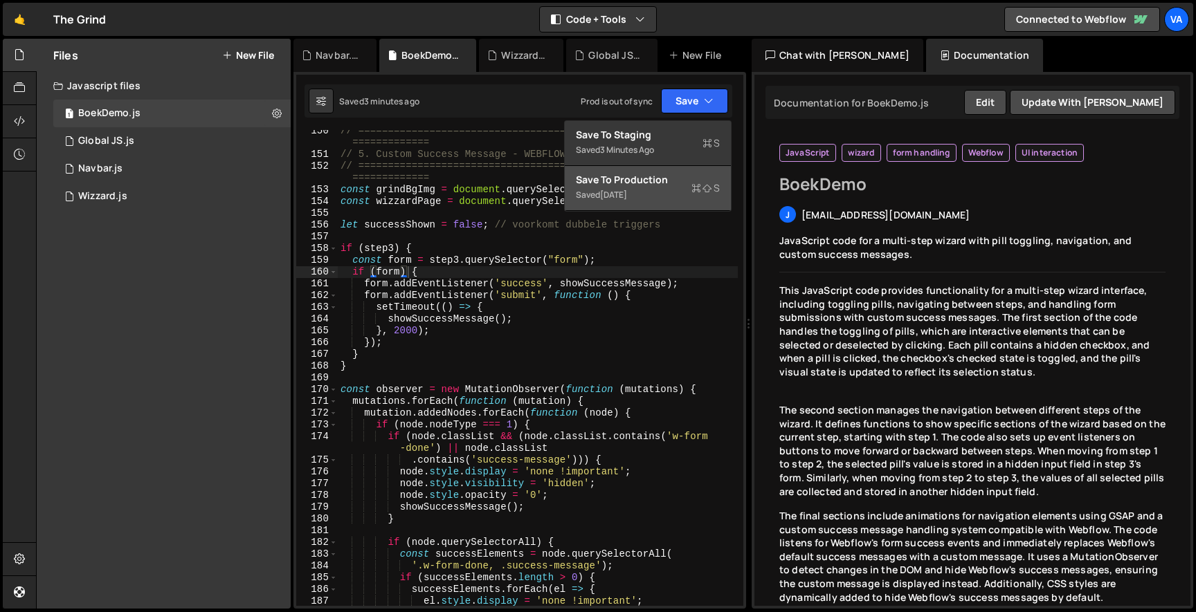
click at [667, 183] on div "Save to Production S" at bounding box center [648, 180] width 144 height 14
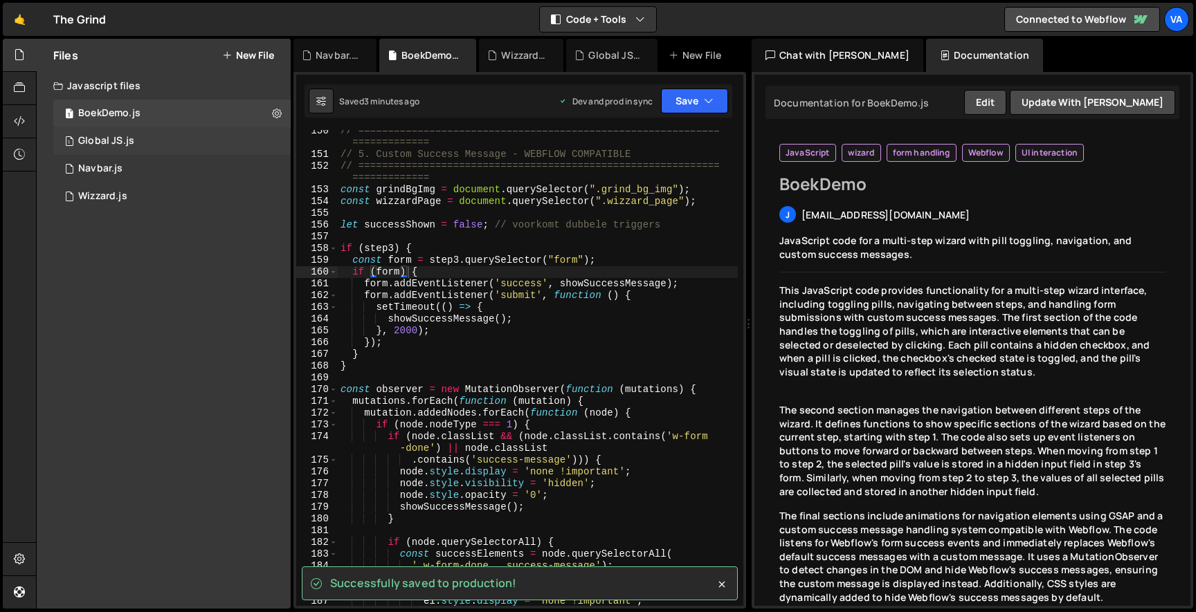
click at [184, 152] on div "1 Global JS.js 0" at bounding box center [174, 141] width 242 height 28
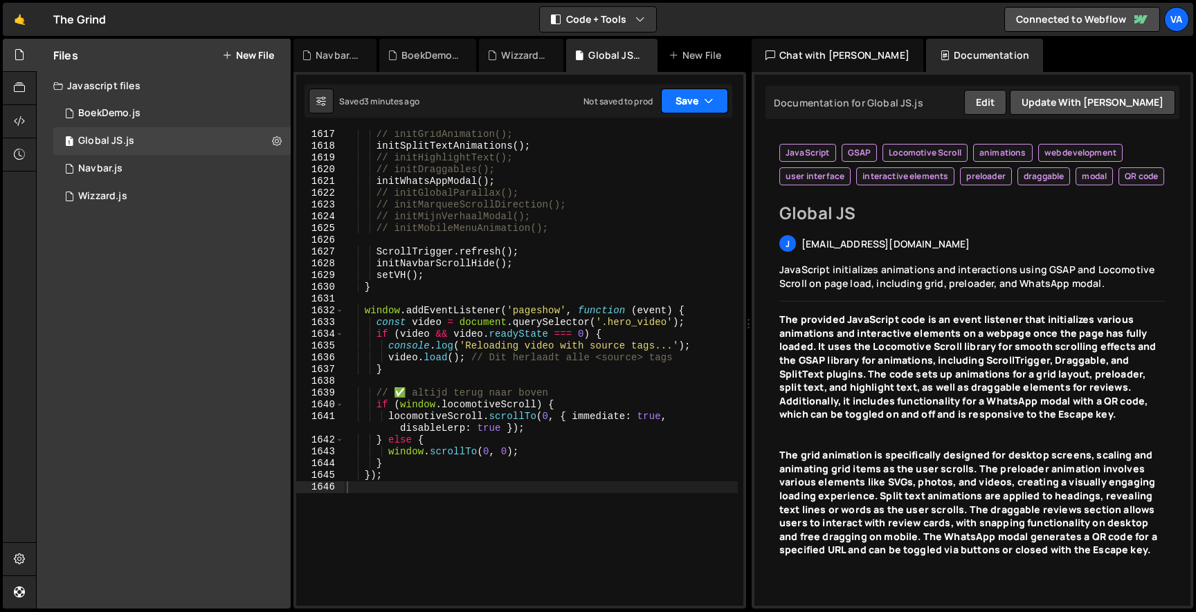
click at [704, 96] on icon "button" at bounding box center [709, 101] width 10 height 14
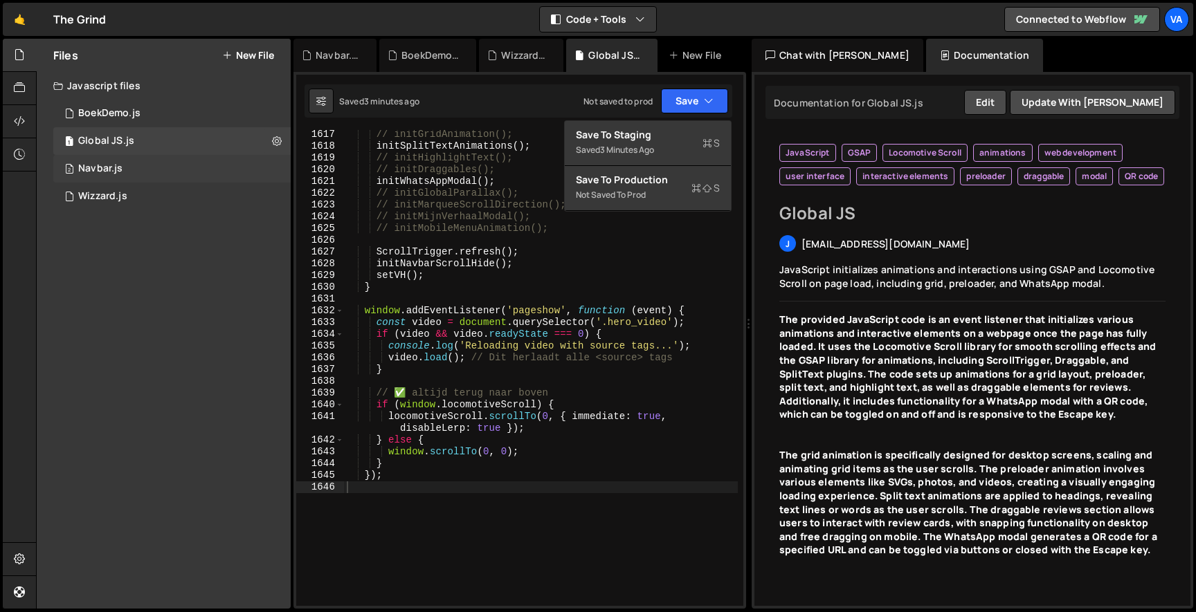
click at [236, 165] on div "2 Navbar.js 0" at bounding box center [174, 169] width 242 height 28
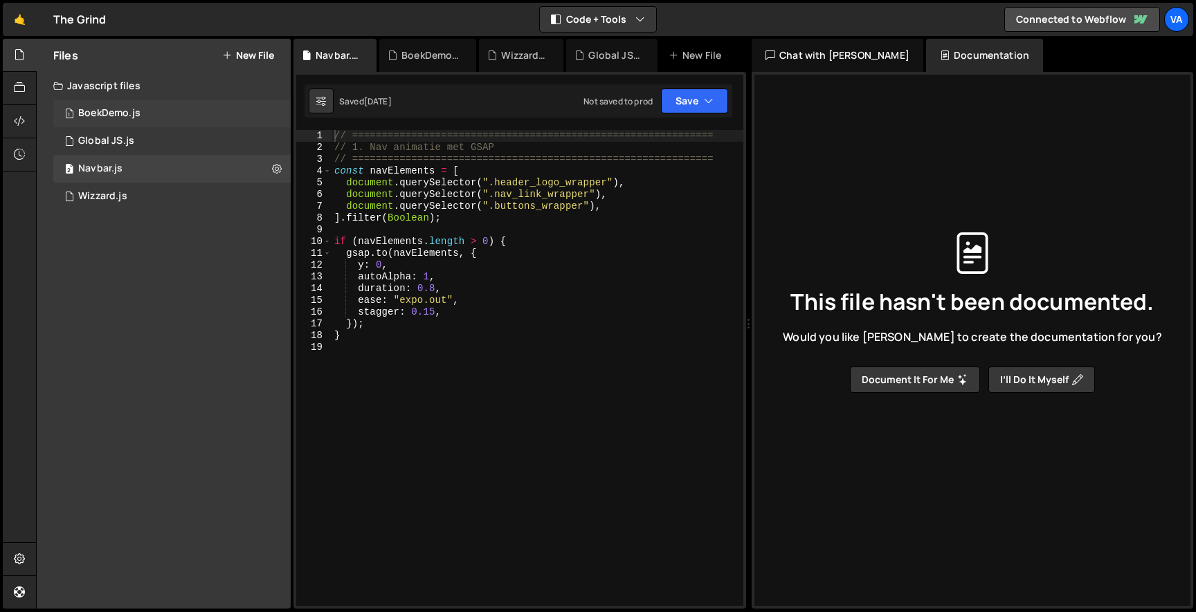
click at [227, 116] on div "1 BoekDemo.js 0" at bounding box center [174, 114] width 242 height 28
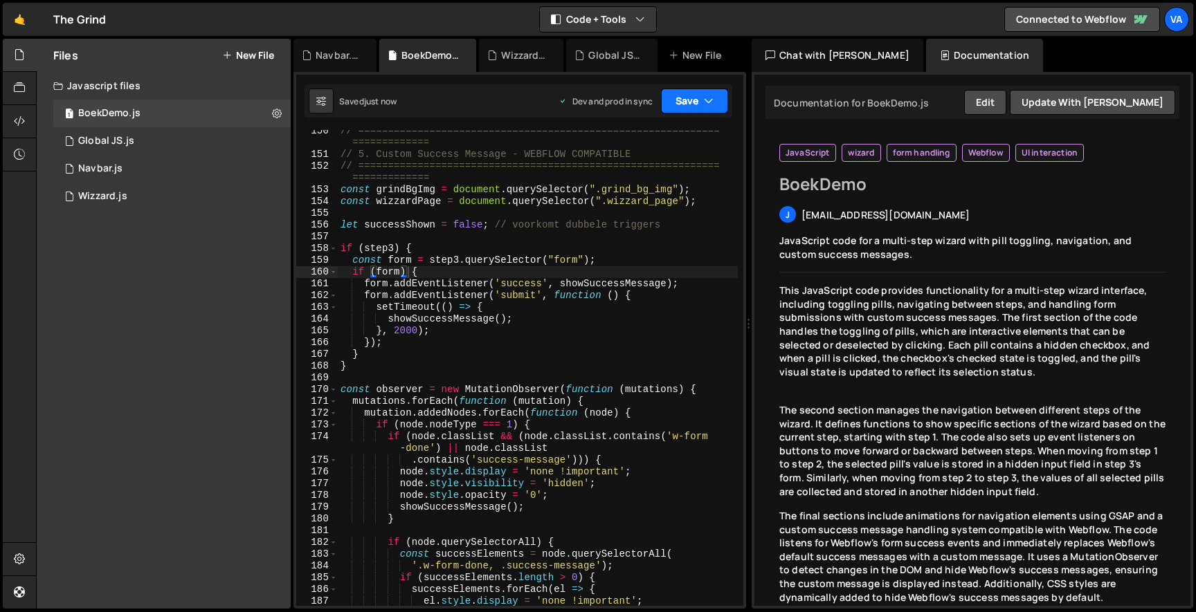
click at [703, 107] on button "Save" at bounding box center [694, 101] width 67 height 25
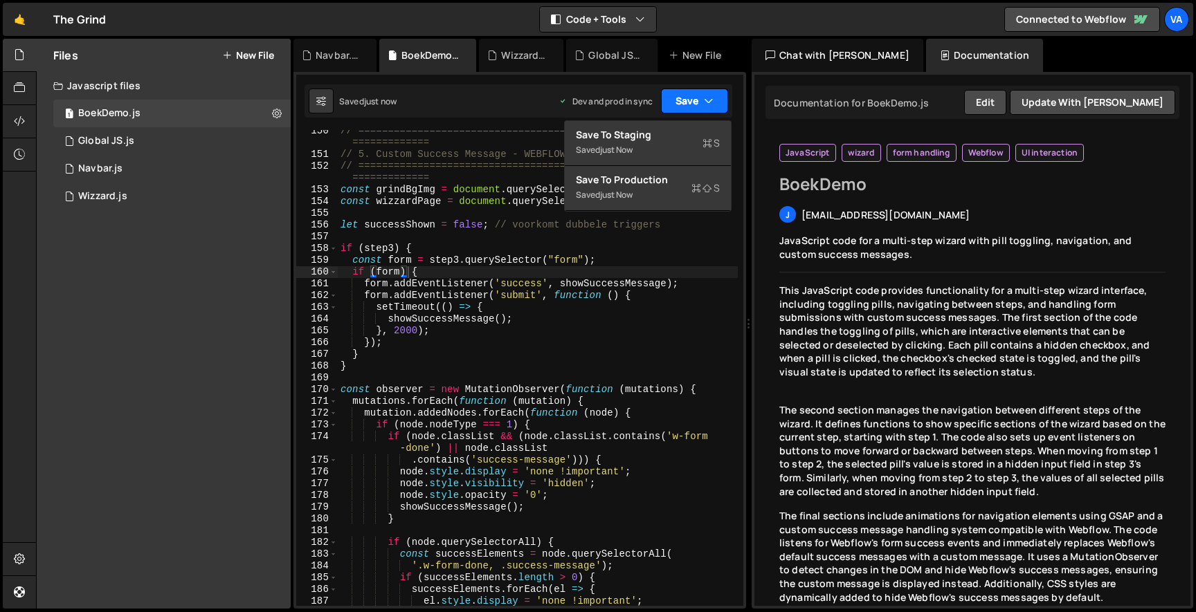
click at [693, 99] on button "Save" at bounding box center [694, 101] width 67 height 25
